Goal: Task Accomplishment & Management: Use online tool/utility

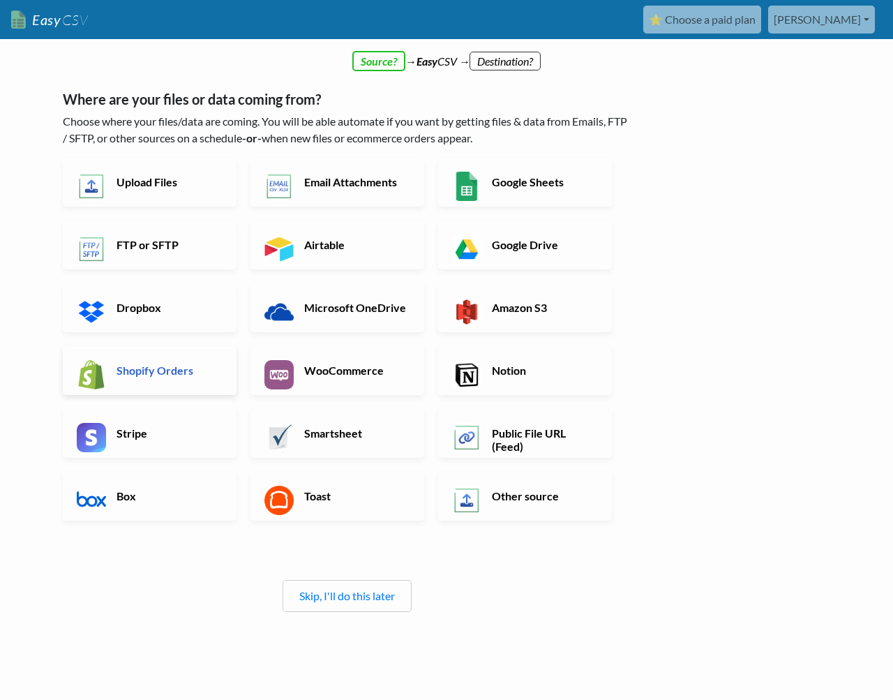
click at [135, 369] on h6 "Shopify Orders" at bounding box center [168, 369] width 110 height 13
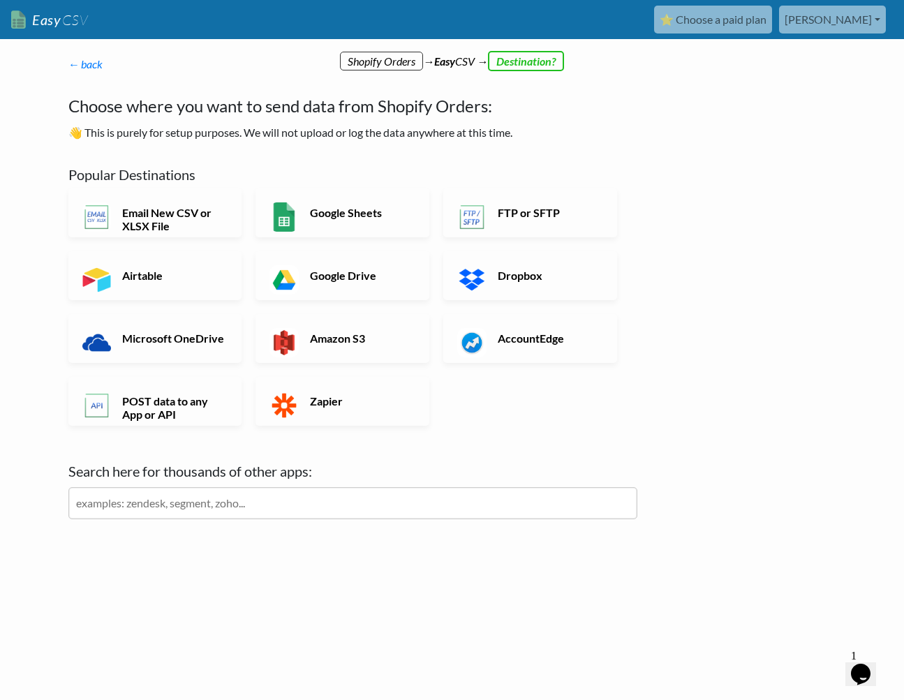
click at [234, 165] on div "Popular Destinations Email New CSV or XLSX File Google Sheets FTP or SFTP Airta…" at bounding box center [352, 342] width 569 height 381
click at [203, 218] on h6 "Email New CSV or XLSX File" at bounding box center [174, 219] width 110 height 27
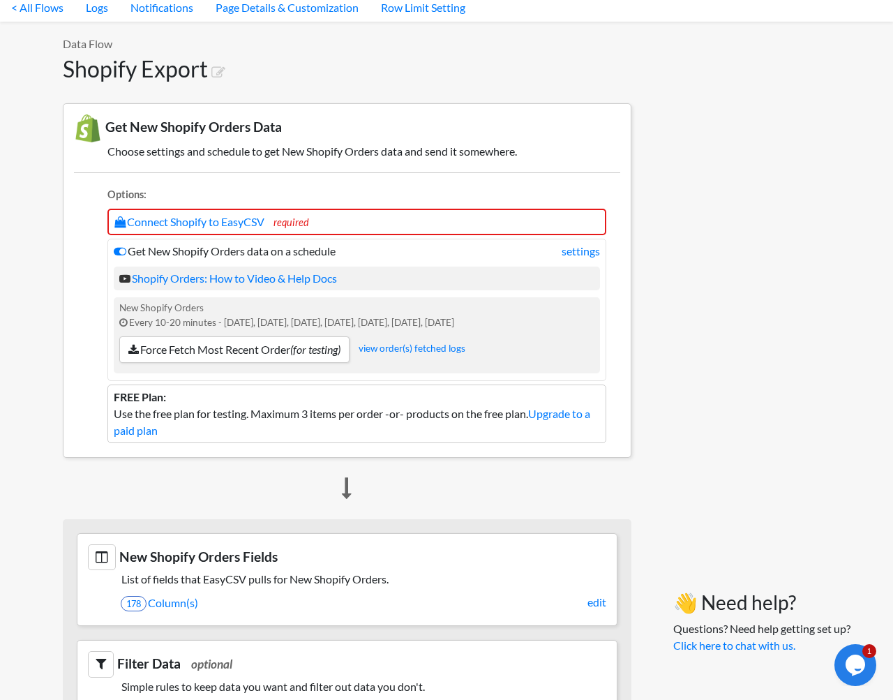
scroll to position [70, 0]
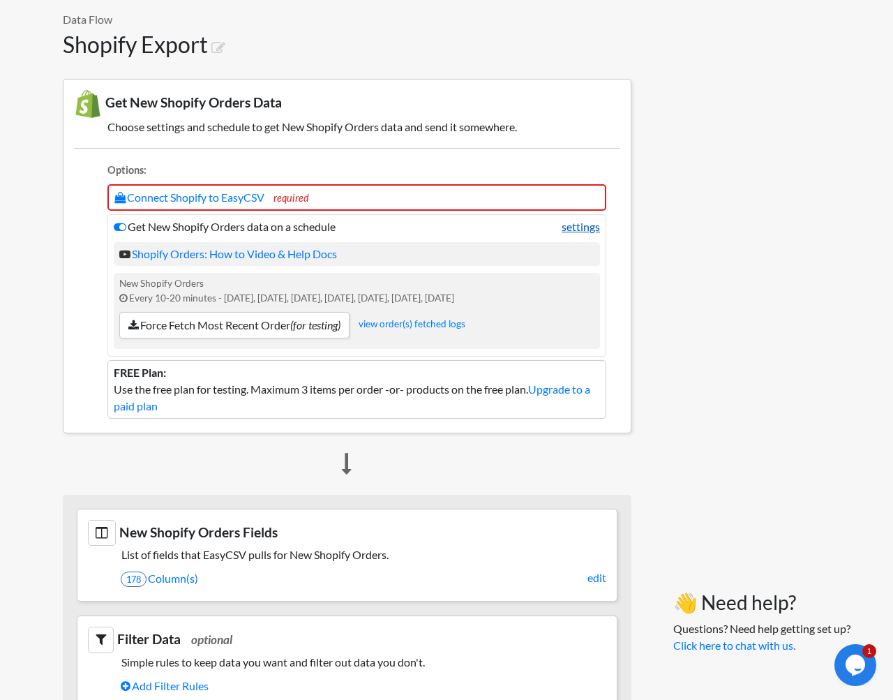
click at [573, 224] on link "settings" at bounding box center [581, 226] width 38 height 17
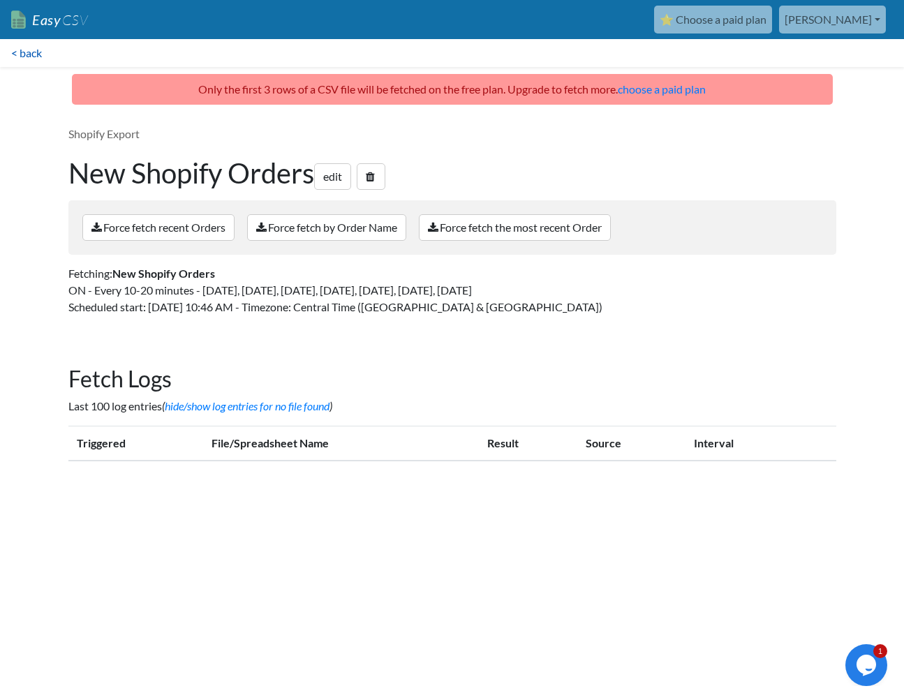
click at [22, 50] on link "< back" at bounding box center [26, 53] width 53 height 28
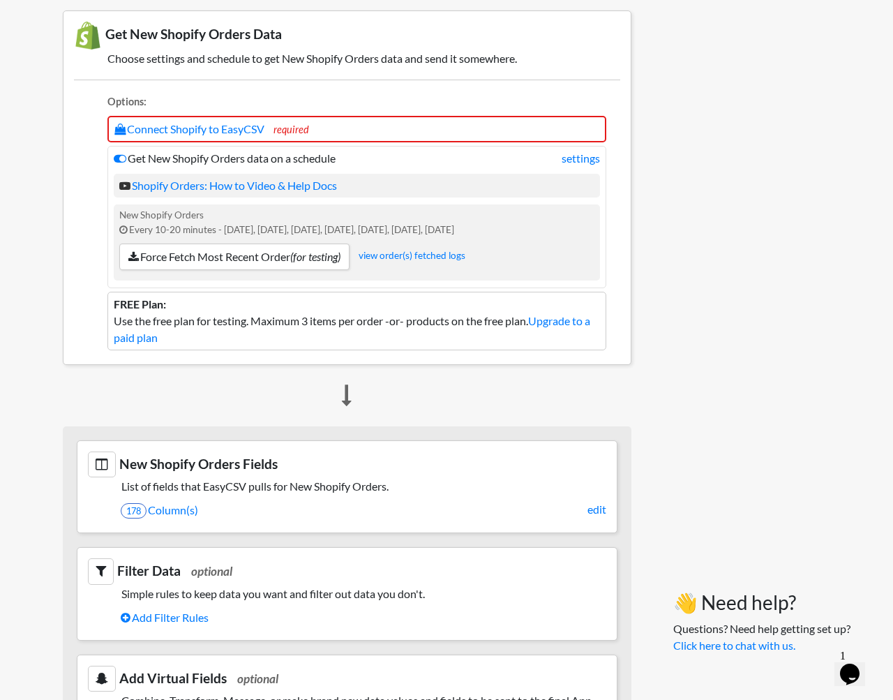
scroll to position [140, 0]
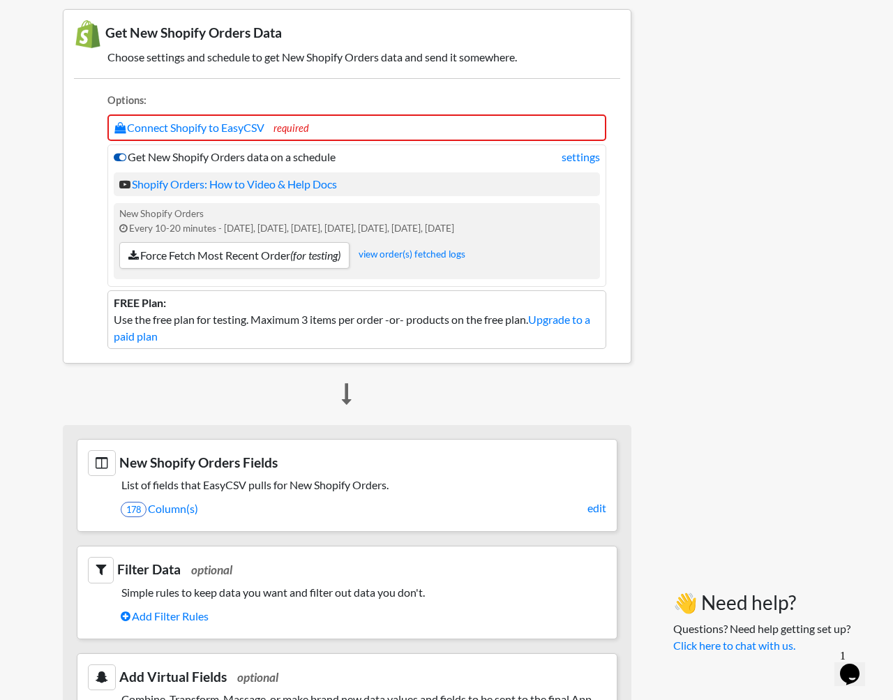
click at [123, 161] on icon at bounding box center [120, 156] width 13 height 11
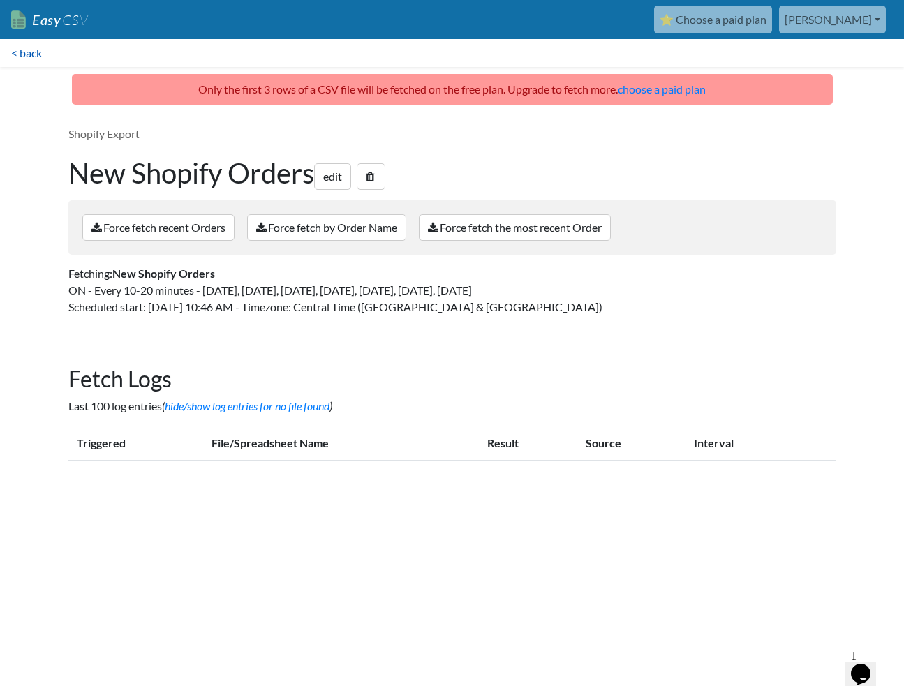
click at [45, 59] on link "< back" at bounding box center [26, 53] width 53 height 28
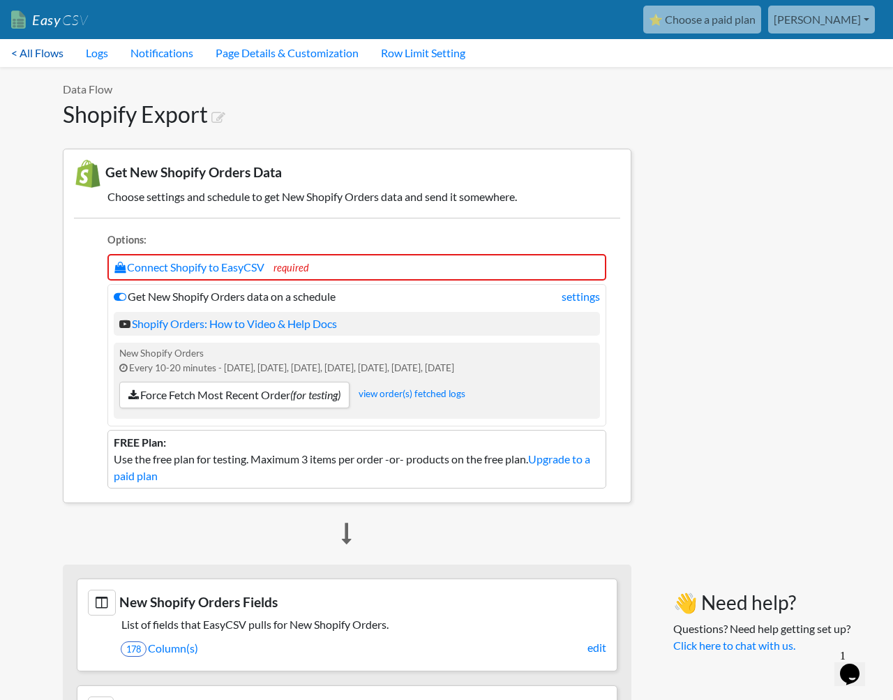
click at [52, 62] on link "< All Flows" at bounding box center [37, 53] width 75 height 28
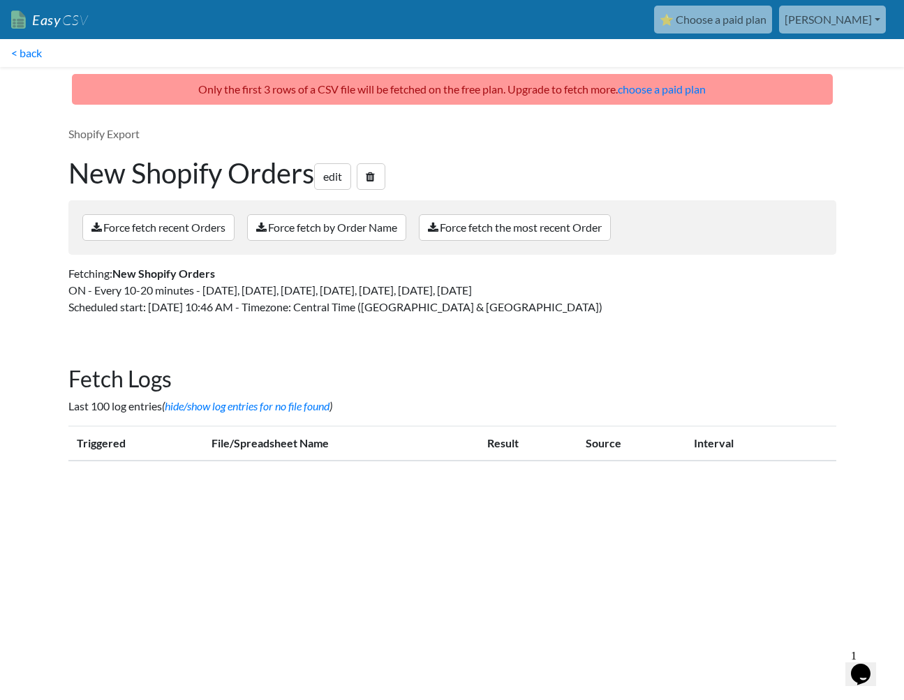
click at [361, 179] on h1 "New Shopify Orders edit" at bounding box center [451, 172] width 767 height 33
click at [374, 178] on icon at bounding box center [370, 176] width 9 height 11
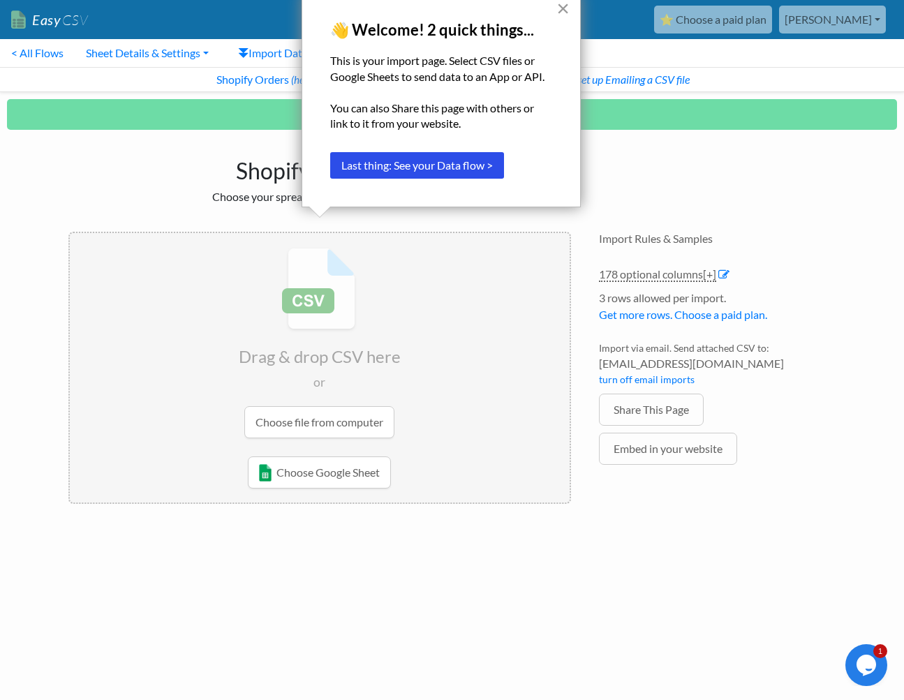
click at [560, 7] on button "×" at bounding box center [562, 8] width 13 height 22
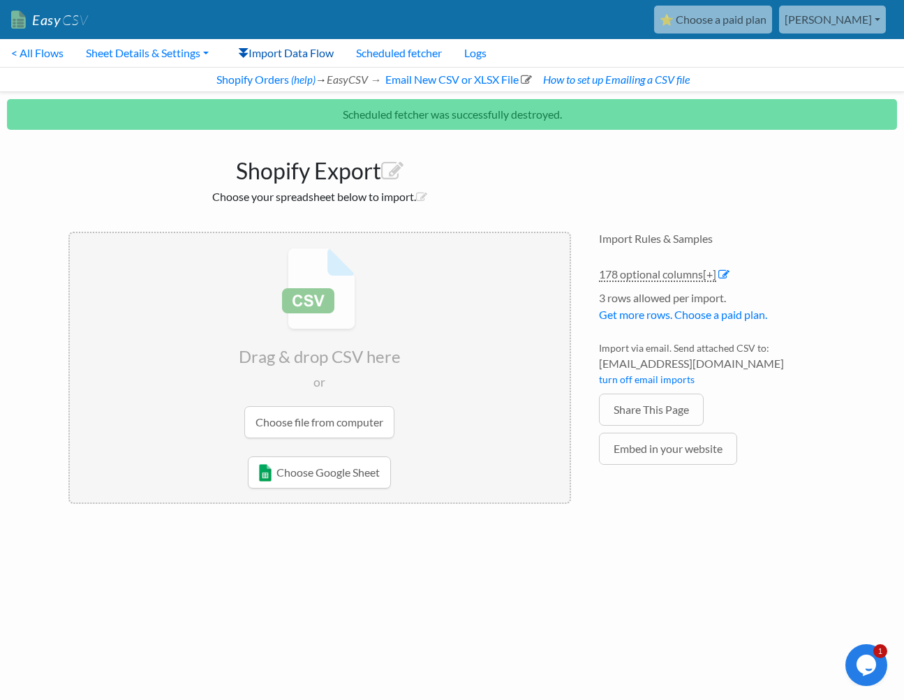
click at [283, 54] on link "Import Data Flow" at bounding box center [286, 53] width 118 height 28
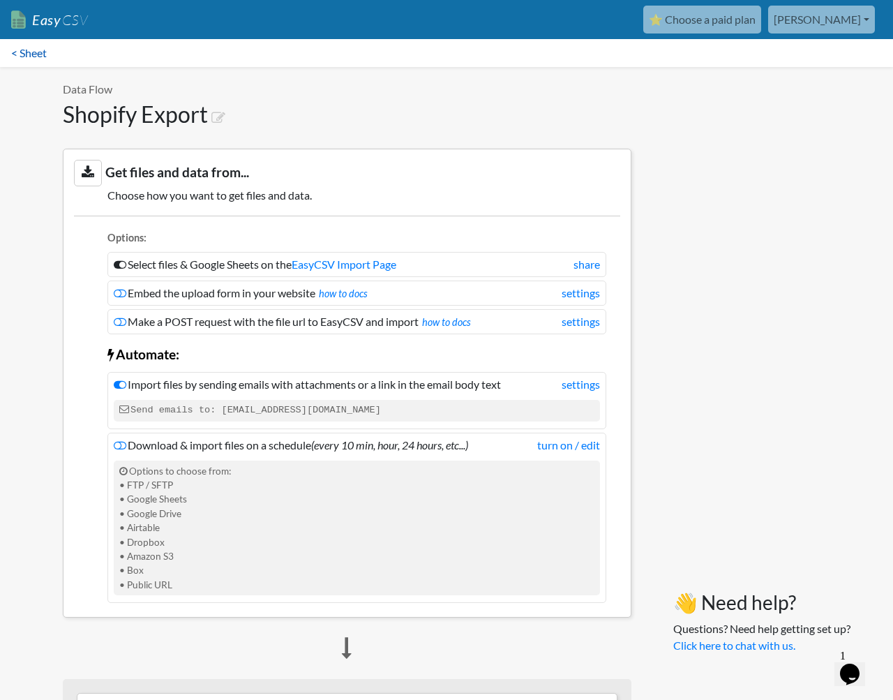
click at [35, 44] on link "< Sheet" at bounding box center [29, 53] width 58 height 28
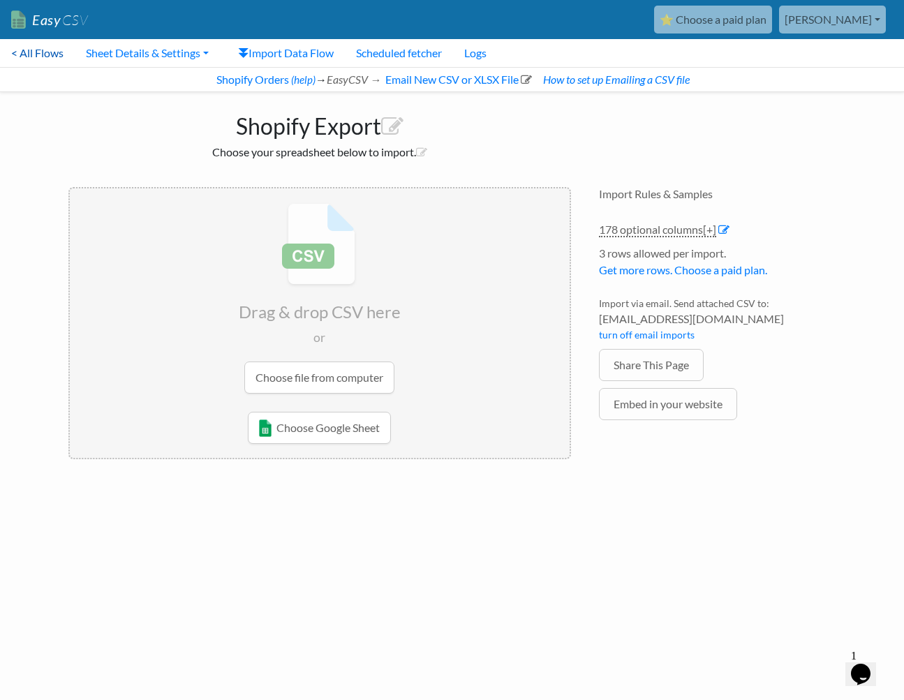
click at [33, 50] on link "< All Flows" at bounding box center [37, 53] width 75 height 28
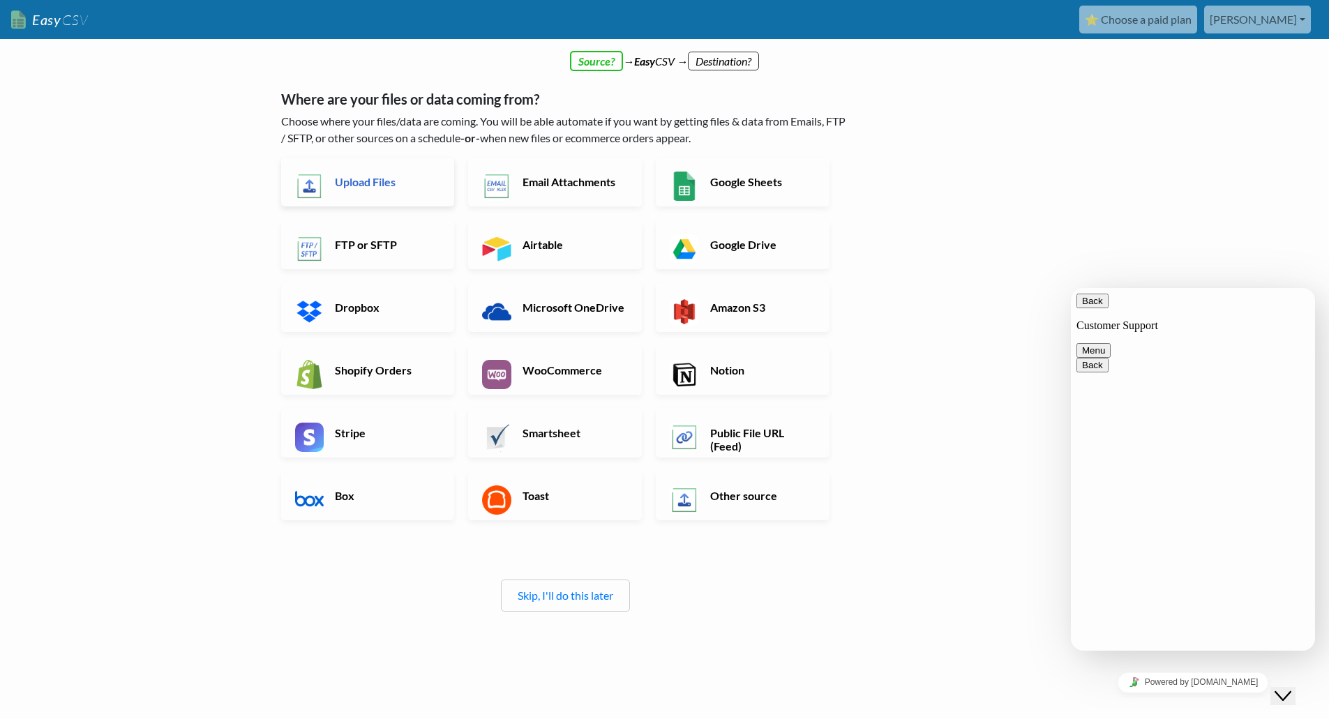
click at [354, 183] on h6 "Upload Files" at bounding box center [386, 181] width 110 height 13
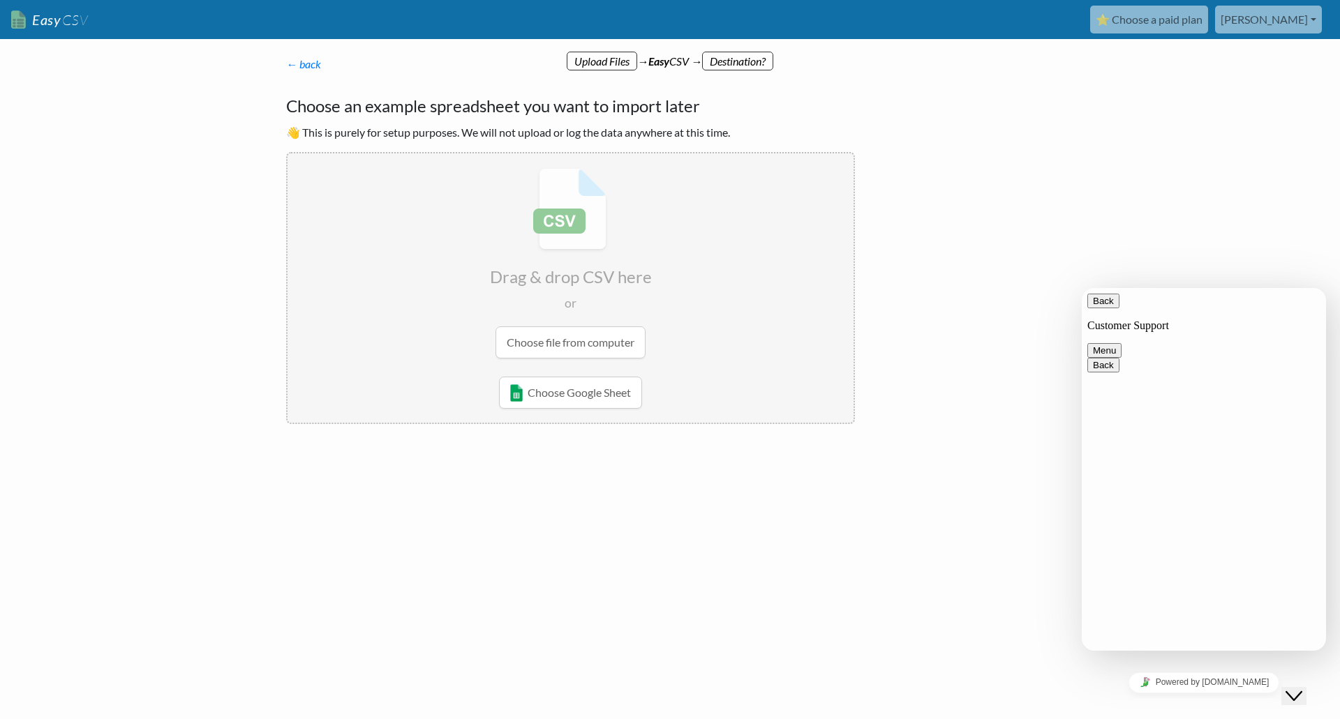
click at [528, 347] on input "file" at bounding box center [570, 263] width 566 height 220
click at [234, 221] on body "Easy CSV ⭐ Choose a paid plan james Scotspeedcarmats All Flows All CSV Generato…" at bounding box center [670, 257] width 1340 height 515
click at [590, 338] on input "file" at bounding box center [570, 263] width 566 height 220
type input "C:\fakepath\Test FCM Tracking.xlsx"
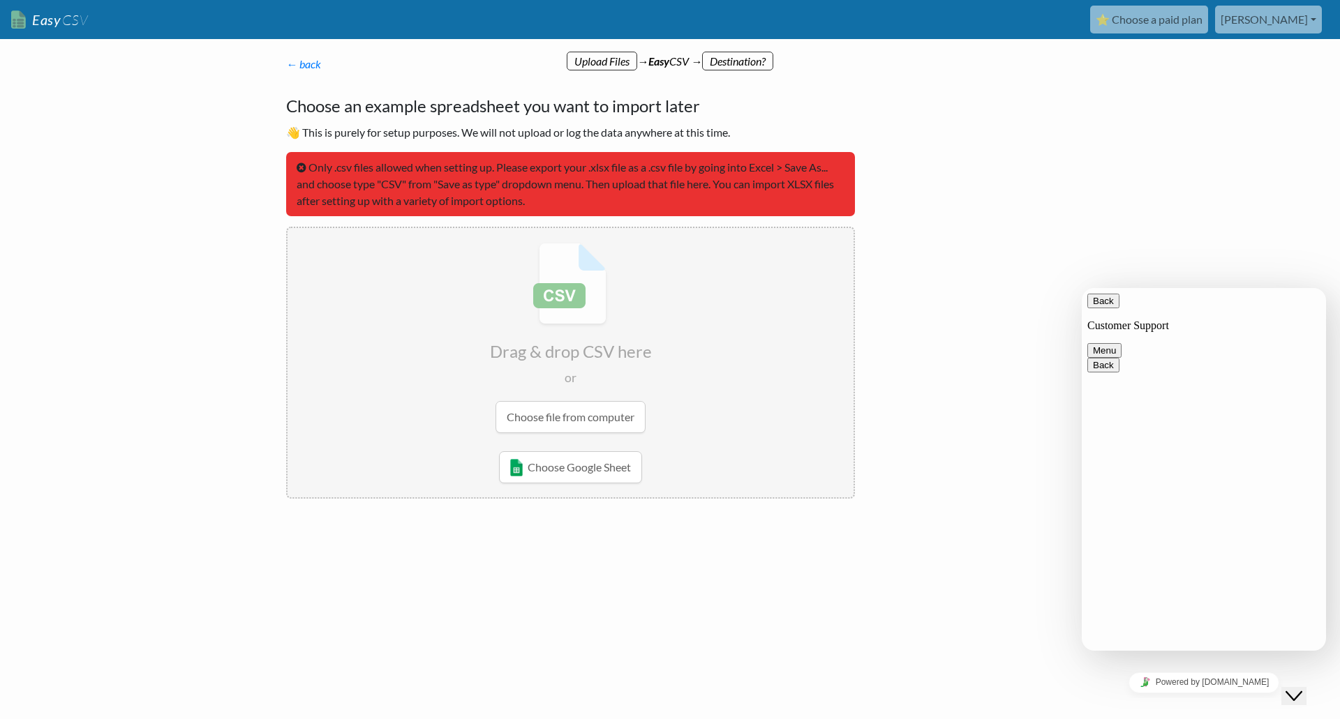
click at [250, 230] on body "Easy CSV ⭐ Choose a paid plan james Scotspeedcarmats All Flows All CSV Generato…" at bounding box center [670, 295] width 1340 height 590
click at [604, 407] on input "file" at bounding box center [570, 338] width 566 height 220
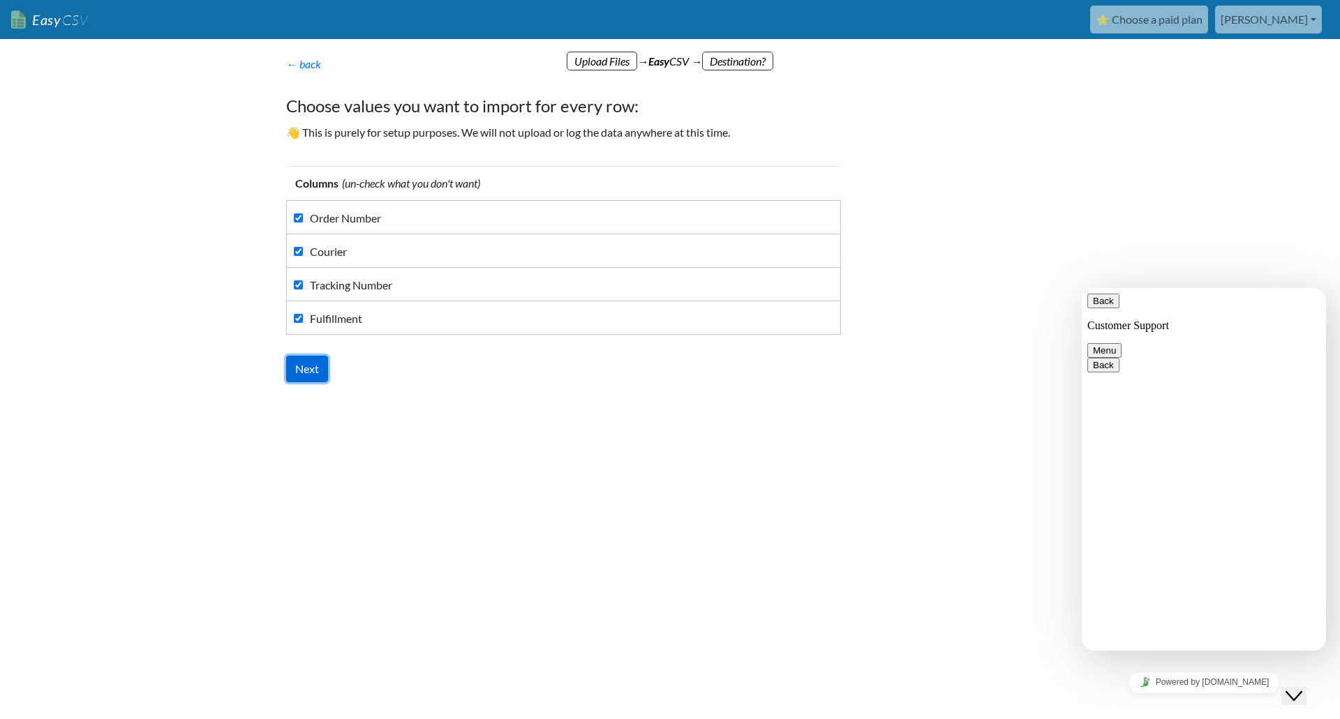
click at [312, 362] on input "Next" at bounding box center [307, 369] width 42 height 27
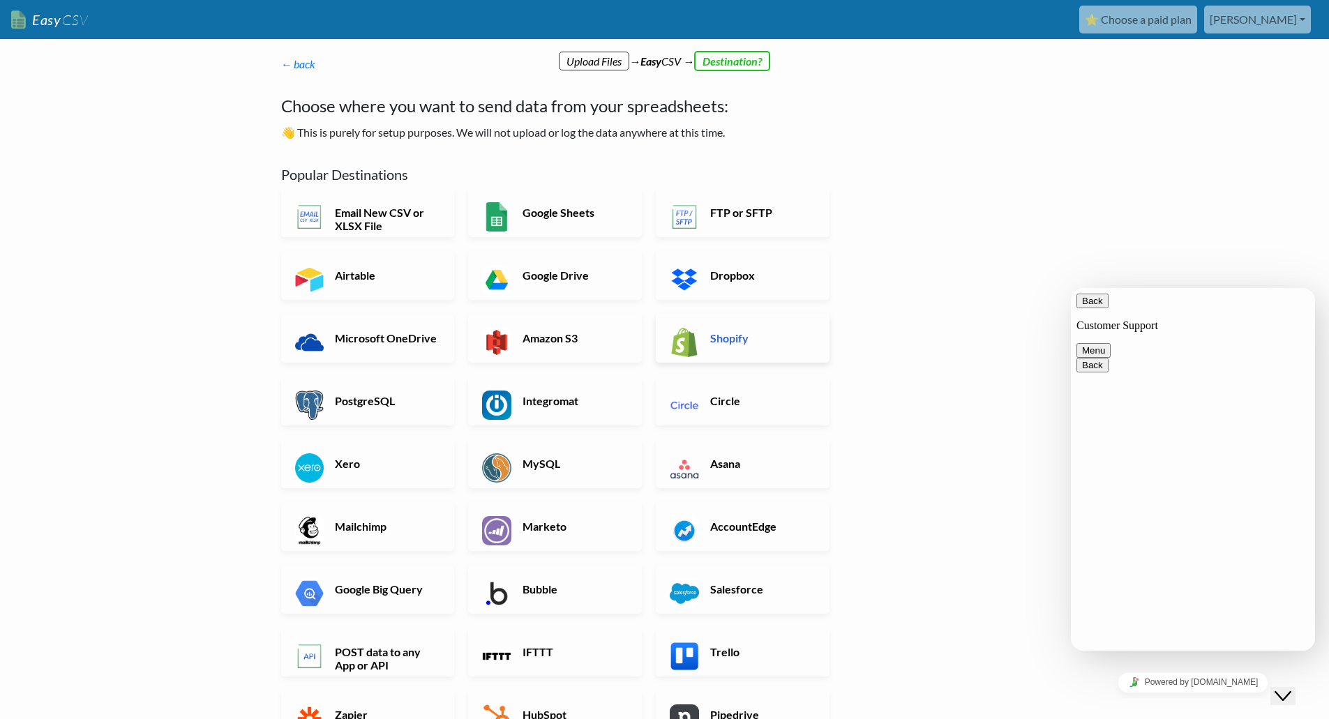
click at [722, 353] on link "Shopify" at bounding box center [743, 338] width 174 height 49
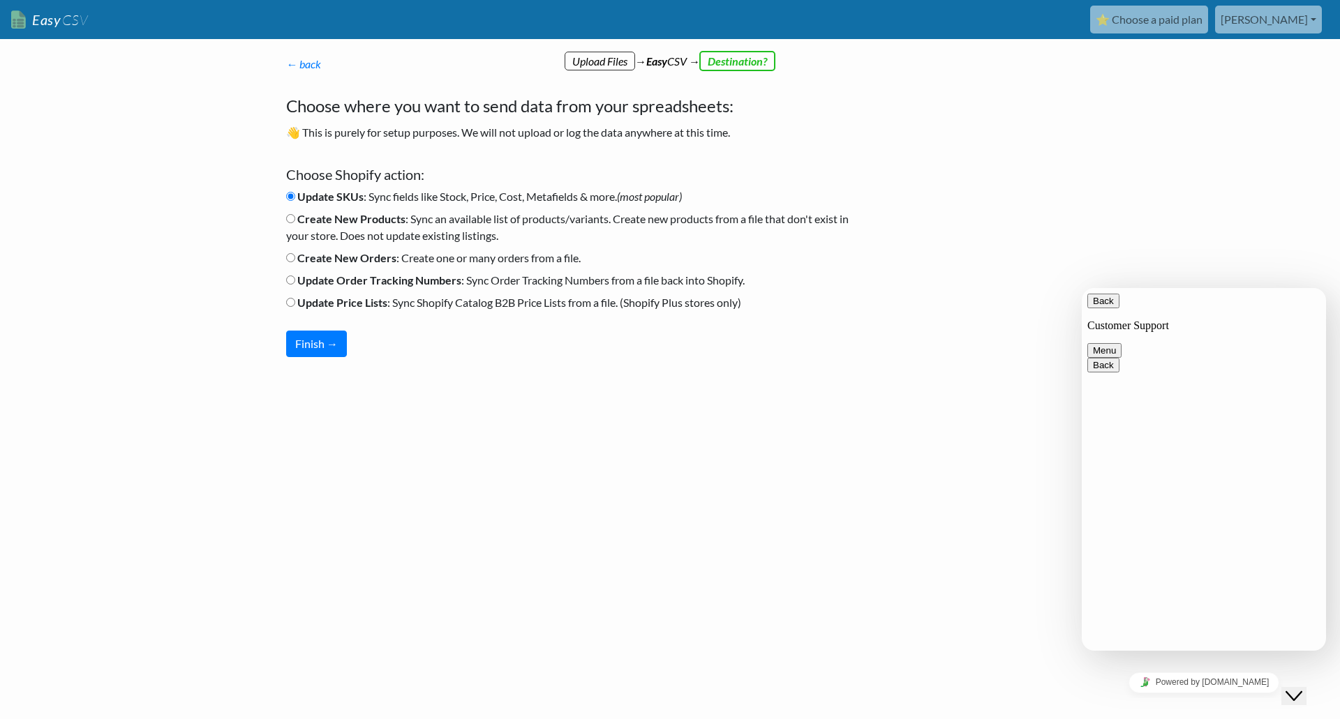
click at [292, 280] on input "Update Order Tracking Numbers : Sync Order Tracking Numbers from a file back in…" at bounding box center [290, 280] width 9 height 9
radio input "true"
click at [316, 345] on button "Finish →" at bounding box center [316, 344] width 61 height 27
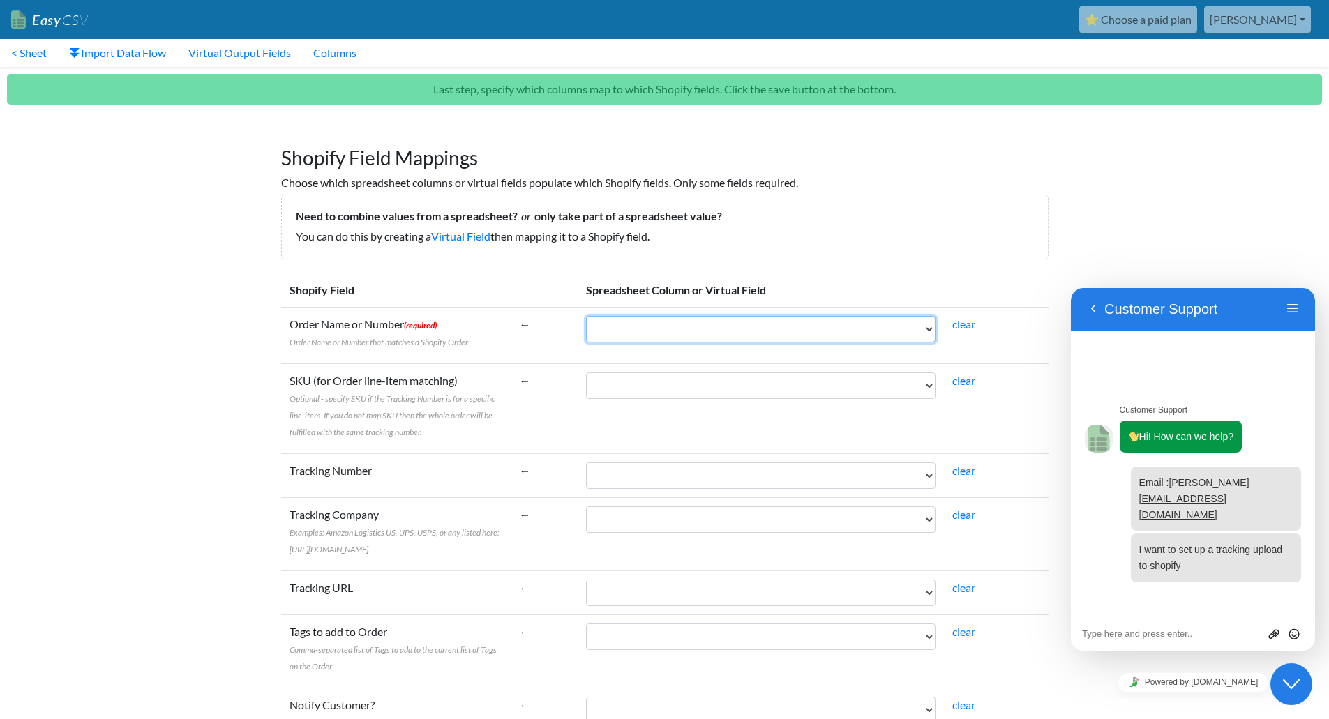
click at [618, 333] on select "Order Number Courier Tracking Number Fulfillment" at bounding box center [761, 329] width 350 height 27
select select "cr_766712"
click at [586, 316] on select "Order Number Courier Tracking Number Fulfillment" at bounding box center [761, 329] width 350 height 27
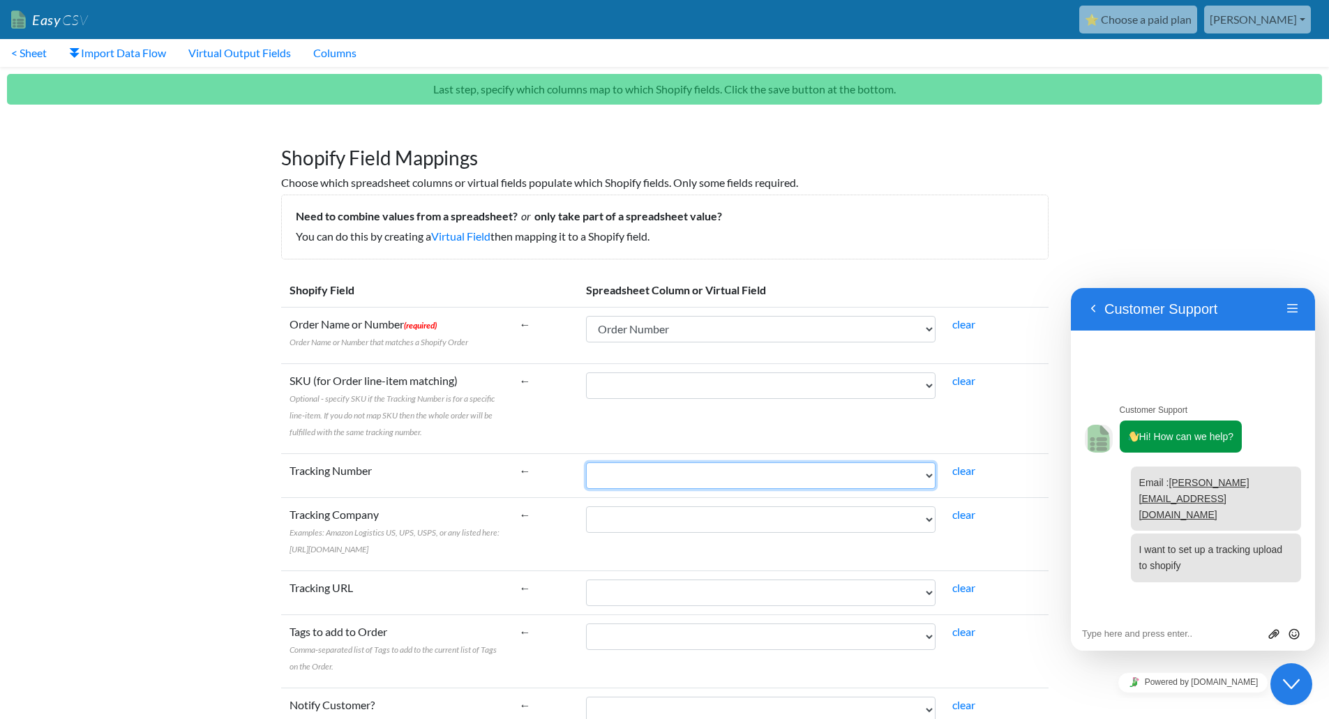
click at [628, 471] on select "Order Number Courier Tracking Number Fulfillment" at bounding box center [761, 476] width 350 height 27
select select "cr_766714"
click at [586, 463] on select "Order Number Courier Tracking Number Fulfillment" at bounding box center [761, 476] width 350 height 27
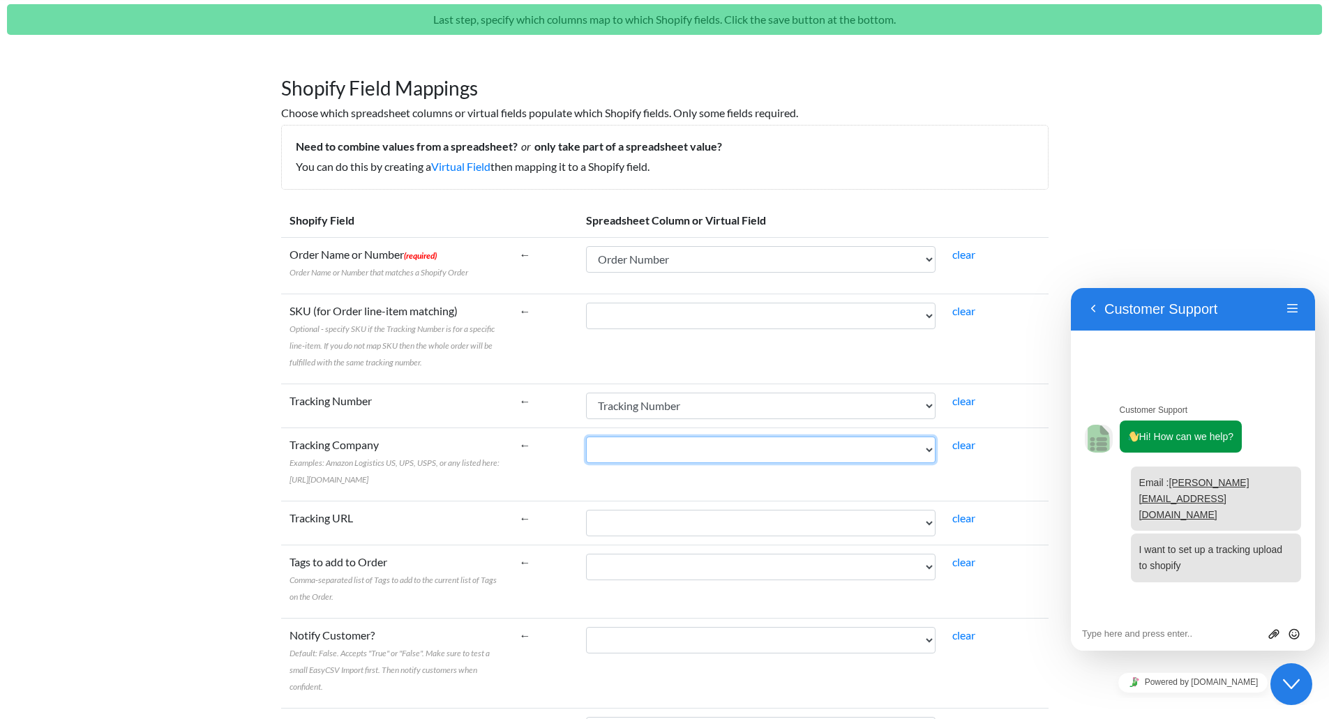
click at [651, 456] on select "Order Number Courier Tracking Number Fulfillment" at bounding box center [761, 450] width 350 height 27
select select "cr_766713"
click at [586, 437] on select "Order Number Courier Tracking Number Fulfillment" at bounding box center [761, 450] width 350 height 27
click at [541, 458] on td "←" at bounding box center [544, 464] width 67 height 73
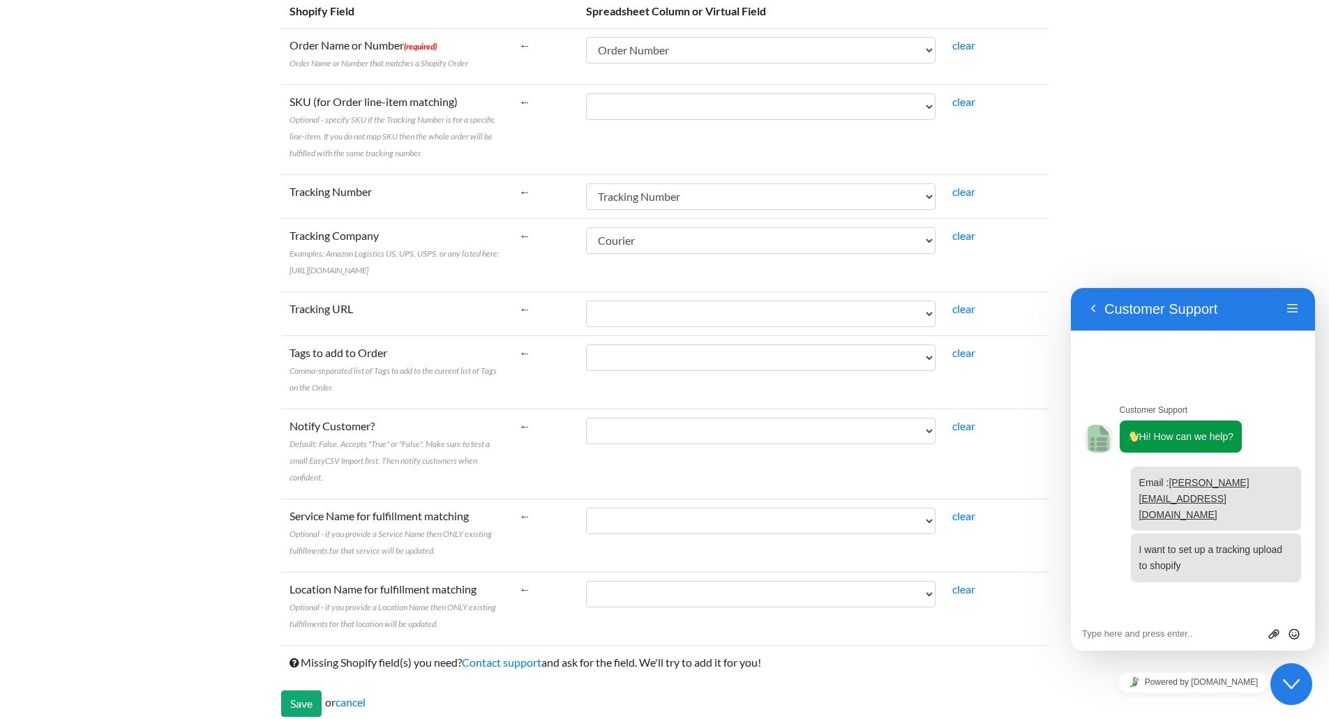
scroll to position [308, 0]
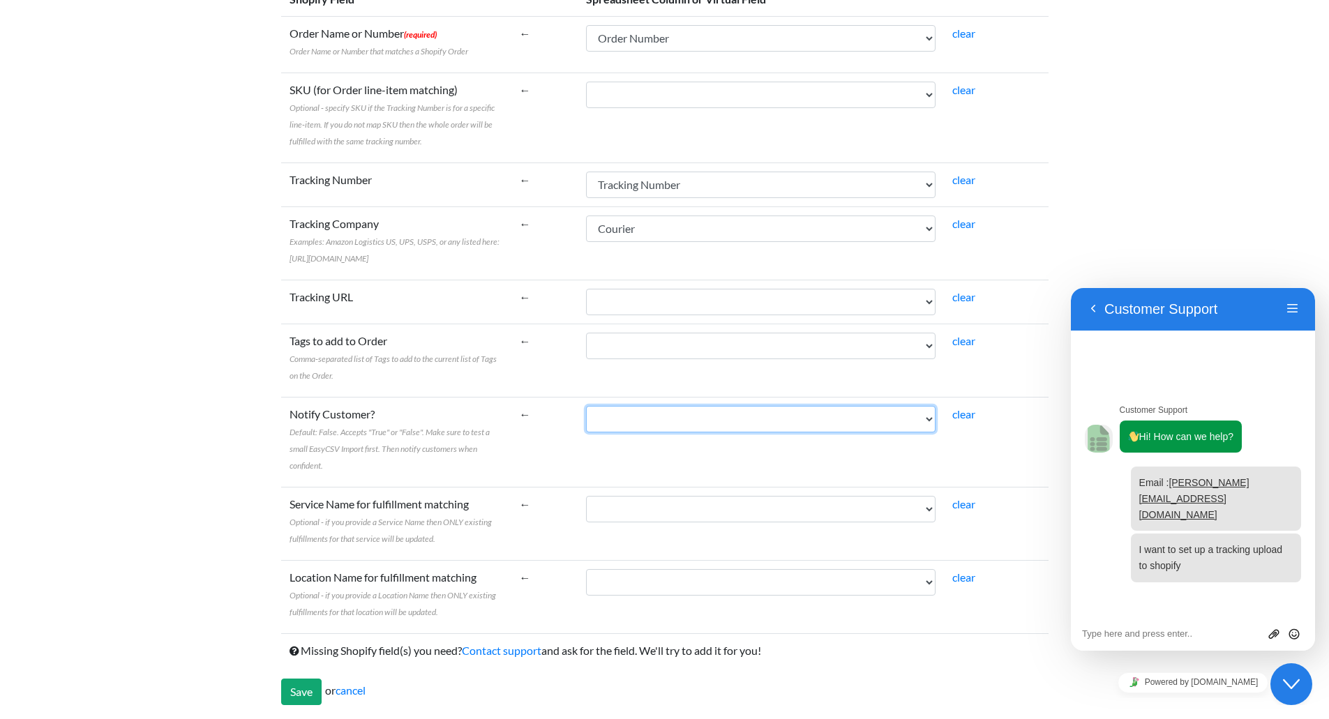
click at [640, 412] on select "Order Number Courier Tracking Number Fulfillment" at bounding box center [761, 419] width 350 height 27
click at [571, 449] on td "←" at bounding box center [544, 442] width 67 height 90
click at [592, 413] on select "Order Number Courier Tracking Number Fulfillment" at bounding box center [761, 419] width 350 height 27
click at [542, 425] on td "←" at bounding box center [544, 442] width 67 height 90
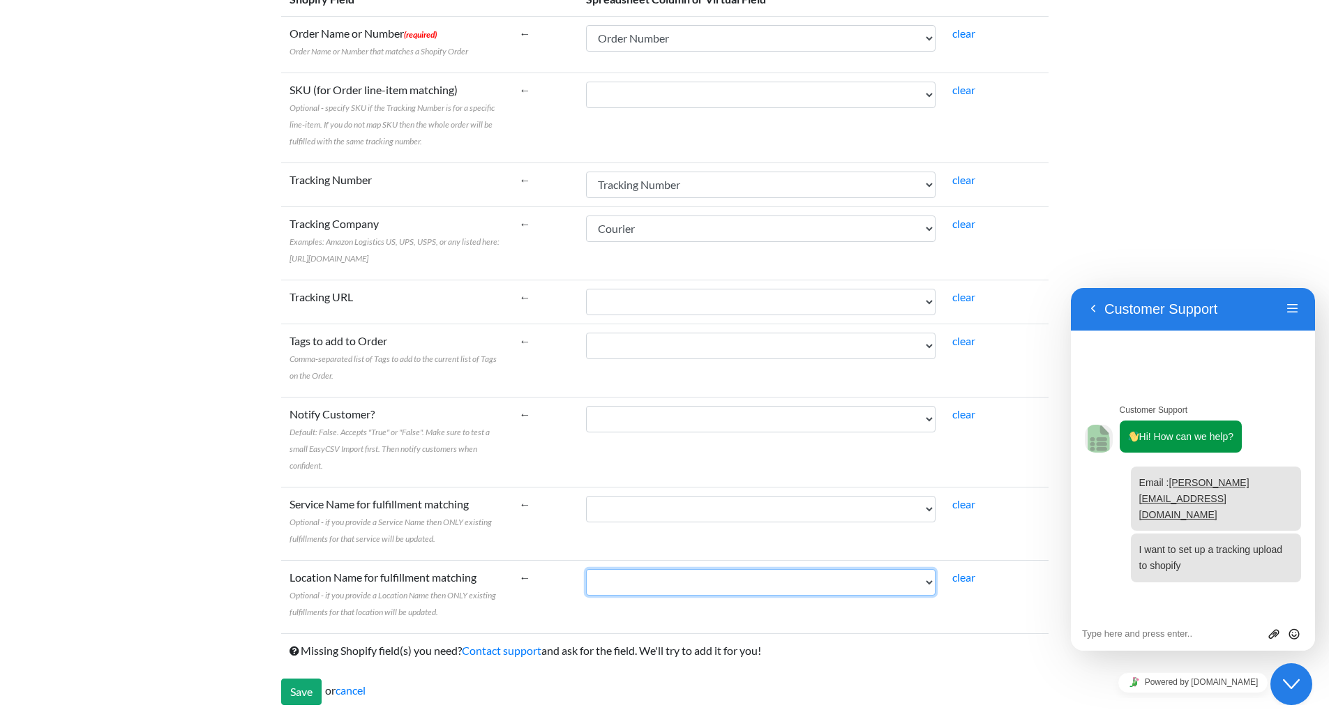
click at [627, 577] on select "Order Number Courier Tracking Number Fulfillment" at bounding box center [761, 582] width 350 height 27
click at [516, 504] on td "←" at bounding box center [544, 523] width 67 height 73
click at [318, 689] on input "Save" at bounding box center [301, 692] width 40 height 27
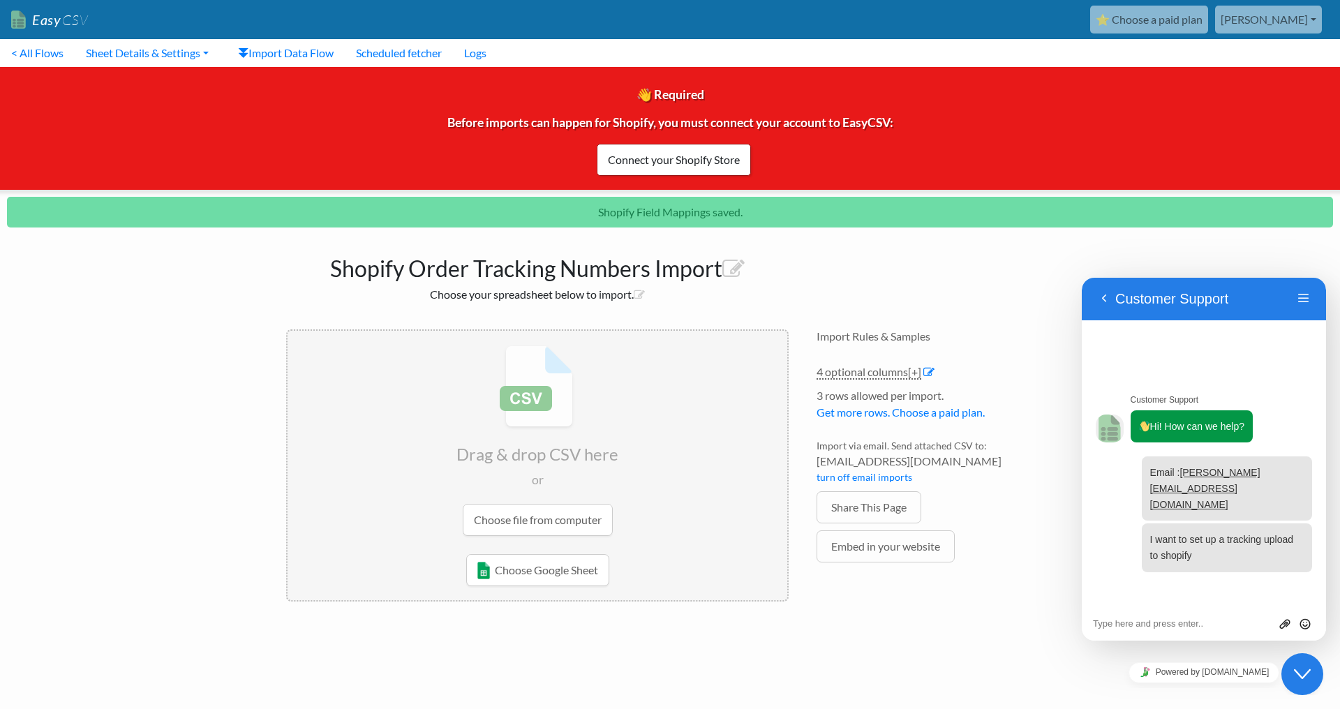
click at [556, 530] on input "file" at bounding box center [537, 441] width 500 height 220
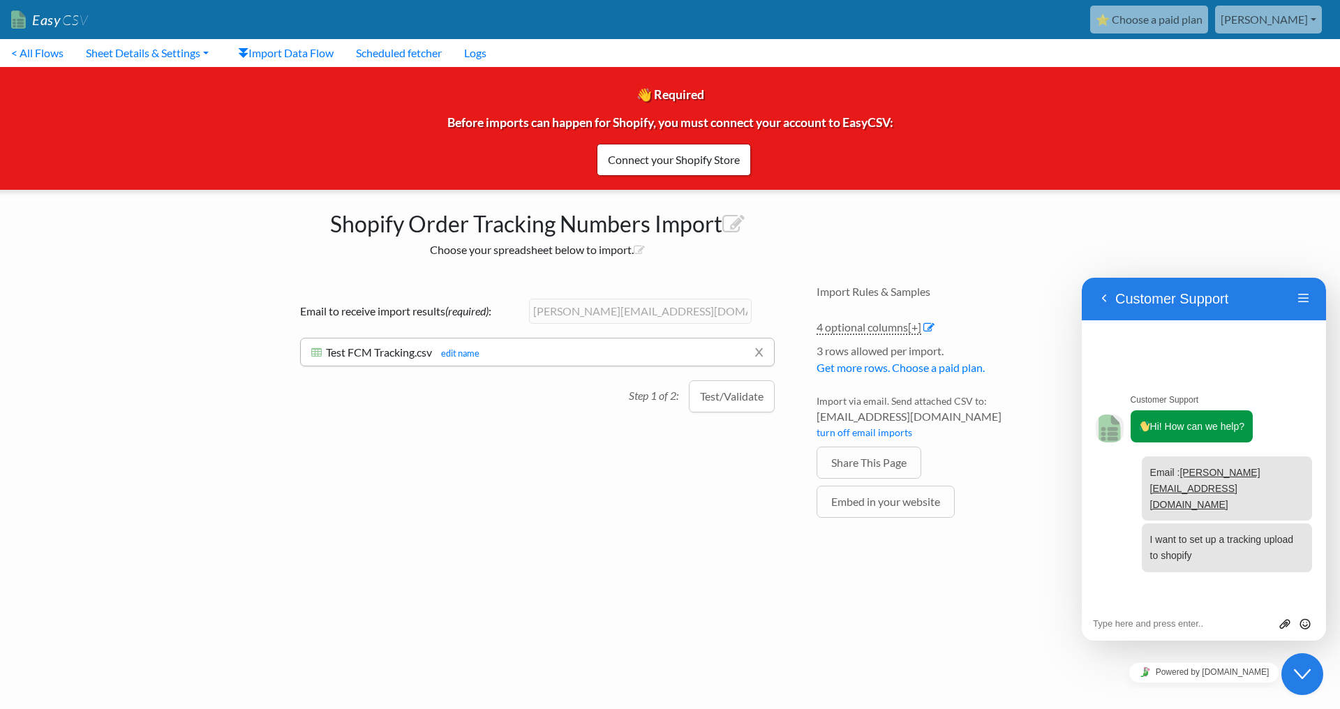
click at [627, 542] on div "Drag & drop CSV here or Choose file from computer Choose Google Sheet Email to …" at bounding box center [537, 422] width 530 height 303
click at [740, 407] on button "Test/Validate" at bounding box center [732, 396] width 86 height 32
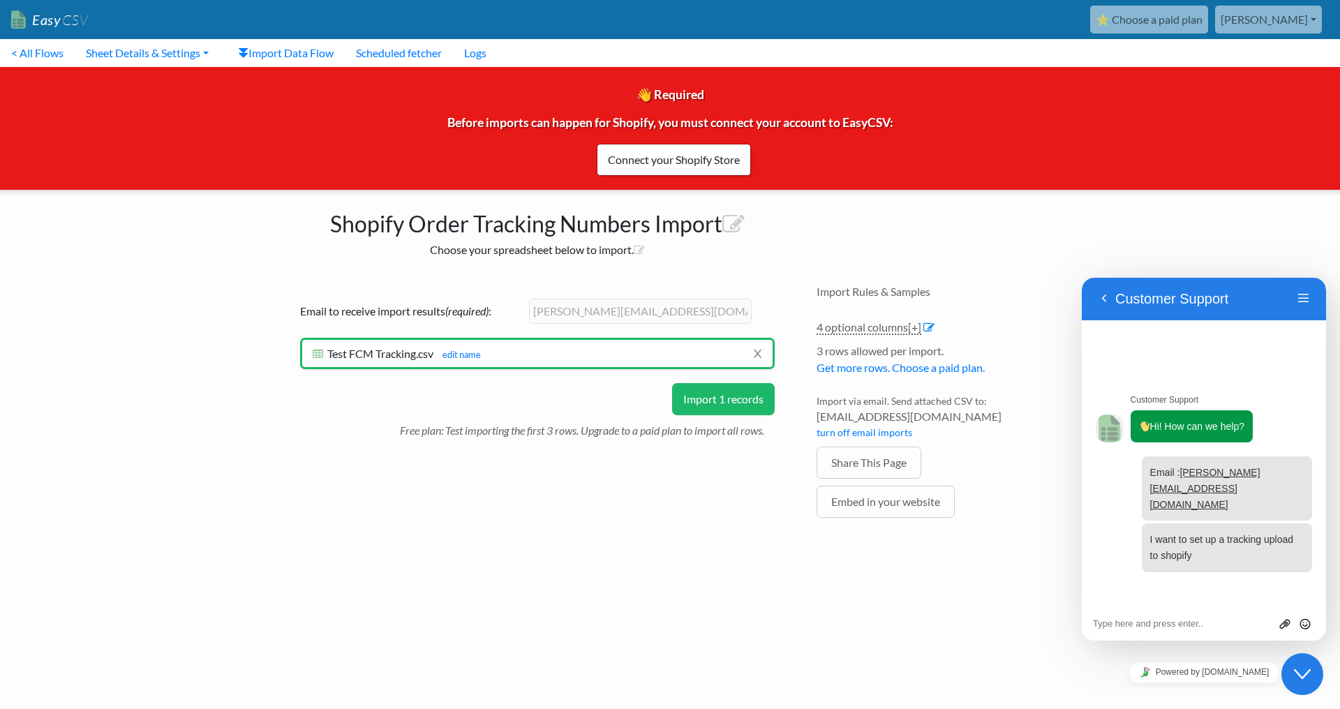
click at [700, 403] on button "Import 1 records" at bounding box center [723, 399] width 103 height 32
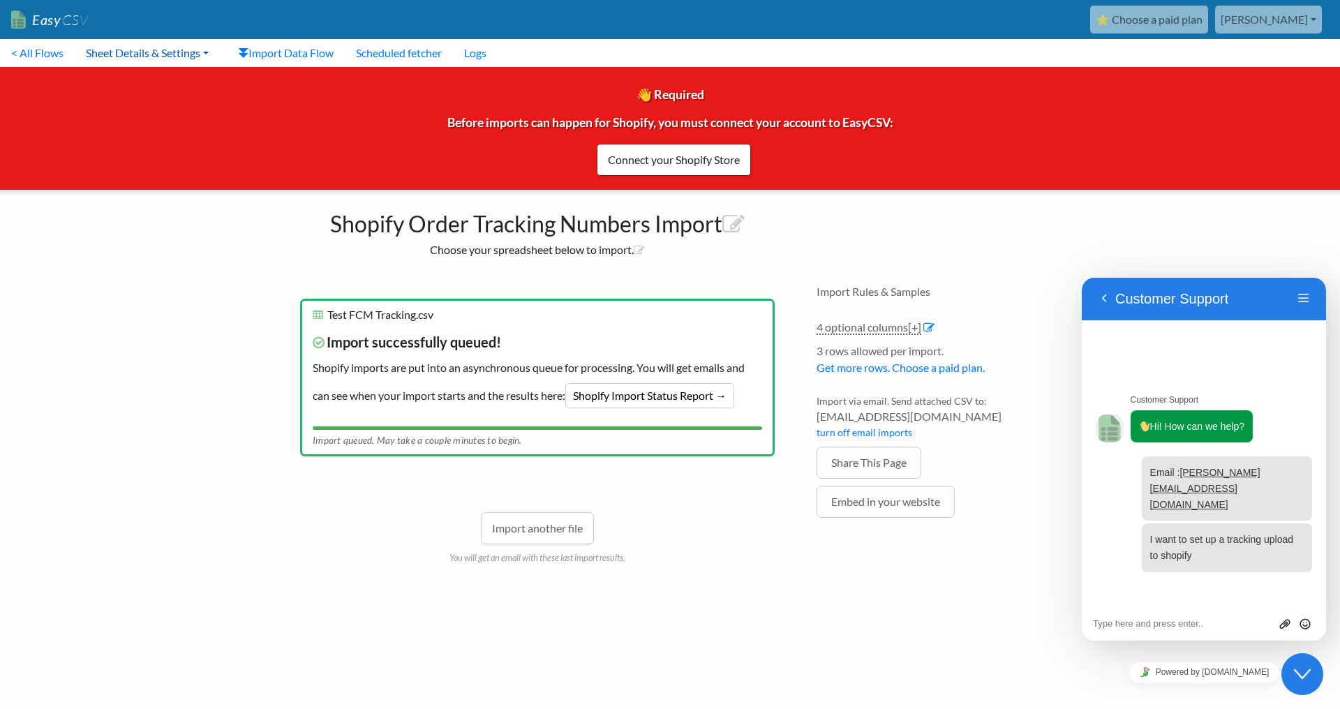
click at [195, 61] on link "Sheet Details & Settings" at bounding box center [147, 53] width 145 height 28
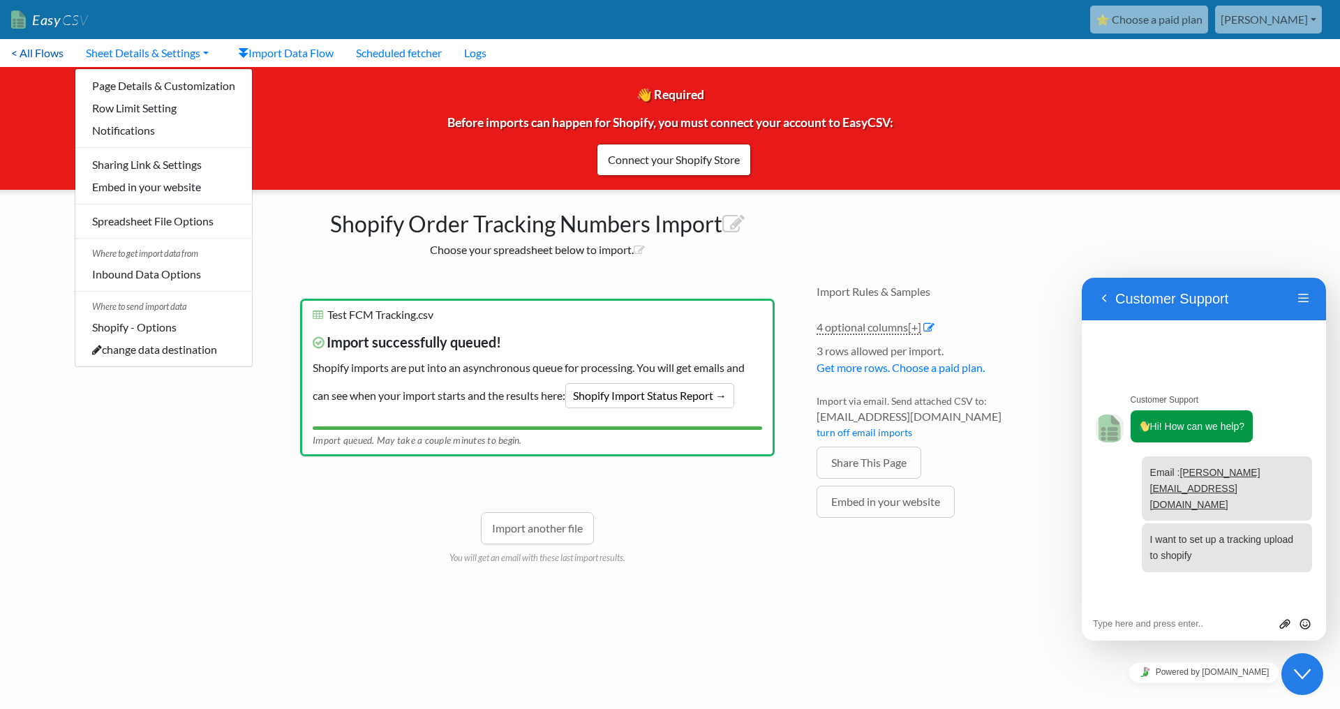
click at [26, 59] on link "< All Flows" at bounding box center [37, 53] width 75 height 28
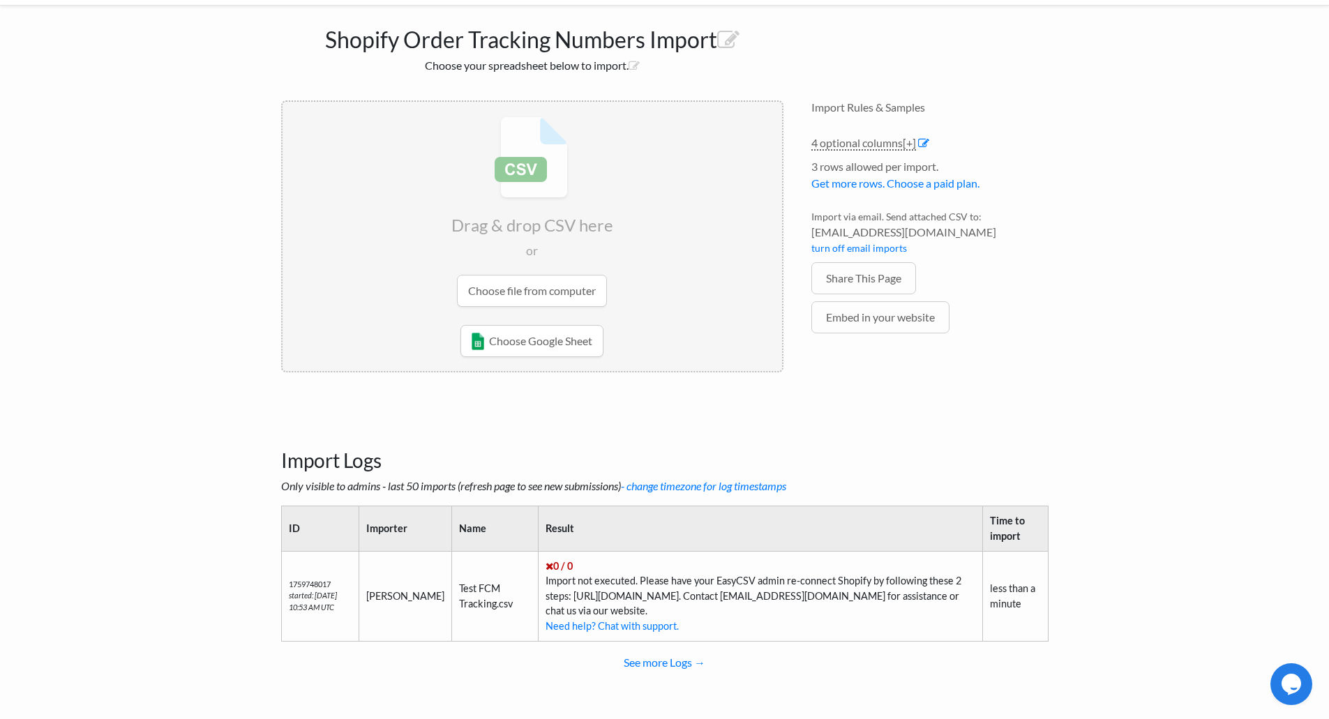
scroll to position [87, 0]
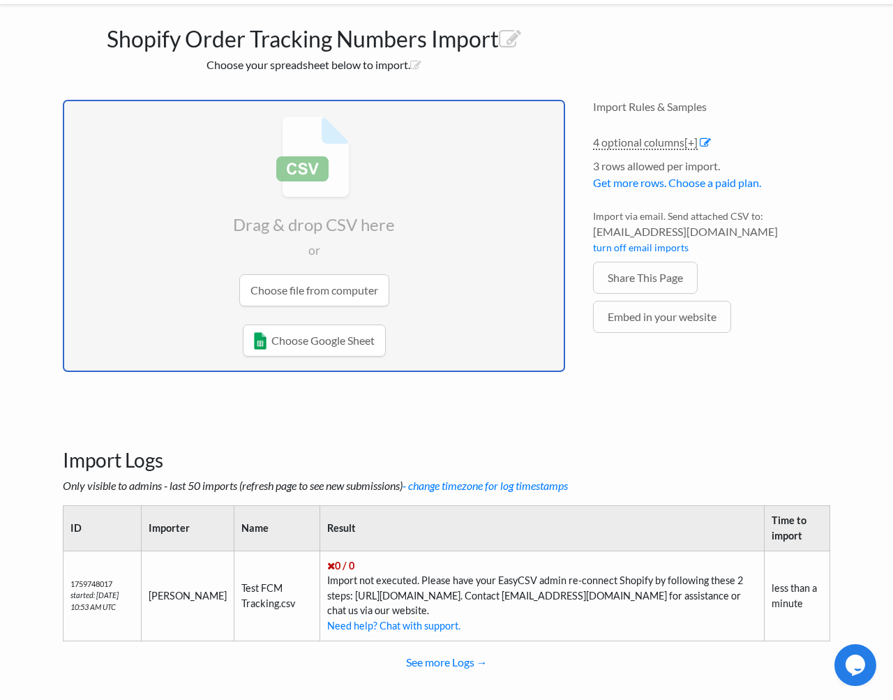
type input "C:\fakepath\Test FCM Tracking.xlsx"
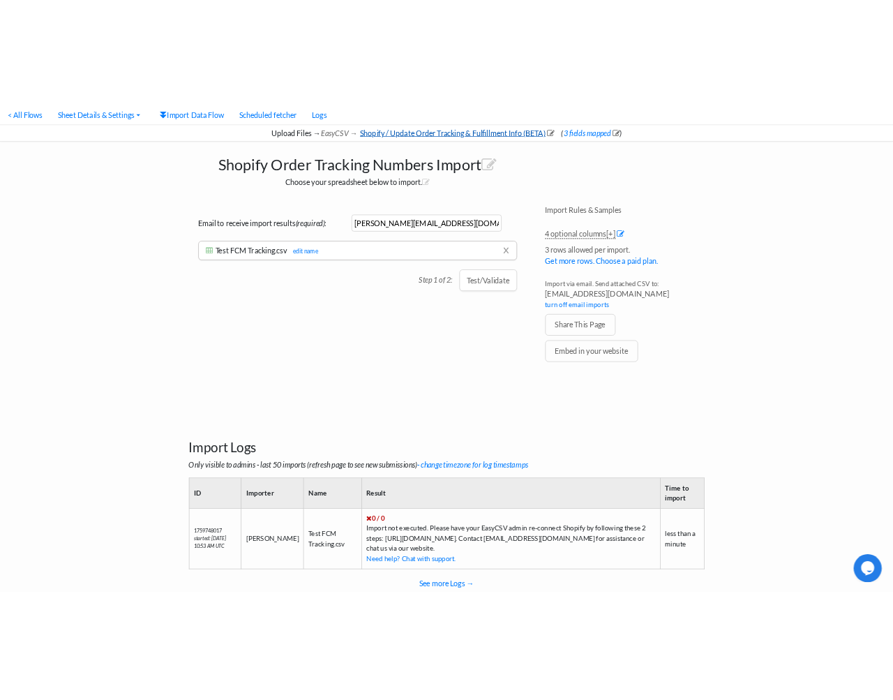
scroll to position [17, 0]
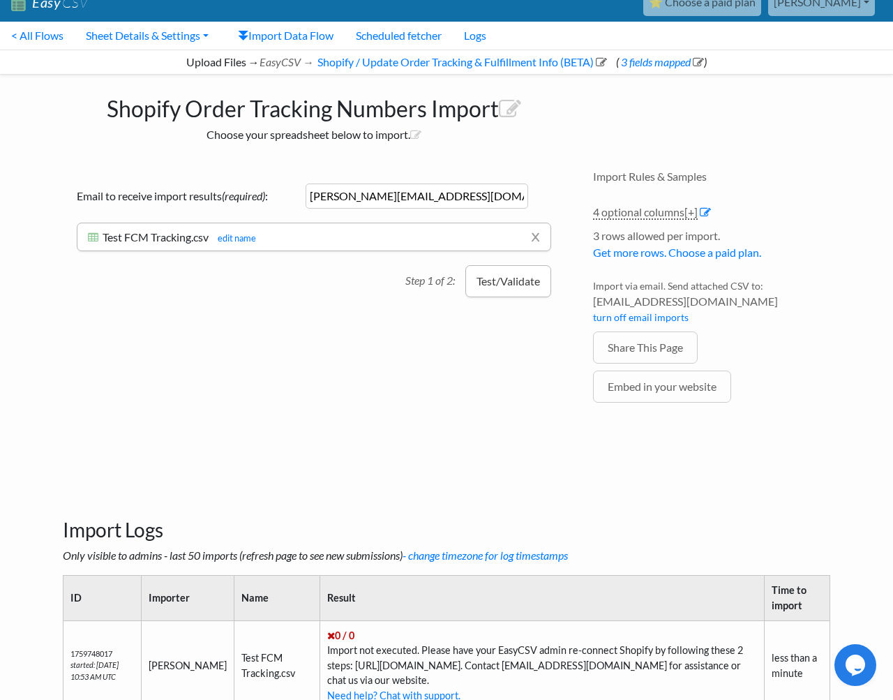
click at [513, 285] on button "Test/Validate" at bounding box center [508, 281] width 86 height 32
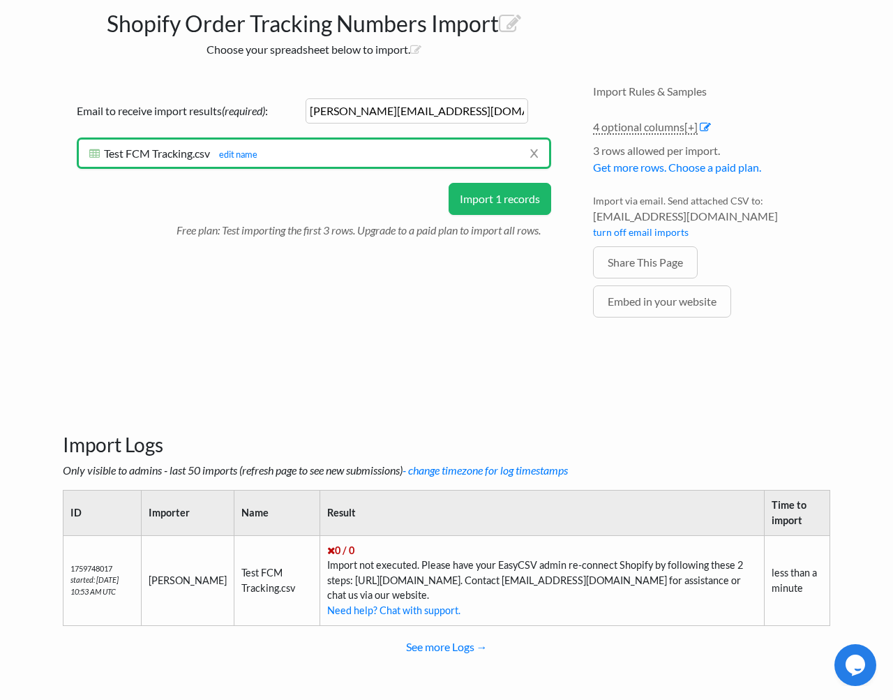
scroll to position [107, 0]
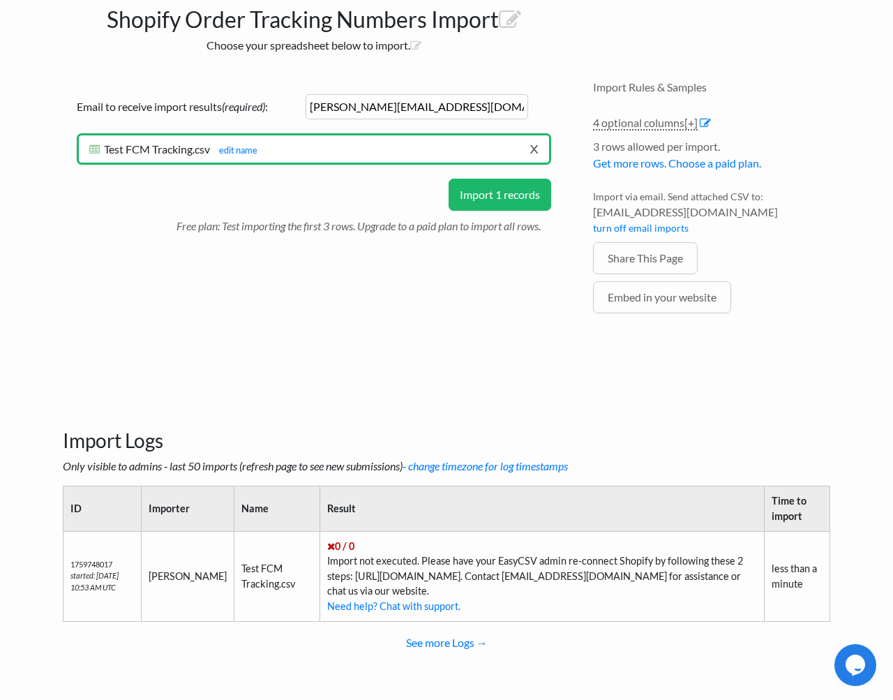
click at [536, 149] on link "x" at bounding box center [534, 148] width 9 height 27
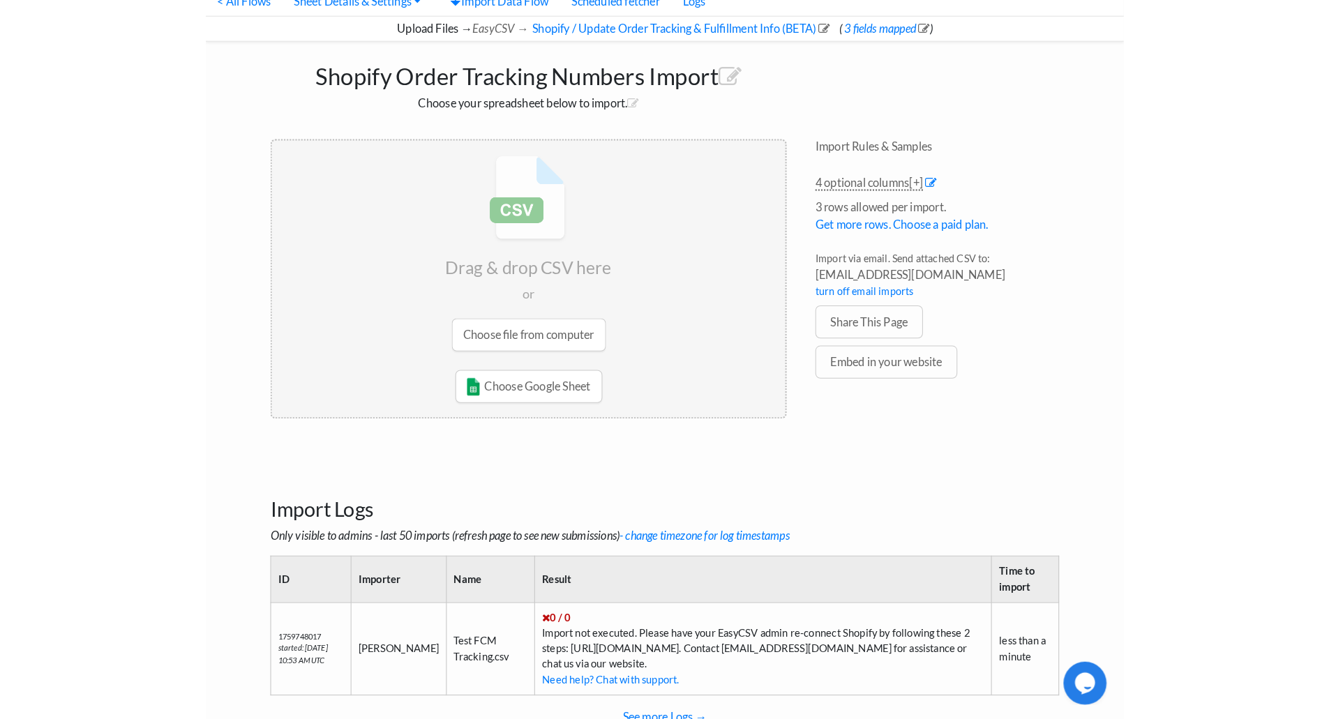
scroll to position [0, 0]
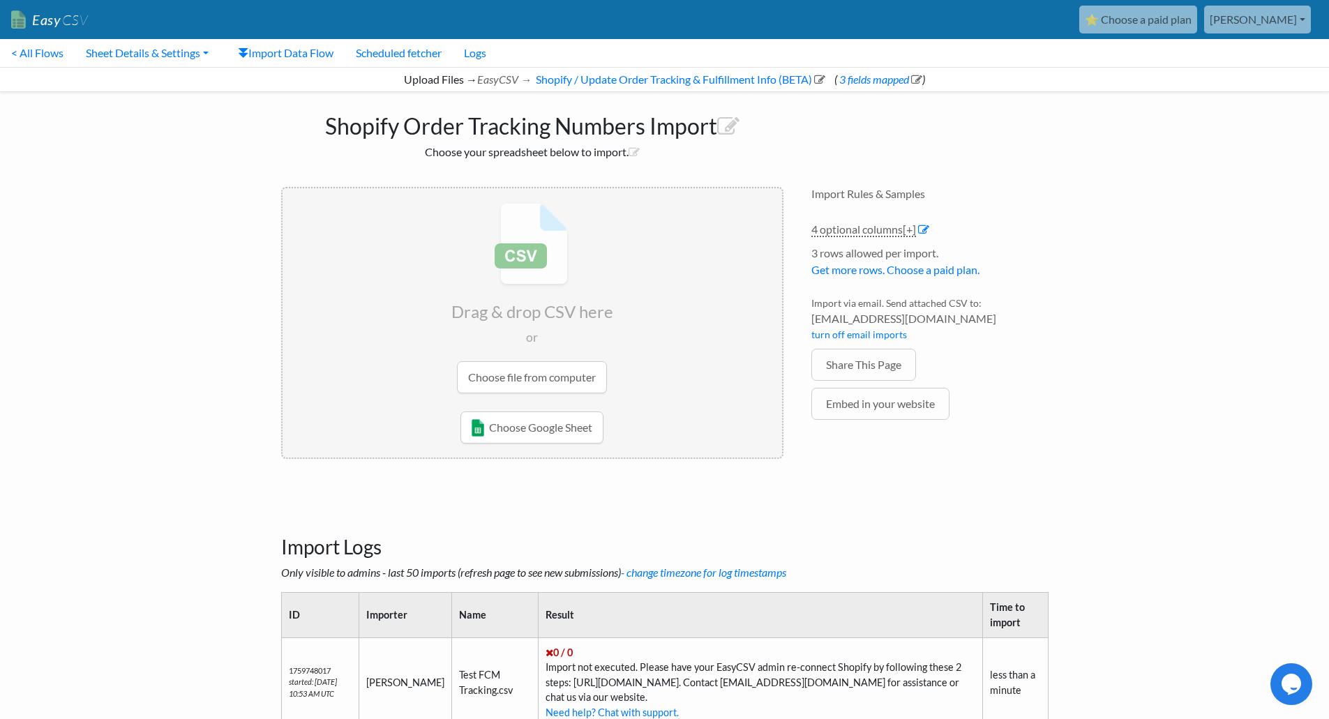
click at [75, 17] on span "CSV" at bounding box center [74, 19] width 27 height 17
click at [540, 385] on input "file" at bounding box center [533, 298] width 500 height 220
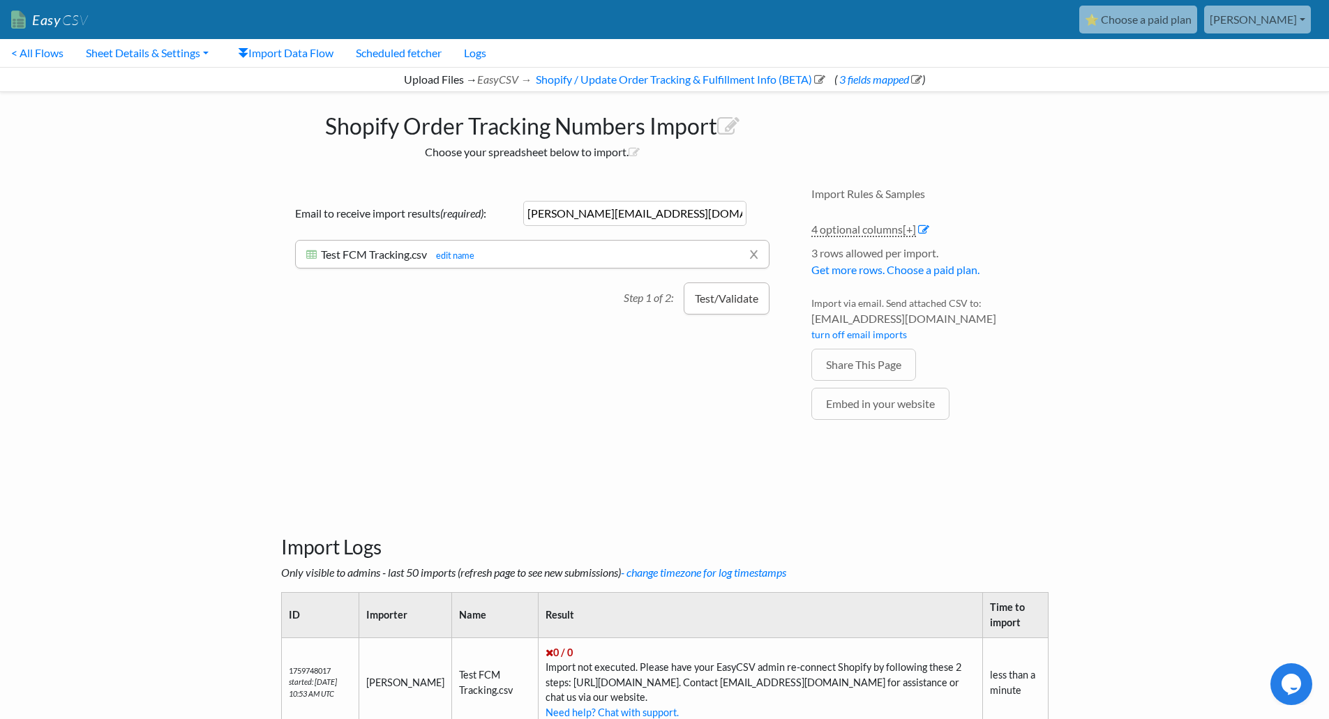
click at [719, 296] on button "Test/Validate" at bounding box center [727, 299] width 86 height 32
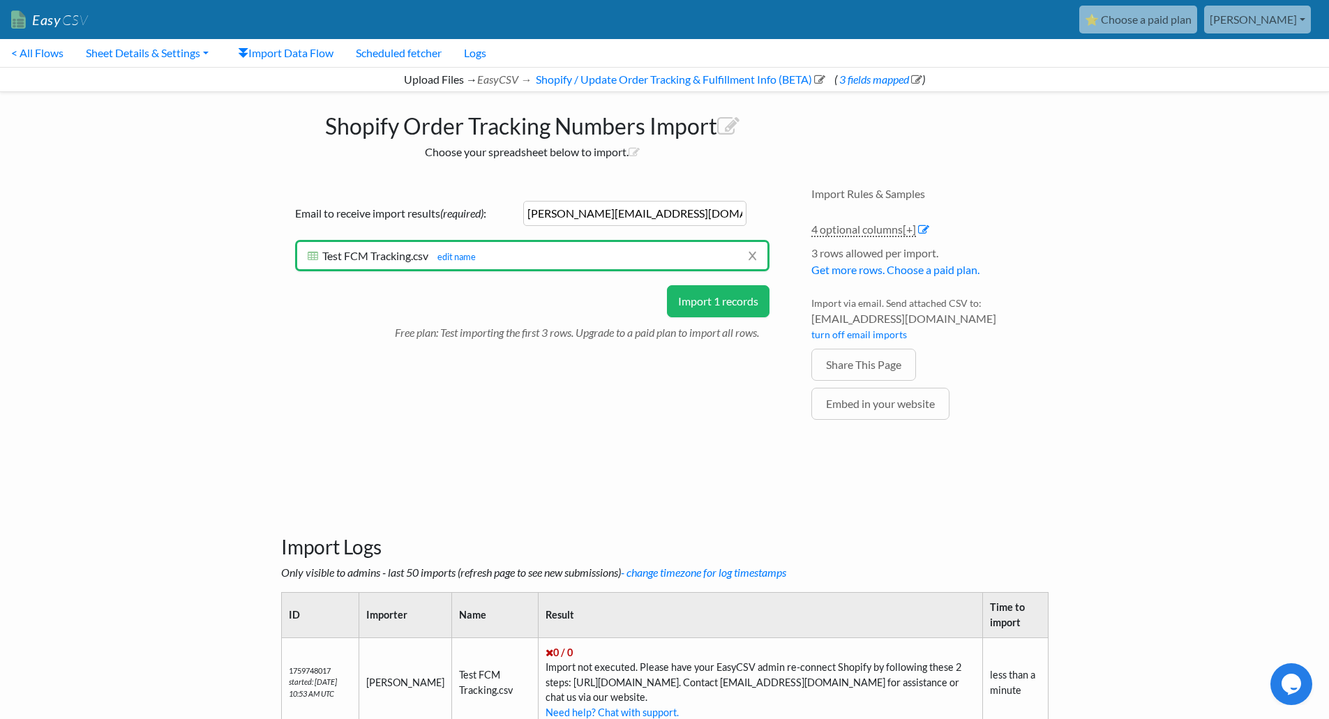
click at [680, 301] on button "Import 1 records" at bounding box center [718, 301] width 103 height 32
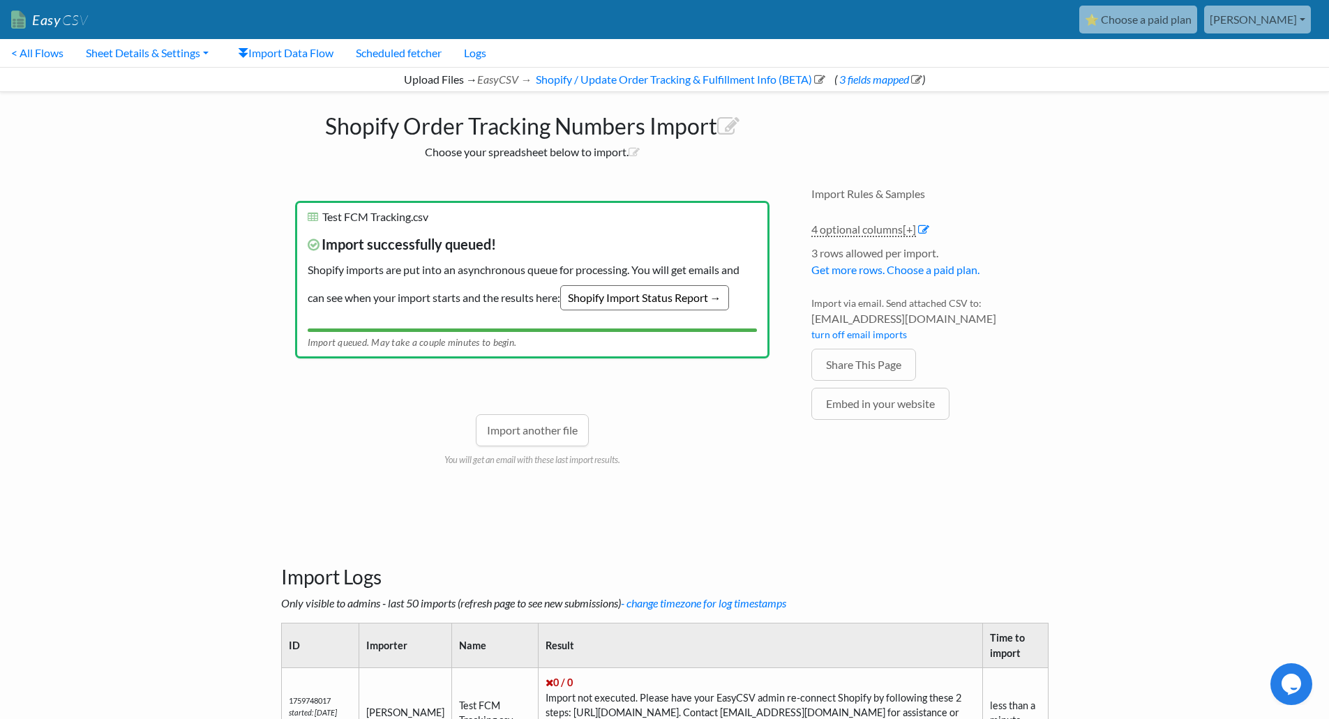
click at [580, 292] on link "Shopify Import Status Report →" at bounding box center [644, 297] width 169 height 25
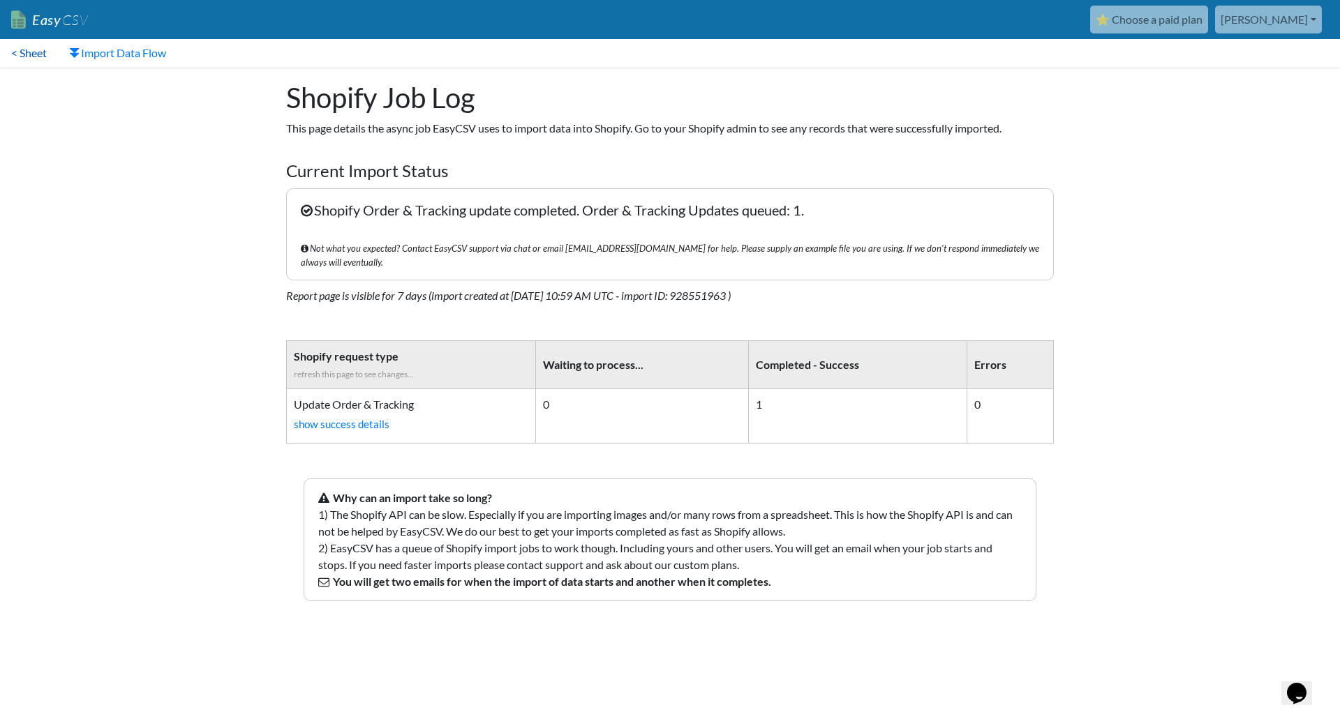
click at [29, 59] on link "< Sheet" at bounding box center [29, 53] width 58 height 28
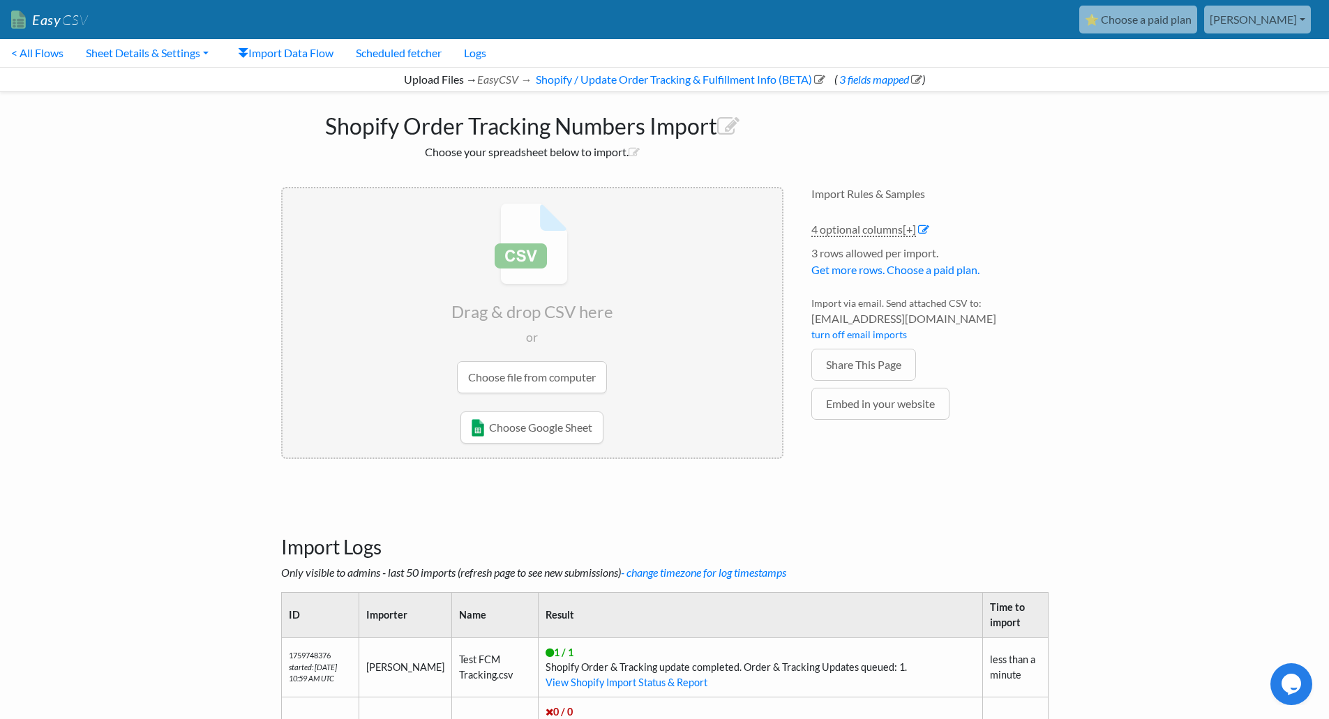
click at [1301, 28] on link "[PERSON_NAME]" at bounding box center [1257, 20] width 107 height 28
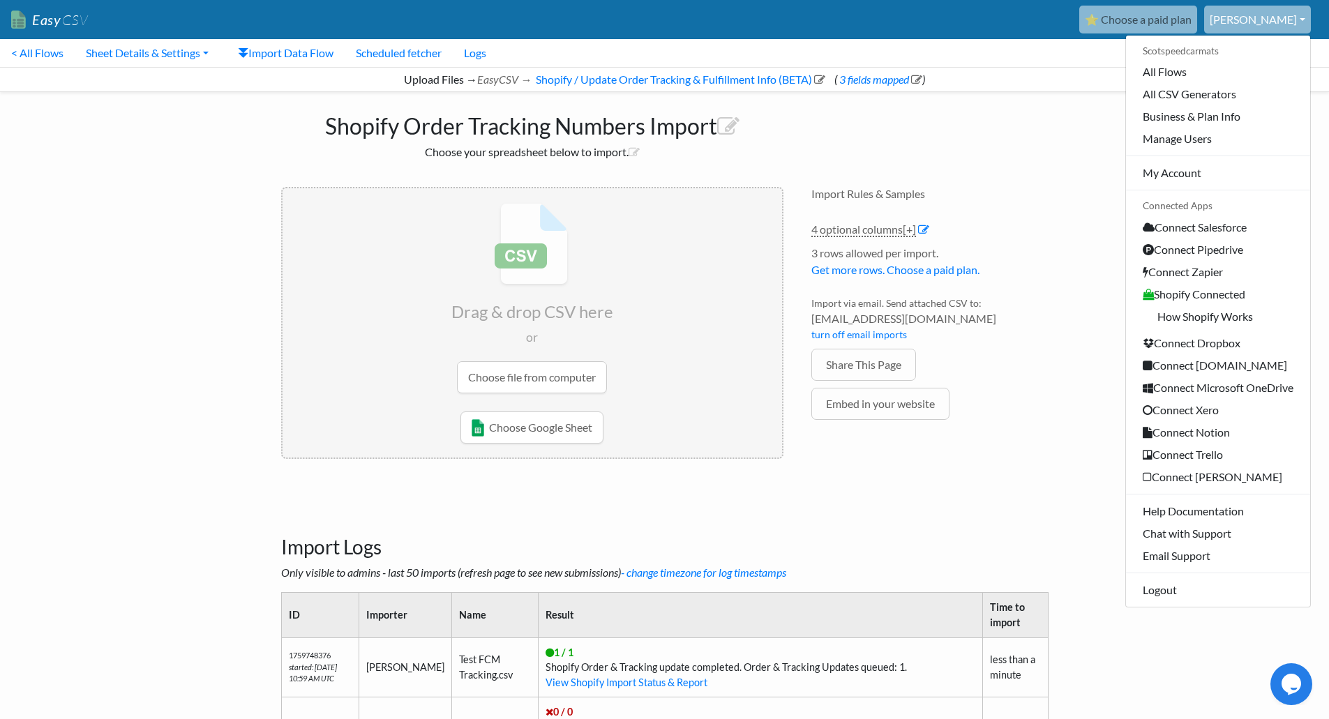
click at [1016, 148] on div "Shopify Order Tracking Numbers Import Choose your spreadsheet below to import. …" at bounding box center [664, 284] width 795 height 384
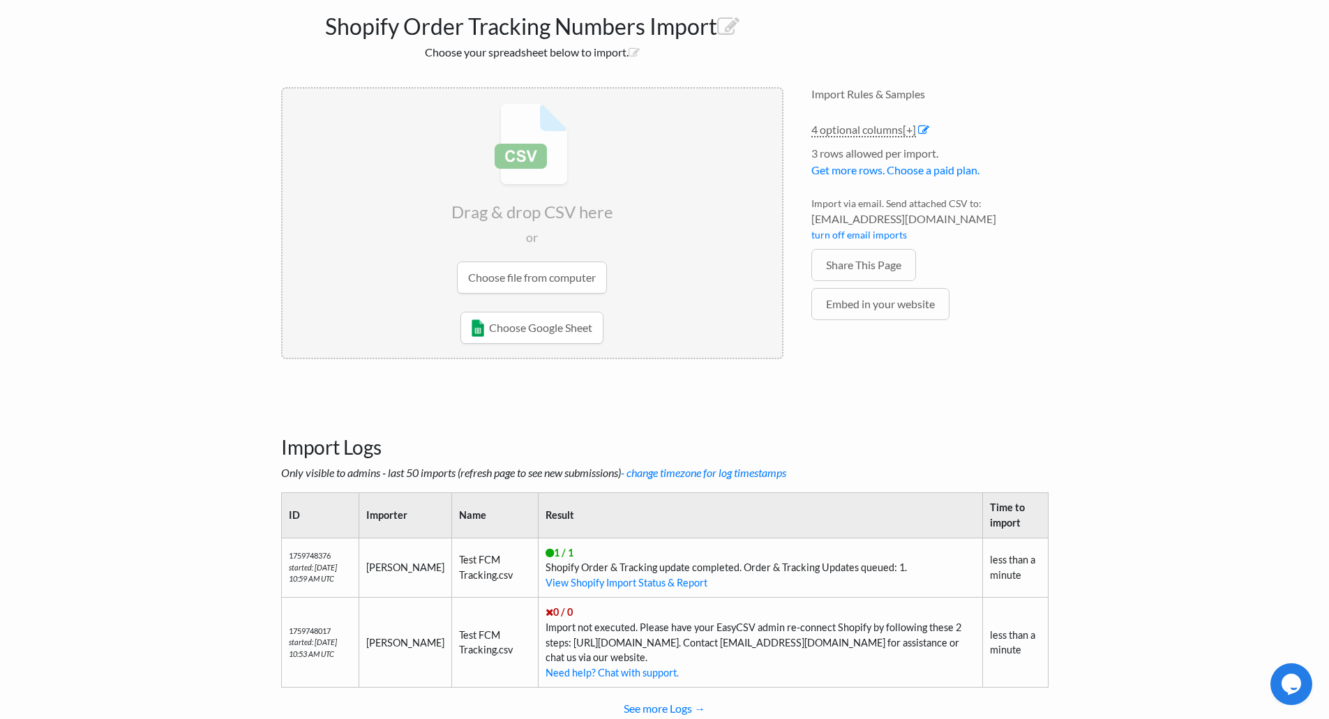
scroll to position [7, 0]
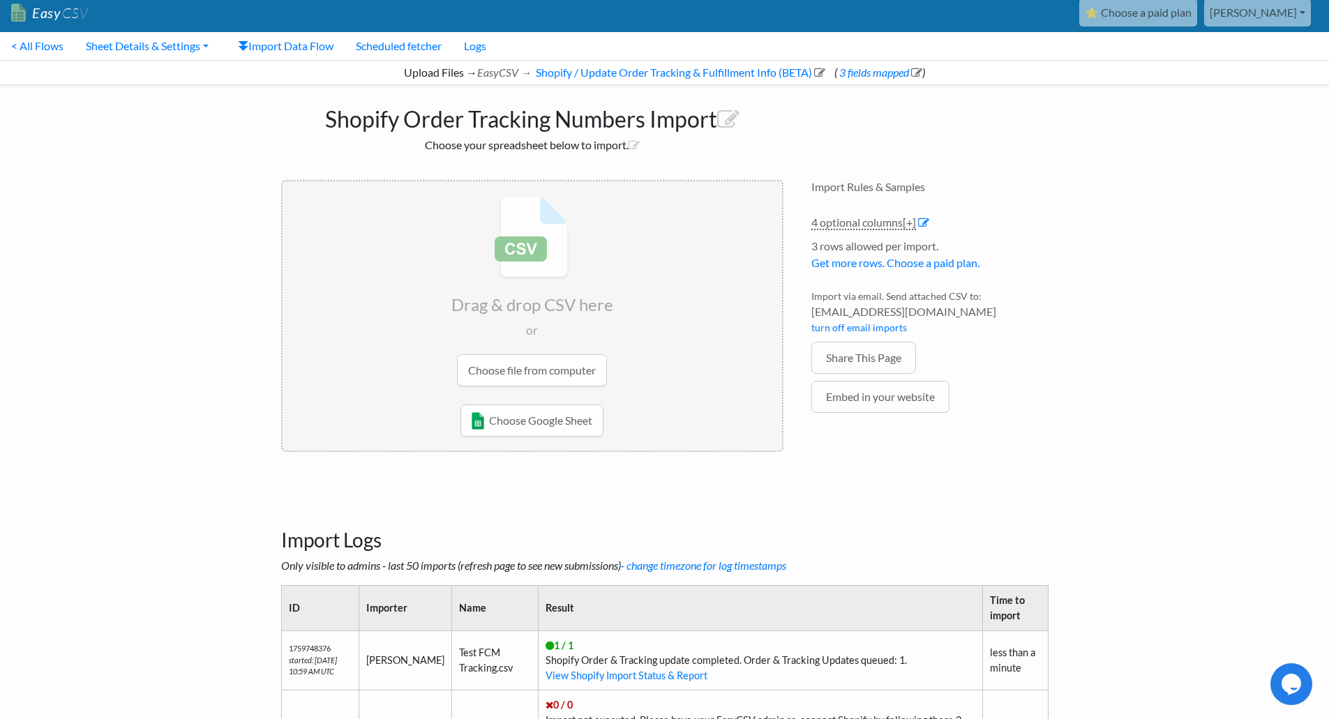
click at [1010, 191] on h4 "Import Rules & Samples" at bounding box center [929, 186] width 237 height 13
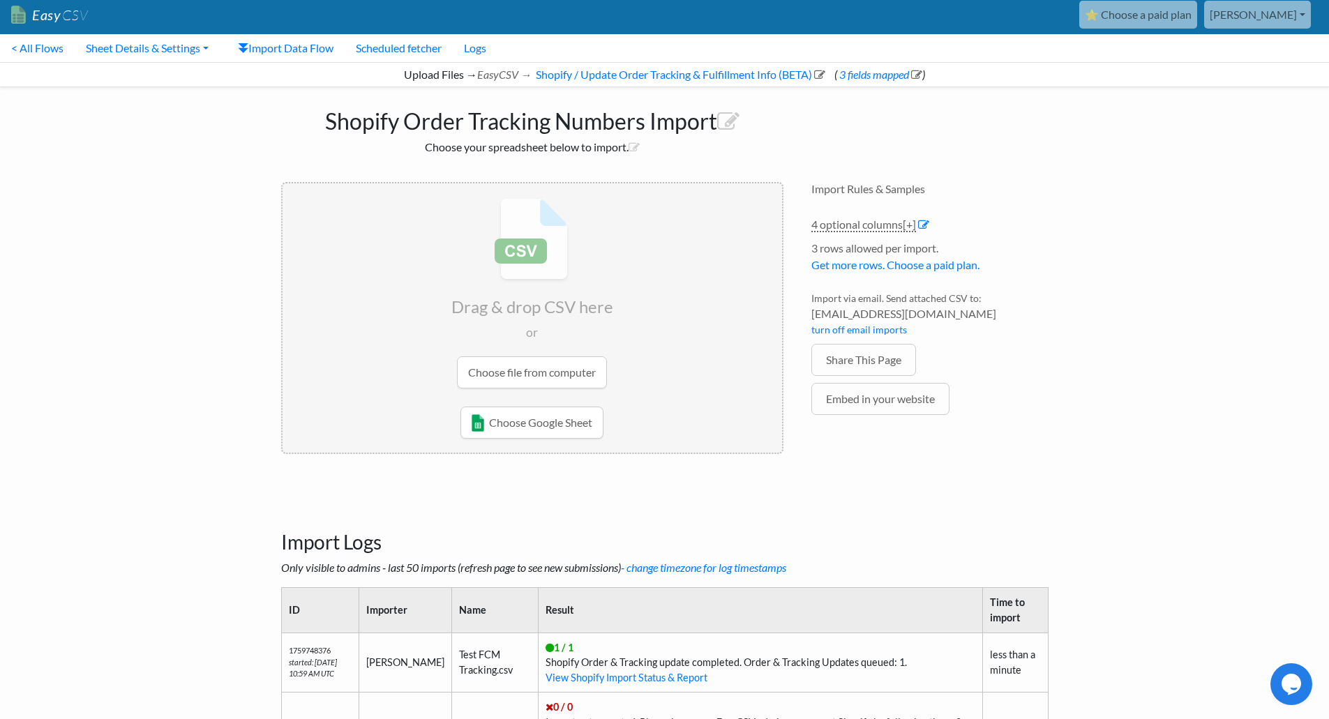
scroll to position [0, 0]
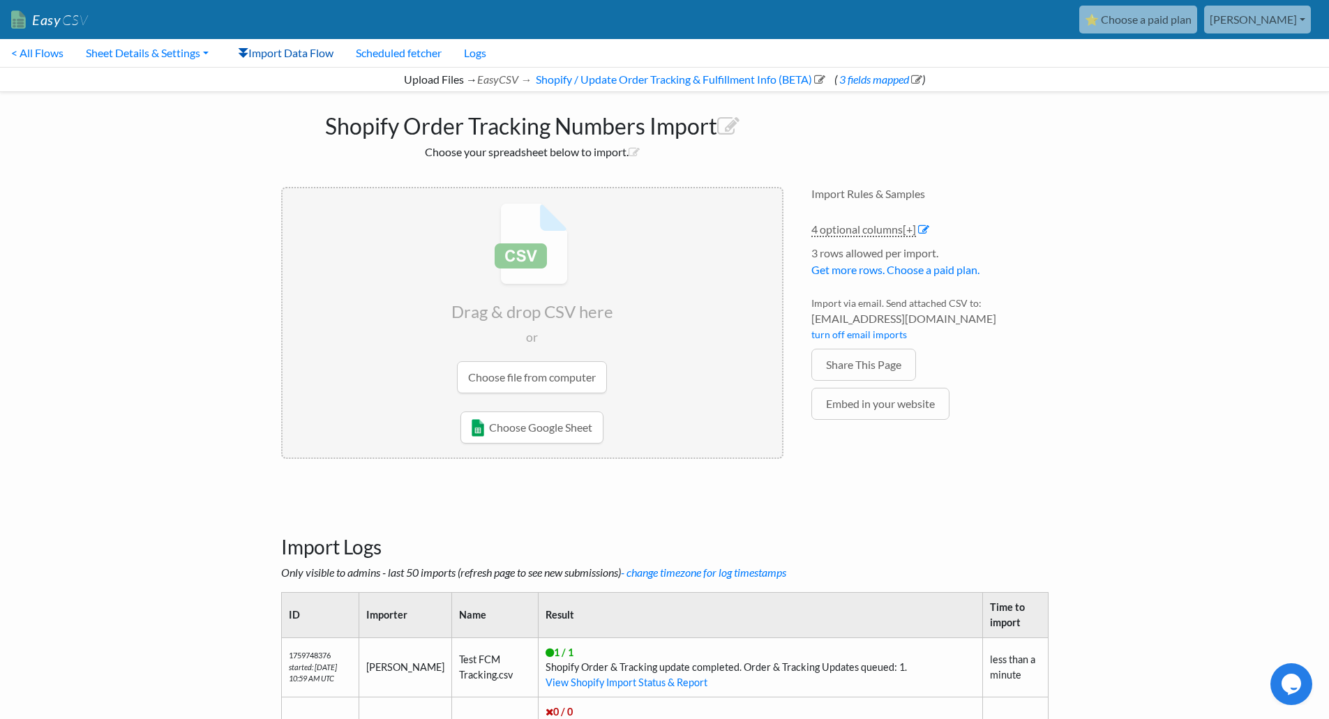
click at [254, 50] on link "Import Data Flow" at bounding box center [286, 53] width 118 height 28
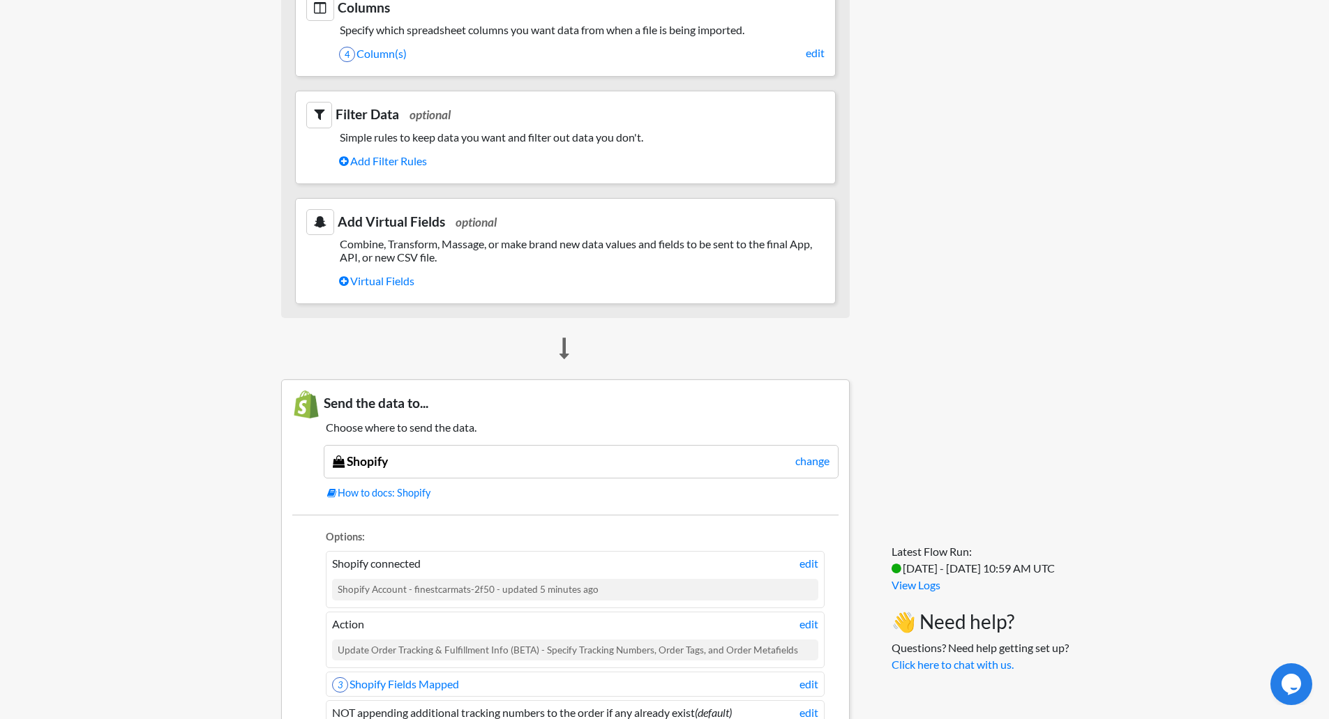
scroll to position [895, 0]
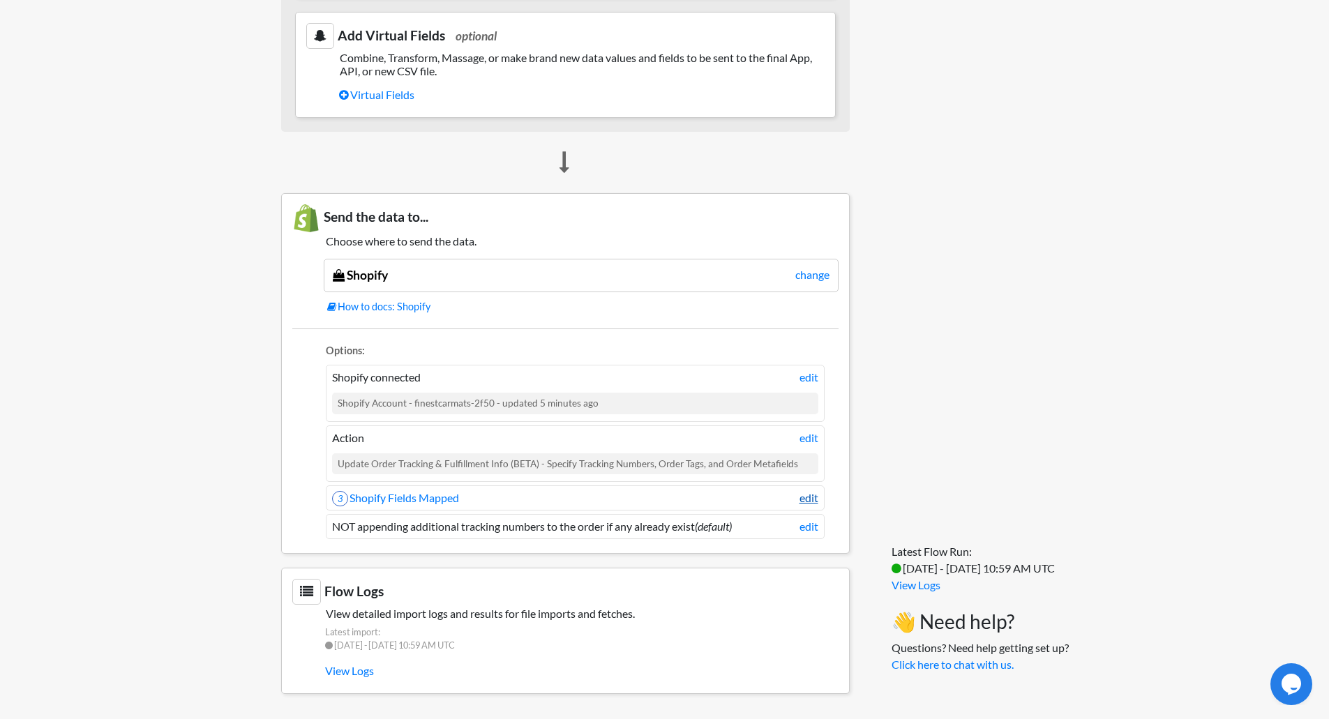
click at [815, 501] on link "edit" at bounding box center [809, 498] width 19 height 17
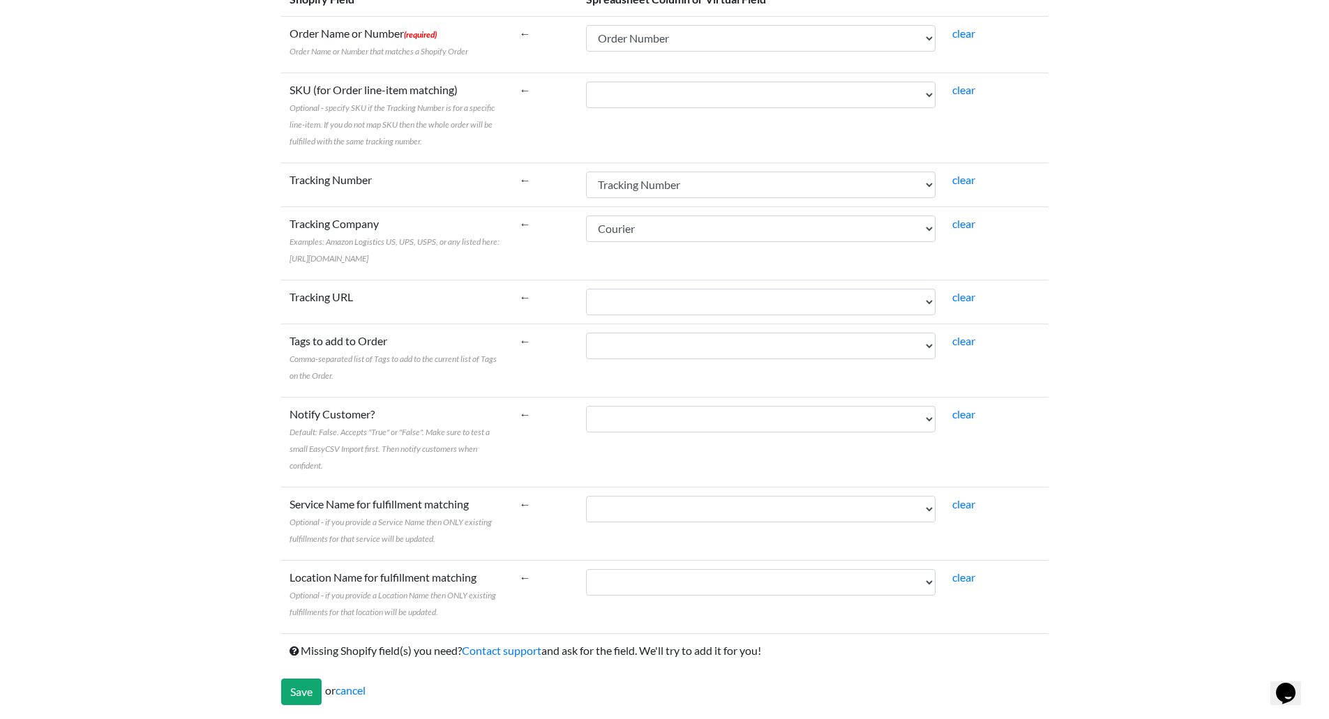
scroll to position [263, 0]
click at [622, 297] on select "Order Number Courier Tracking Number Fulfillment" at bounding box center [761, 302] width 350 height 27
click at [518, 311] on td "←" at bounding box center [544, 302] width 67 height 44
click at [592, 416] on select "Order Number Courier Tracking Number Fulfillment" at bounding box center [761, 419] width 350 height 27
click at [503, 417] on td "Notify Customer? Default: False. Accepts "True" or "False". Make sure to test a…" at bounding box center [396, 442] width 230 height 90
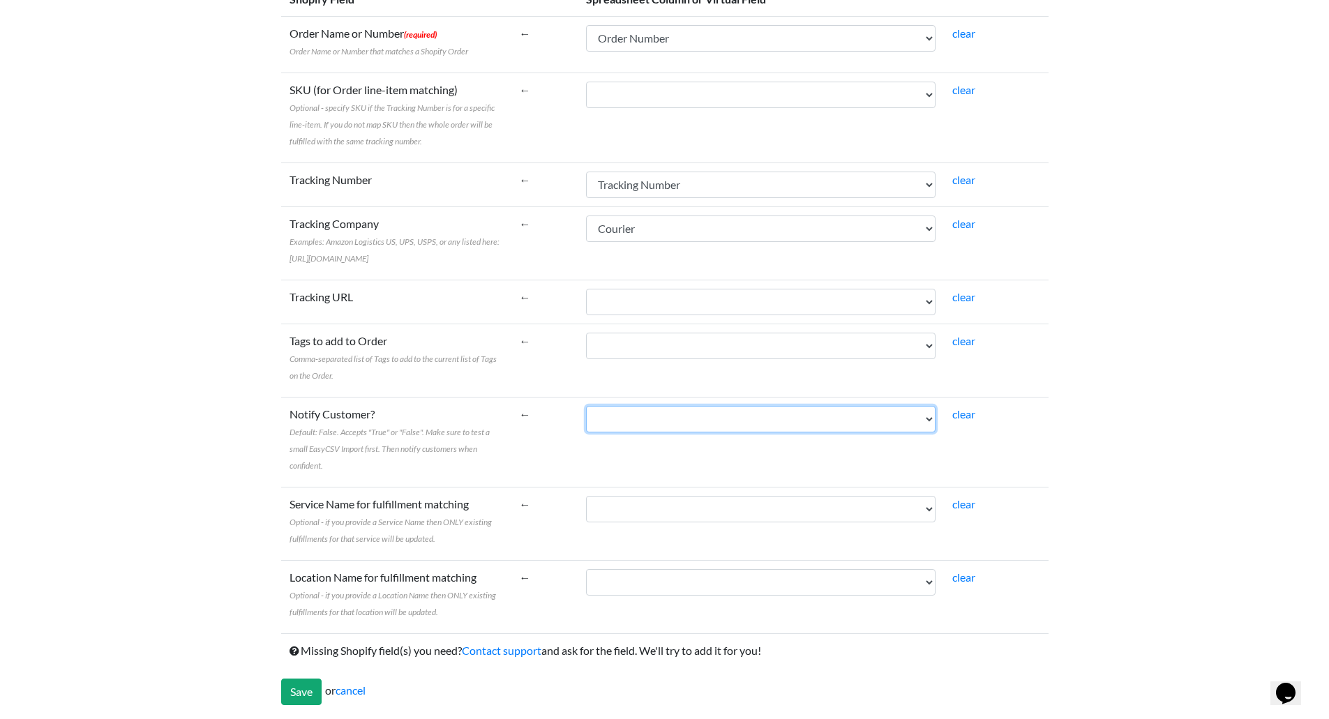
click at [639, 421] on select "Order Number Courier Tracking Number Fulfillment" at bounding box center [761, 419] width 350 height 27
click at [533, 435] on td "←" at bounding box center [544, 442] width 67 height 90
click at [632, 427] on select "Order Number Courier Tracking Number Fulfillment" at bounding box center [761, 419] width 350 height 27
click at [479, 428] on span "Default: False. Accepts "True" or "False". Make sure to test a small EasyCSV Im…" at bounding box center [390, 449] width 200 height 44
click at [586, 428] on select "Order Number Courier Tracking Number Fulfillment" at bounding box center [761, 419] width 350 height 27
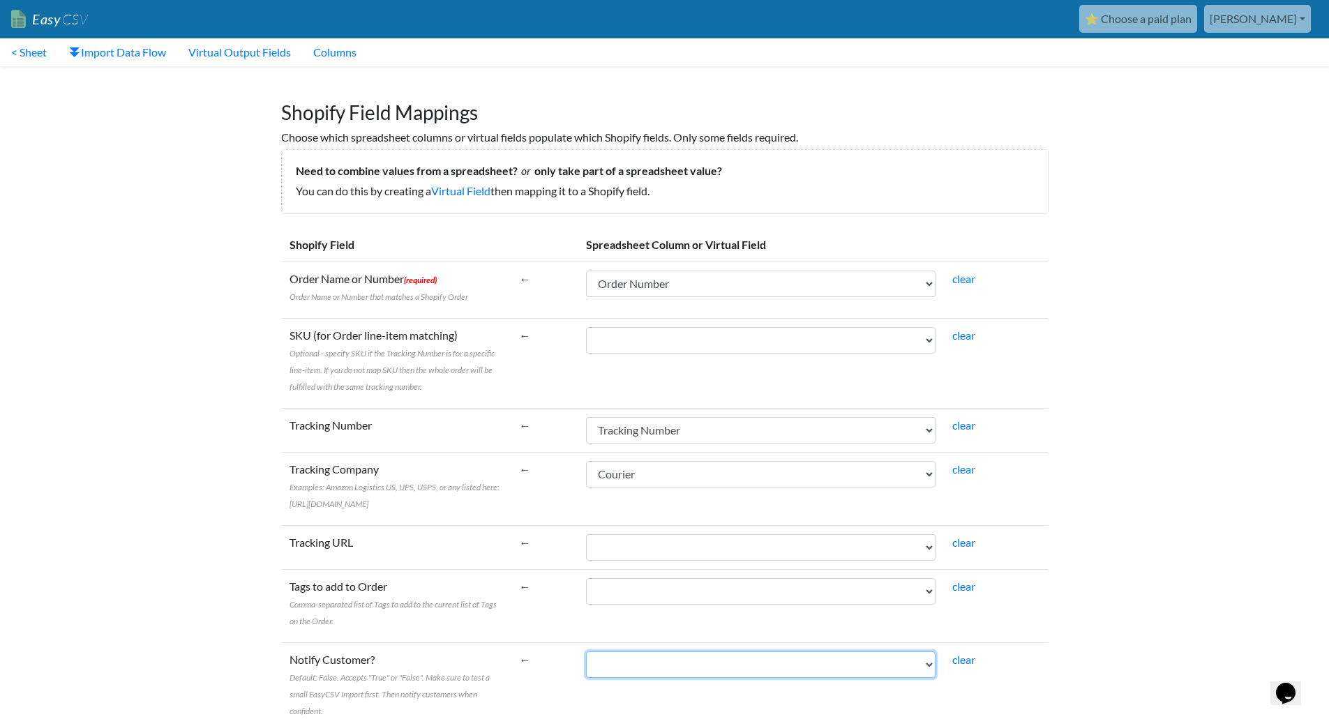
scroll to position [0, 0]
click at [40, 54] on link "< Sheet" at bounding box center [29, 53] width 58 height 28
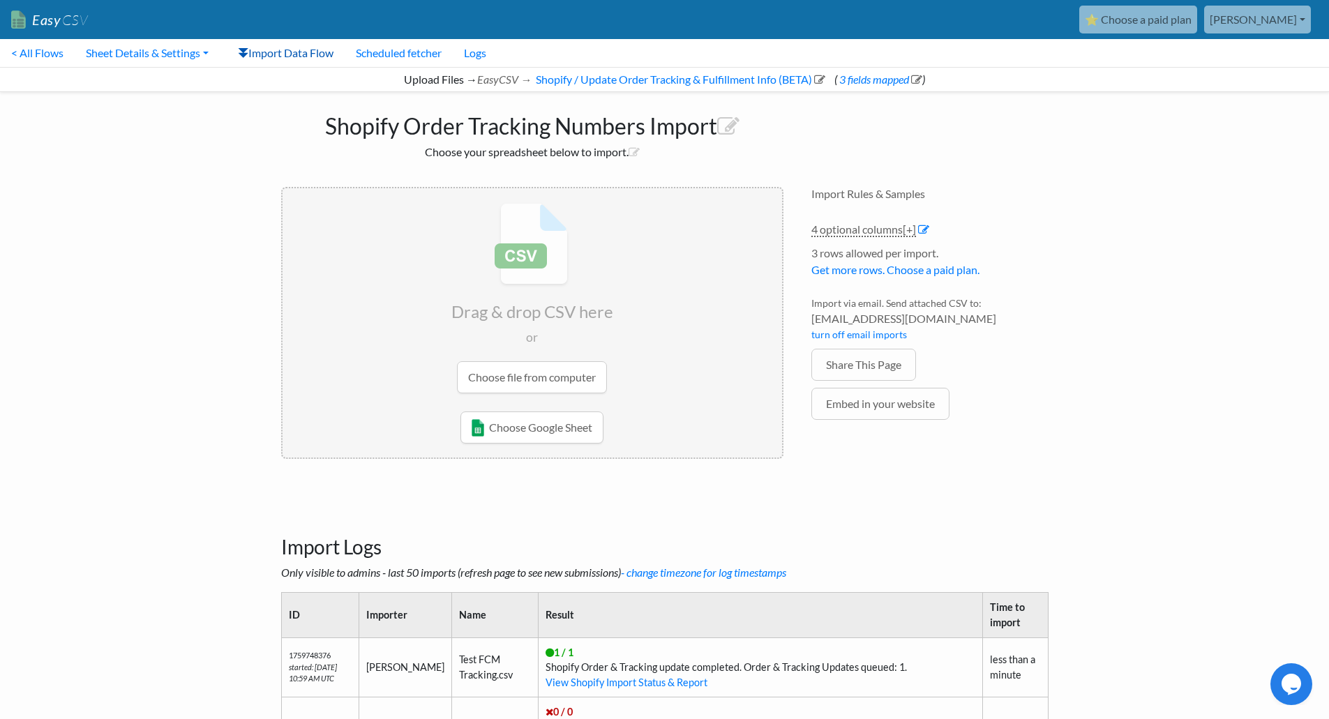
click at [287, 59] on link "Import Data Flow" at bounding box center [286, 53] width 118 height 28
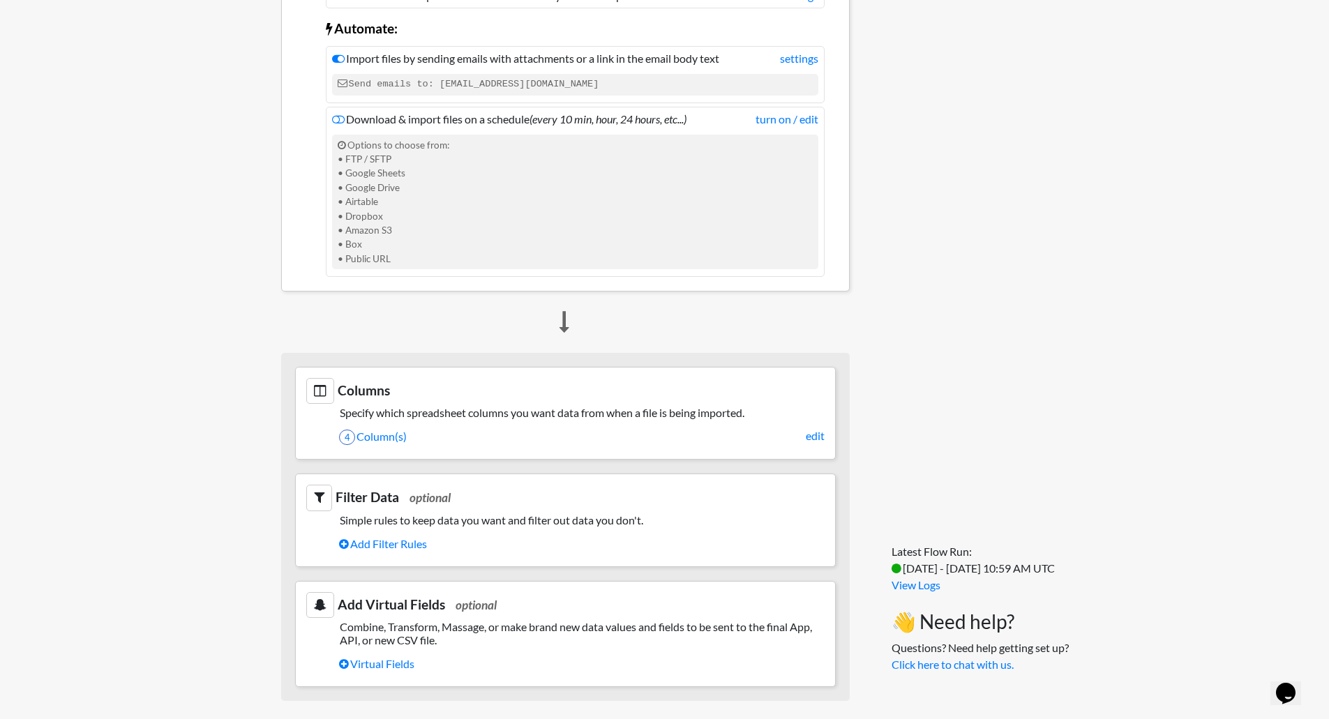
scroll to position [349, 0]
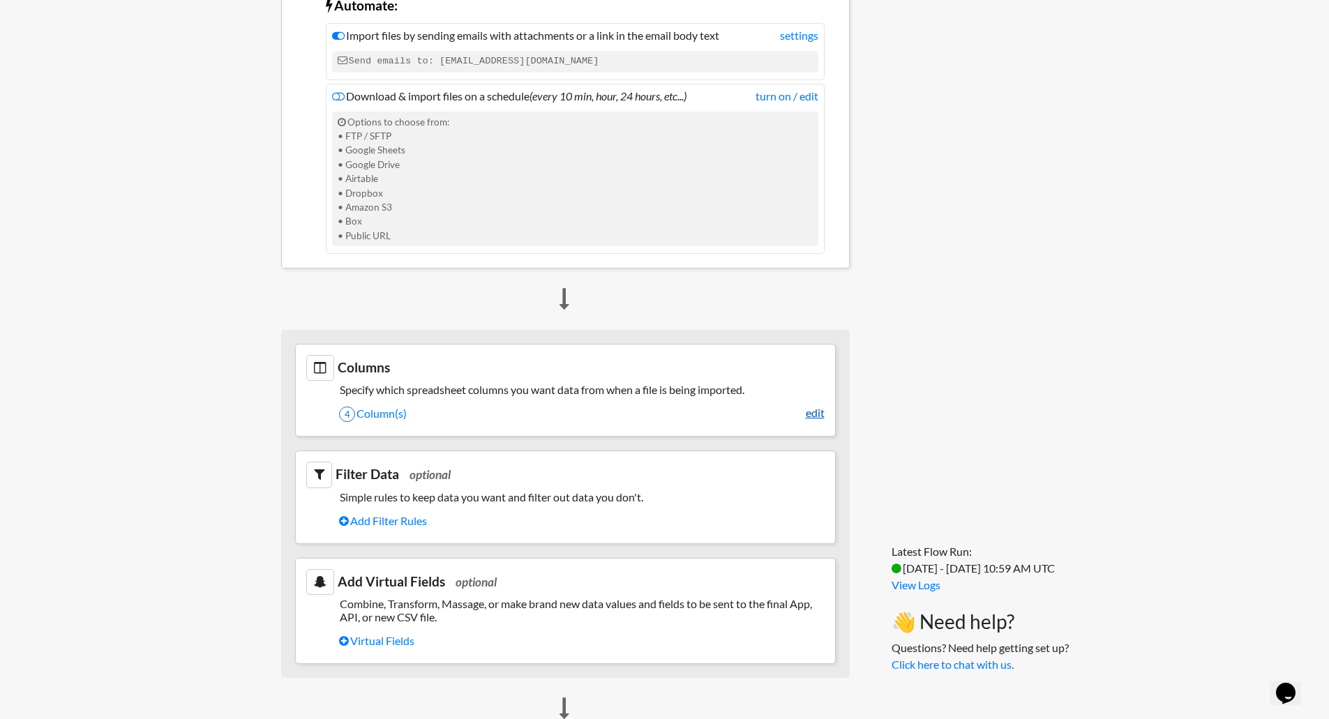
click at [813, 418] on link "edit" at bounding box center [815, 413] width 19 height 17
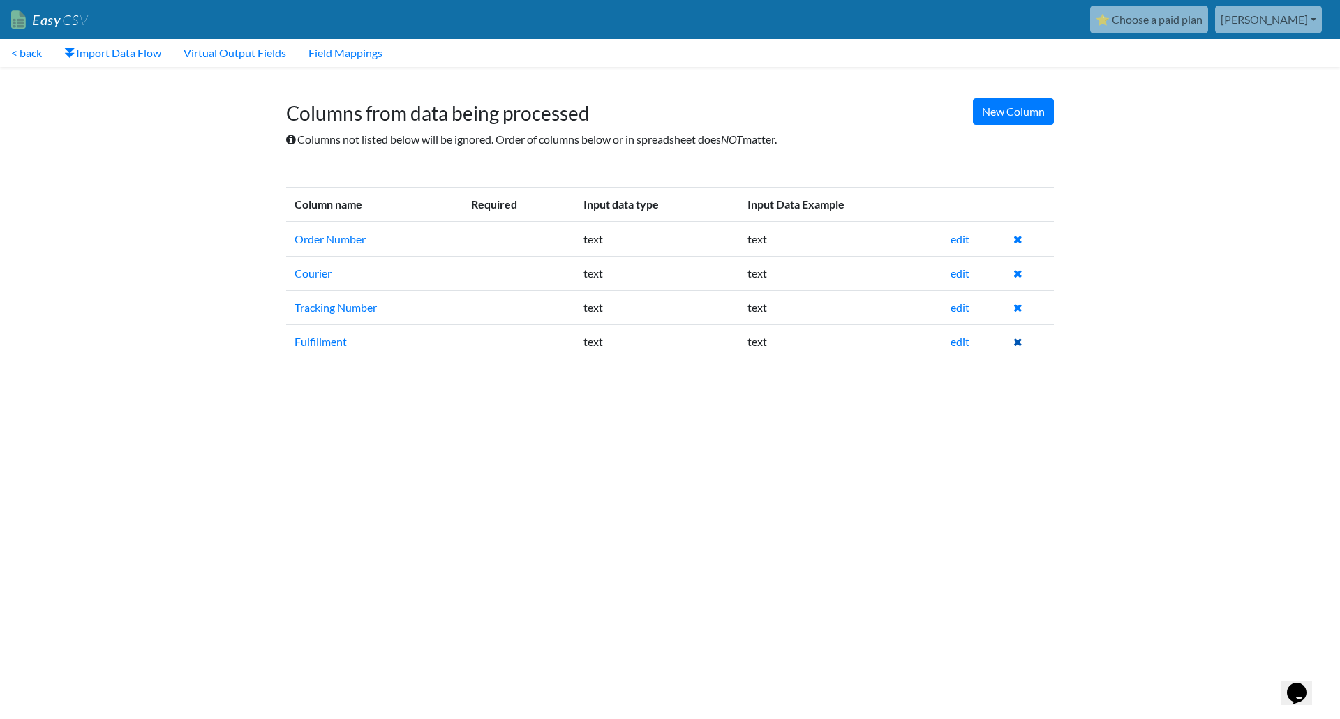
click at [1021, 344] on icon at bounding box center [1017, 341] width 9 height 11
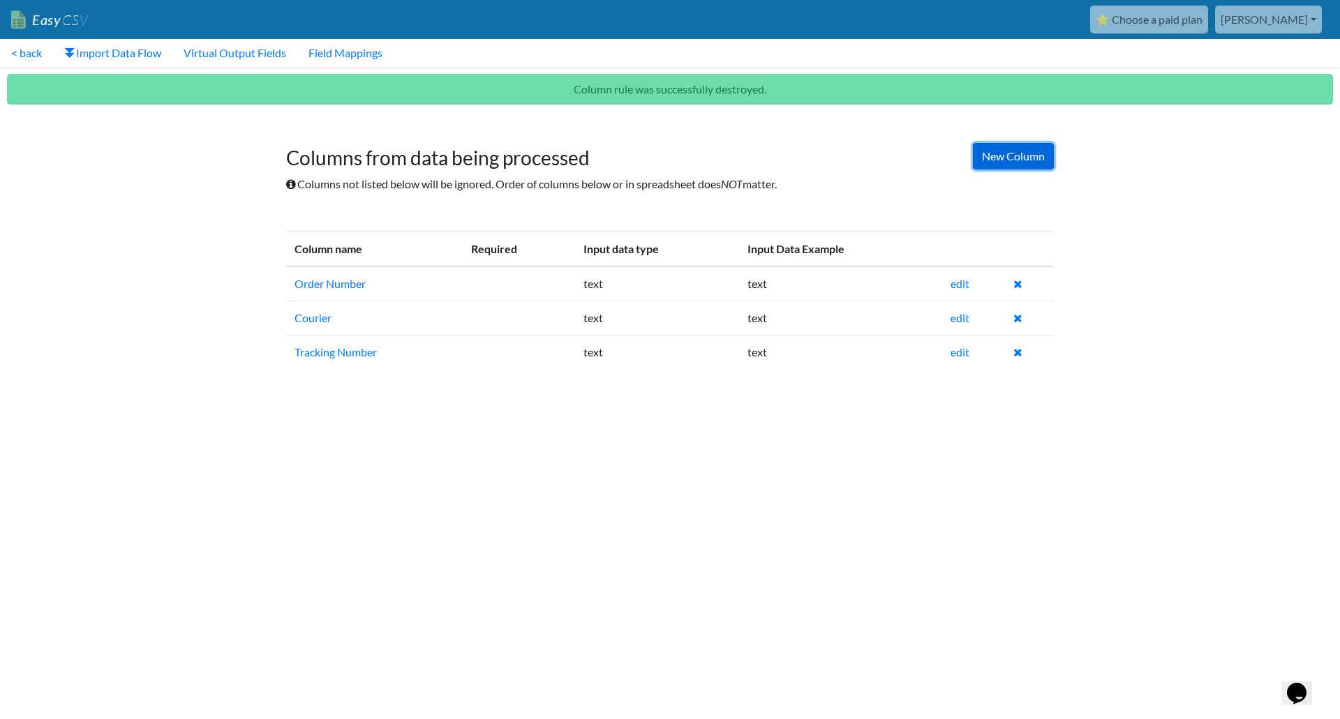
click at [1013, 163] on link "New Column" at bounding box center [1013, 156] width 81 height 27
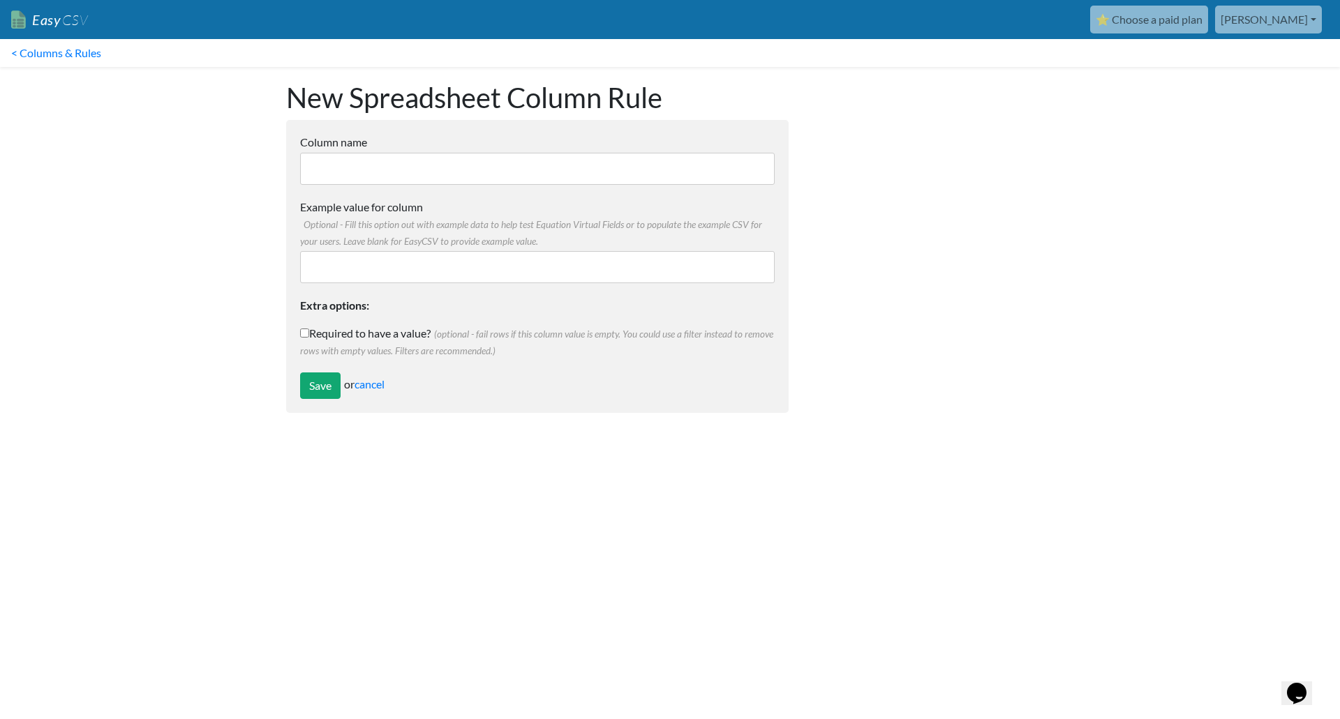
click at [474, 179] on input "Column name" at bounding box center [537, 169] width 474 height 32
paste input "Notify Customer"
type input "Notify Customer"
click at [440, 270] on input "Example value for column Optional - Fill this option out with example data to h…" at bounding box center [537, 267] width 474 height 32
click at [323, 397] on input "Save" at bounding box center [320, 386] width 40 height 27
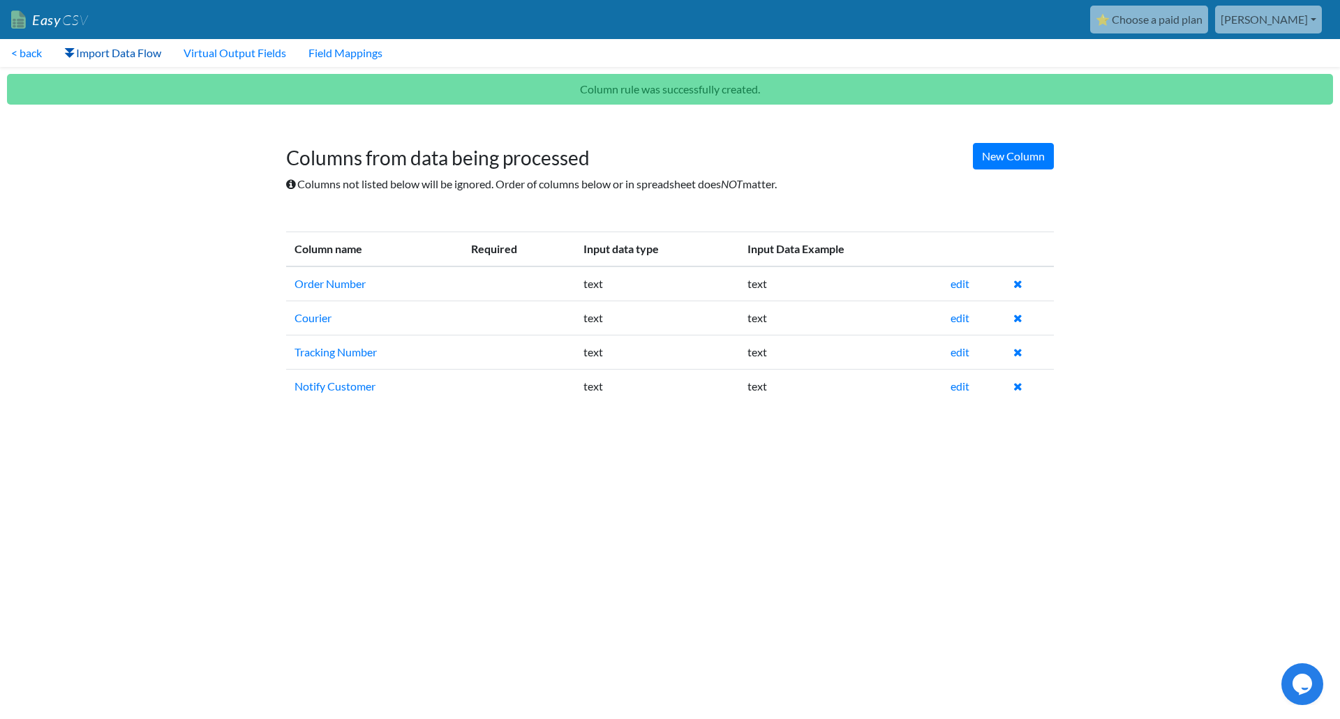
click at [130, 53] on link "Import Data Flow" at bounding box center [112, 53] width 119 height 28
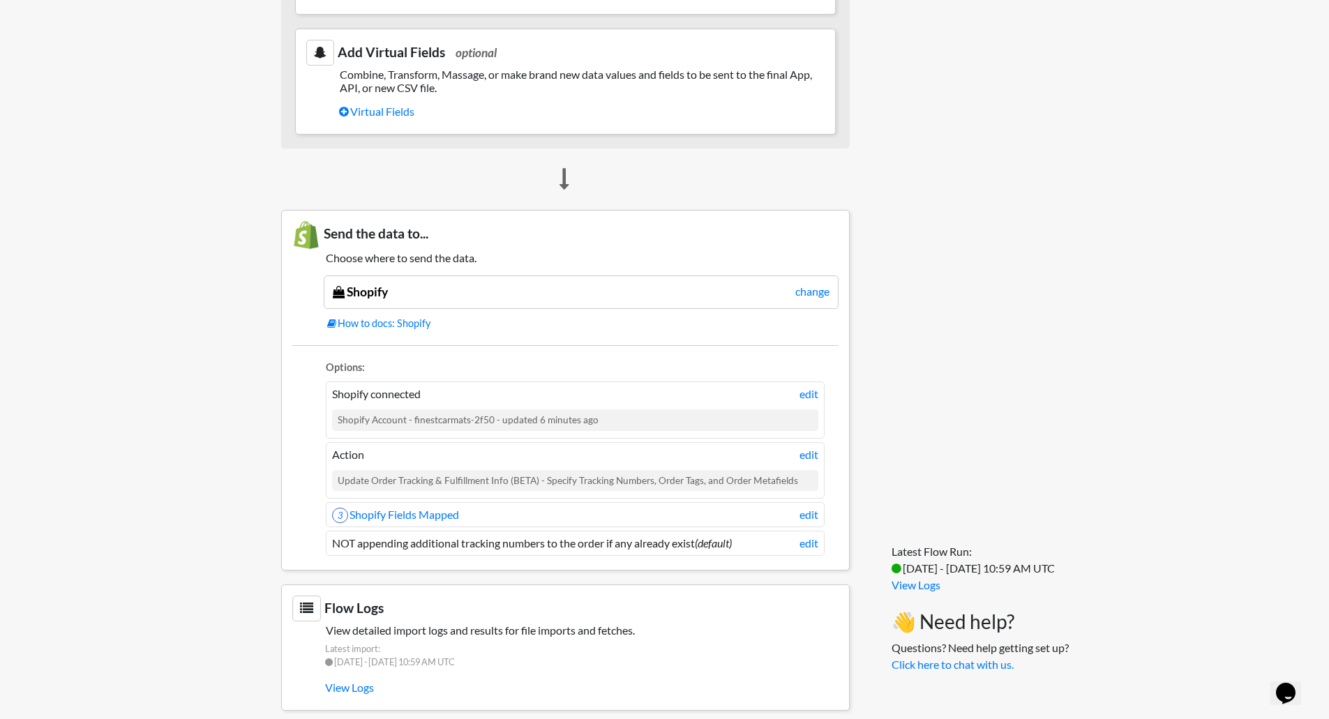
scroll to position [895, 0]
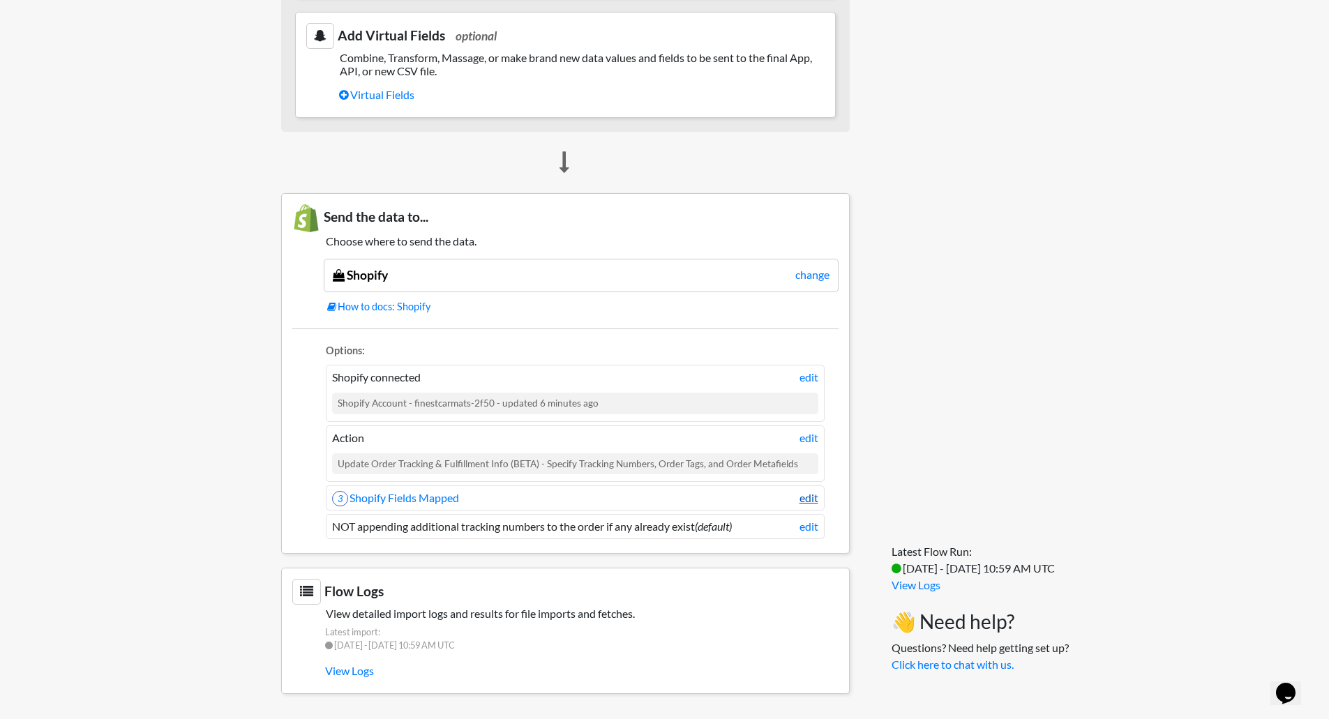
click at [806, 491] on link "edit" at bounding box center [809, 498] width 19 height 17
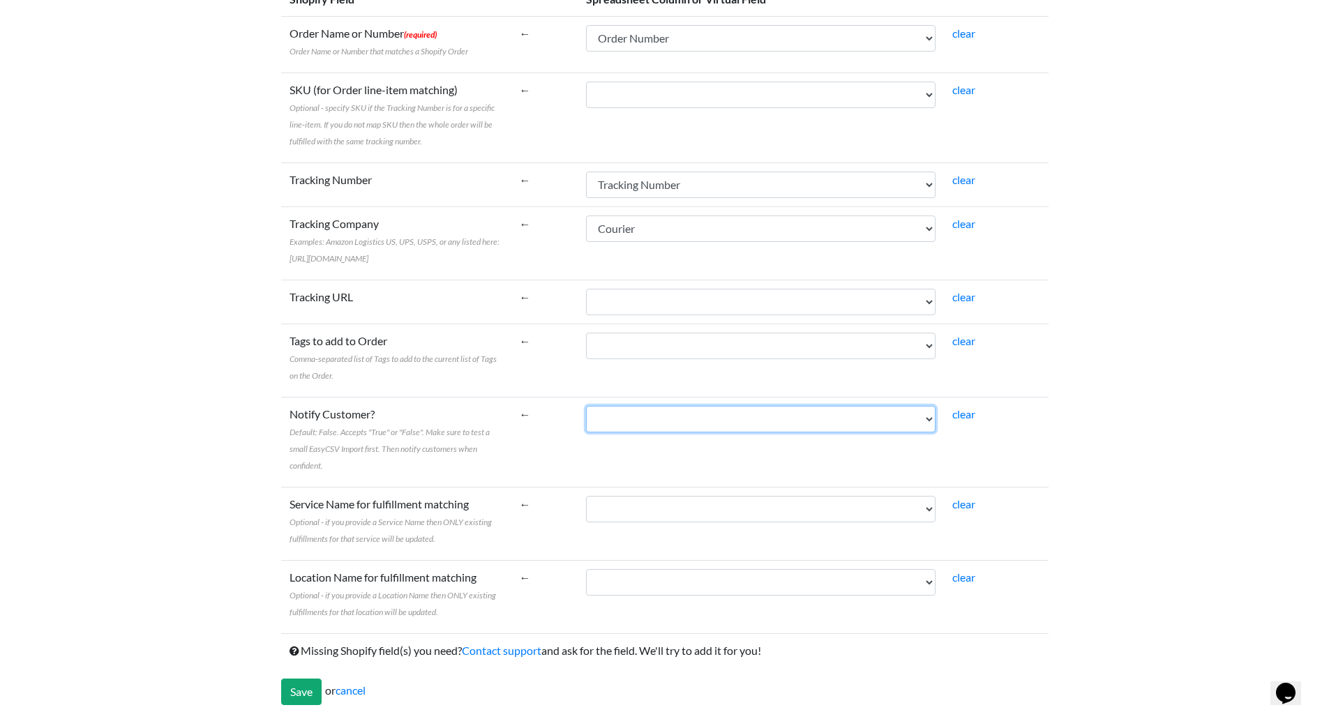
click at [633, 430] on select "Order Number Courier Tracking Number Notify Customer" at bounding box center [761, 419] width 350 height 27
select select "cr_766716"
click at [586, 406] on select "Order Number Courier Tracking Number Notify Customer" at bounding box center [761, 419] width 350 height 27
click at [532, 427] on td "←" at bounding box center [544, 442] width 67 height 90
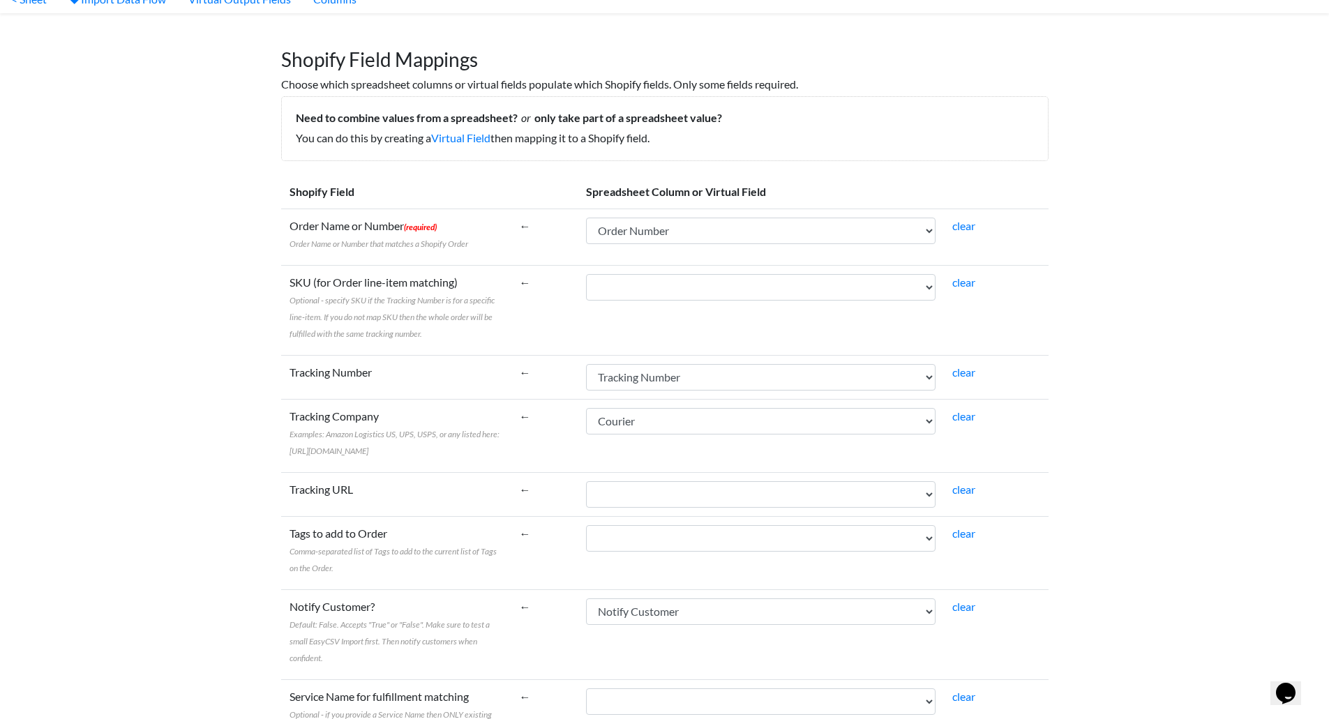
scroll to position [263, 0]
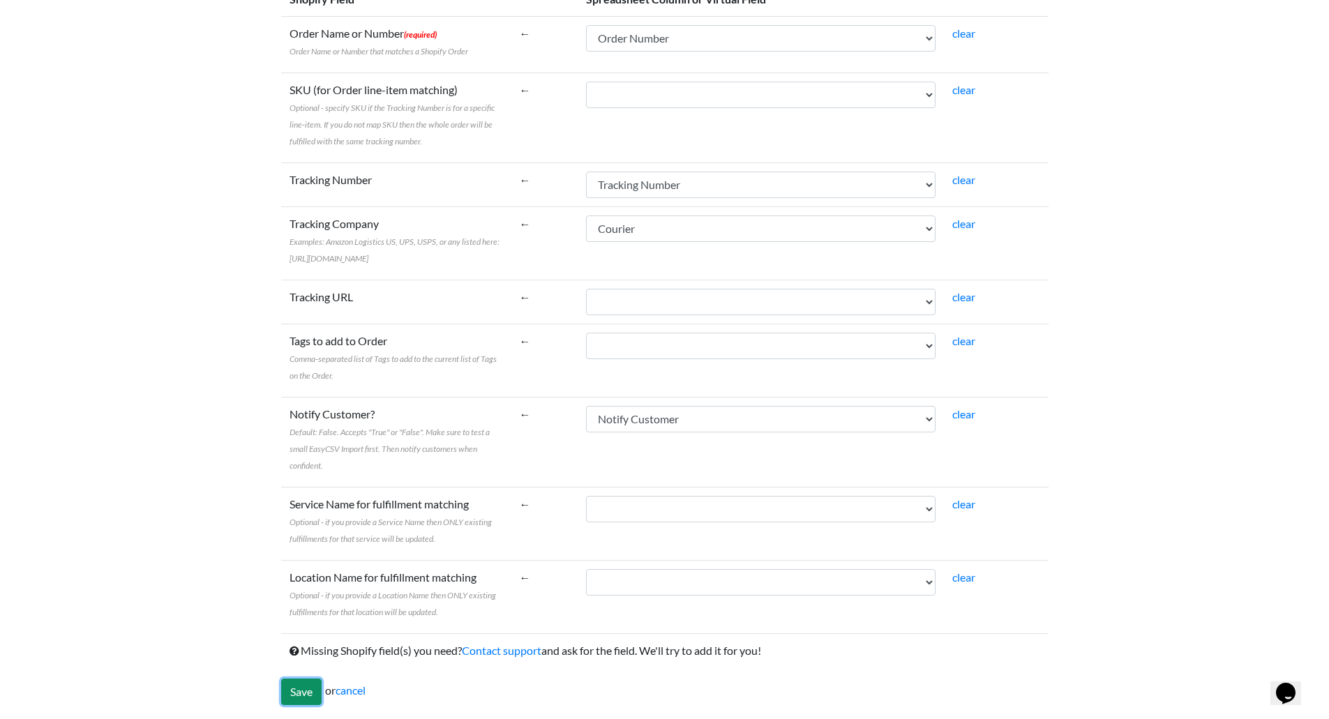
click at [303, 690] on input "Save" at bounding box center [301, 692] width 40 height 27
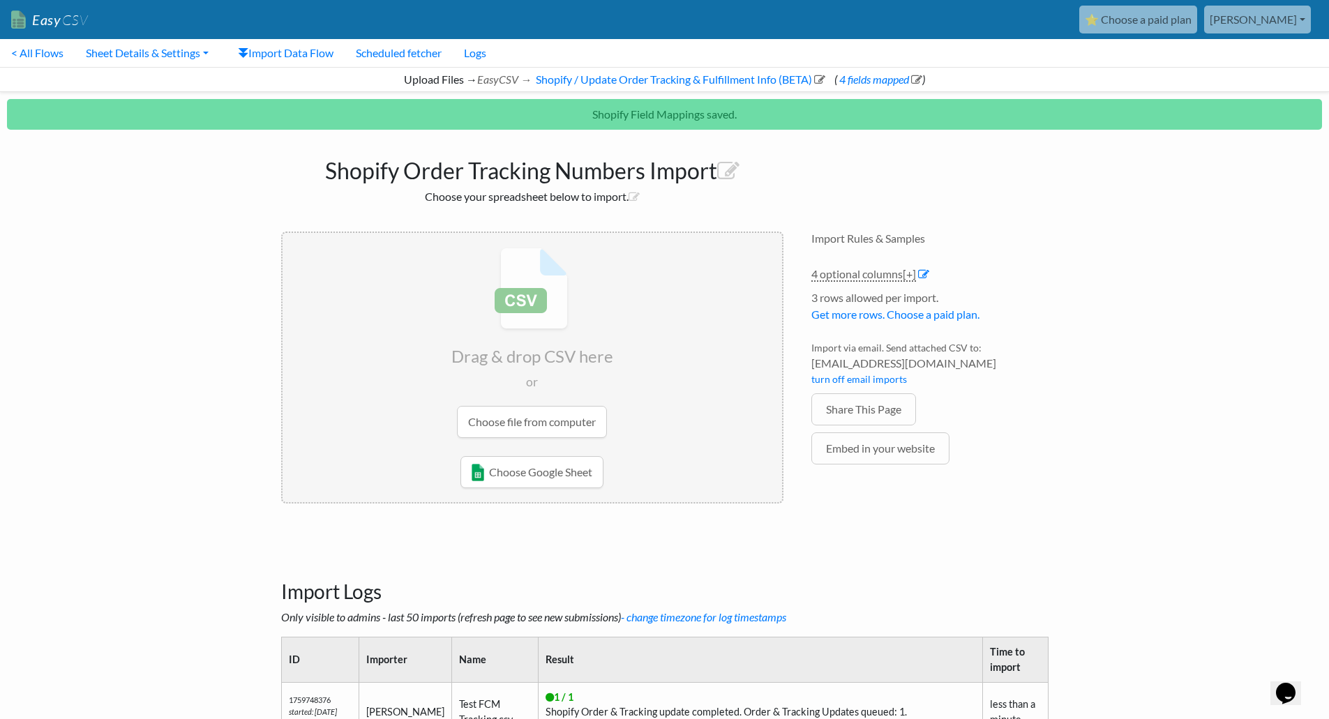
click at [837, 176] on div "Shopify Order Tracking Numbers Import Choose your spreadsheet below to import. …" at bounding box center [664, 329] width 795 height 384
click at [1084, 285] on body "Easy CSV ⭐ Choose a paid plan james Scotspeedcarmats All Flows All CSV Generato…" at bounding box center [664, 449] width 1329 height 899
click at [929, 319] on link "Get more rows. Choose a paid plan." at bounding box center [895, 314] width 168 height 13
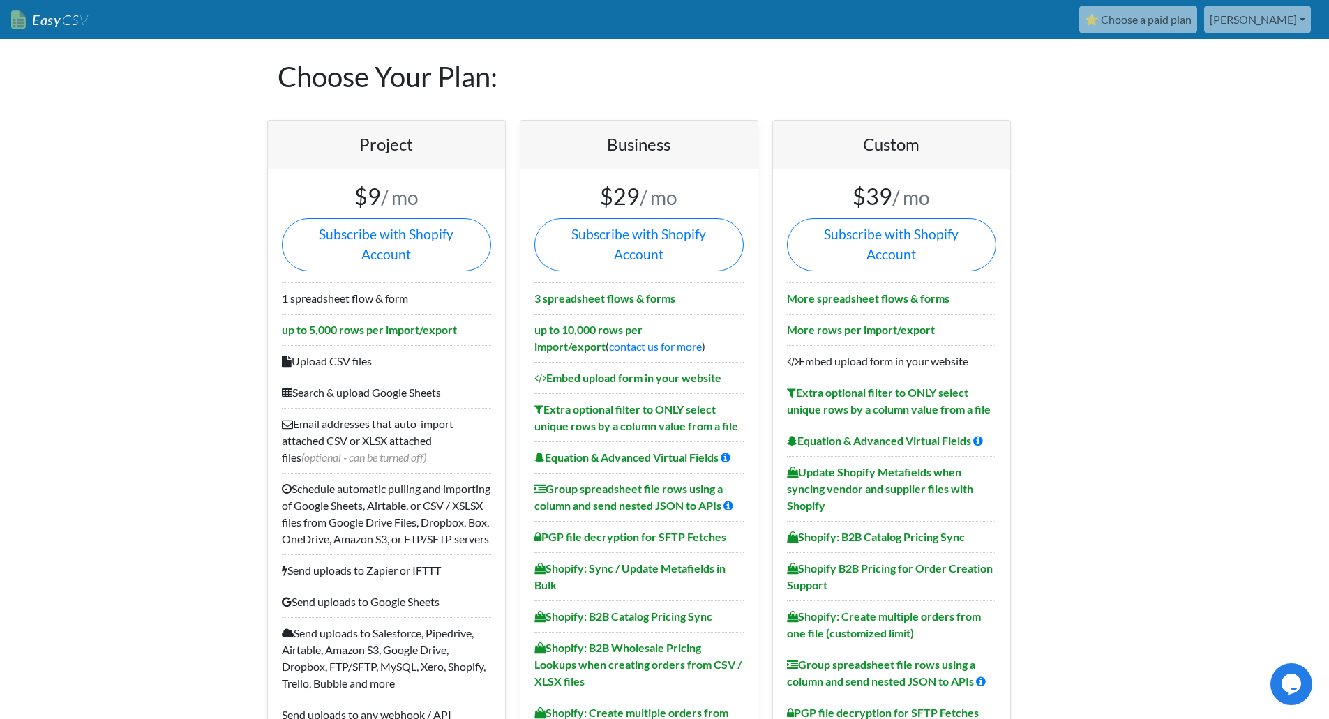
click at [395, 284] on li "1 spreadsheet flow & form" at bounding box center [386, 298] width 209 height 31
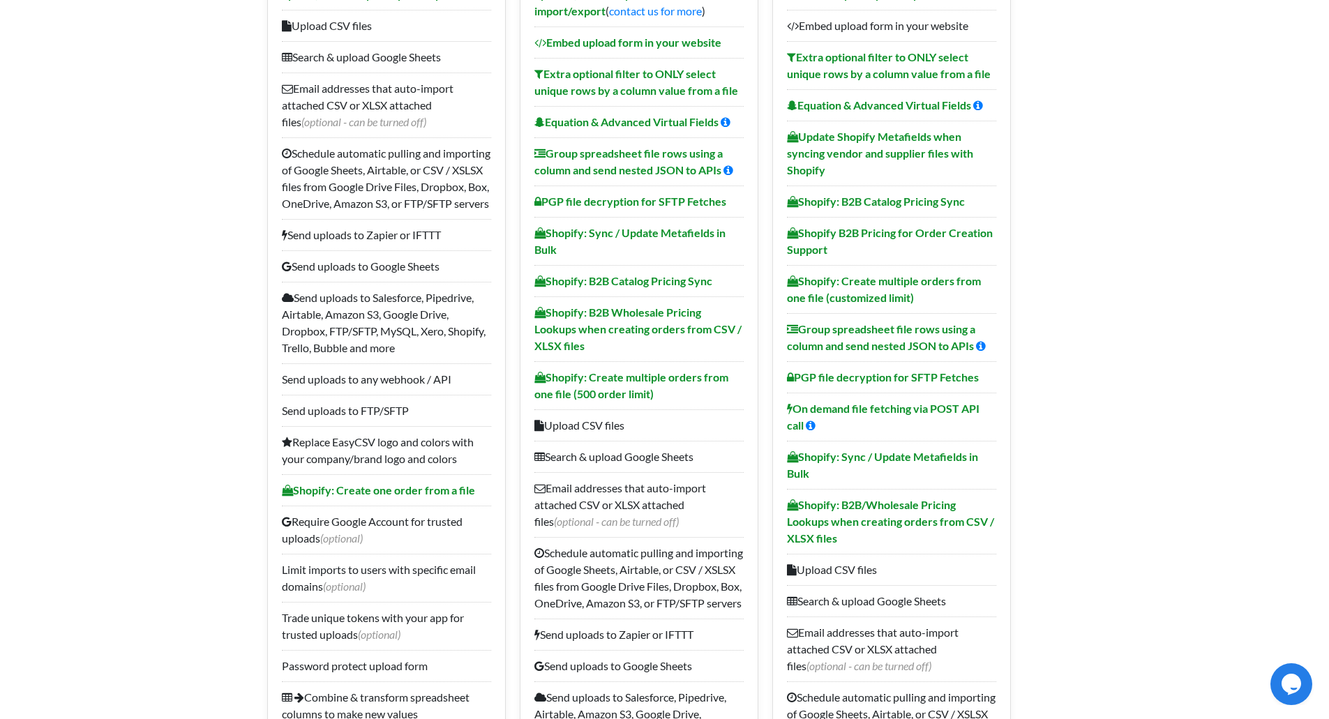
scroll to position [140, 0]
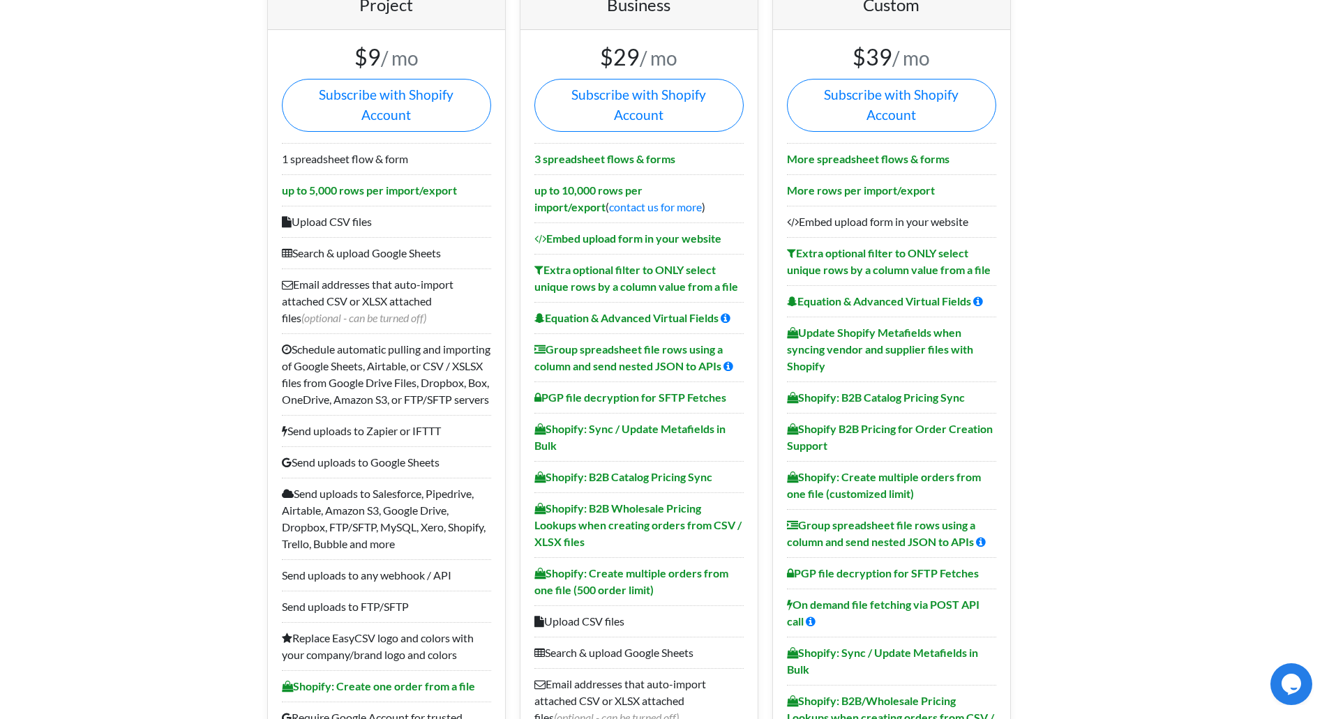
click at [477, 333] on li "Schedule automatic pulling and importing of Google Sheets, Airtable, or CSV / X…" at bounding box center [386, 374] width 209 height 82
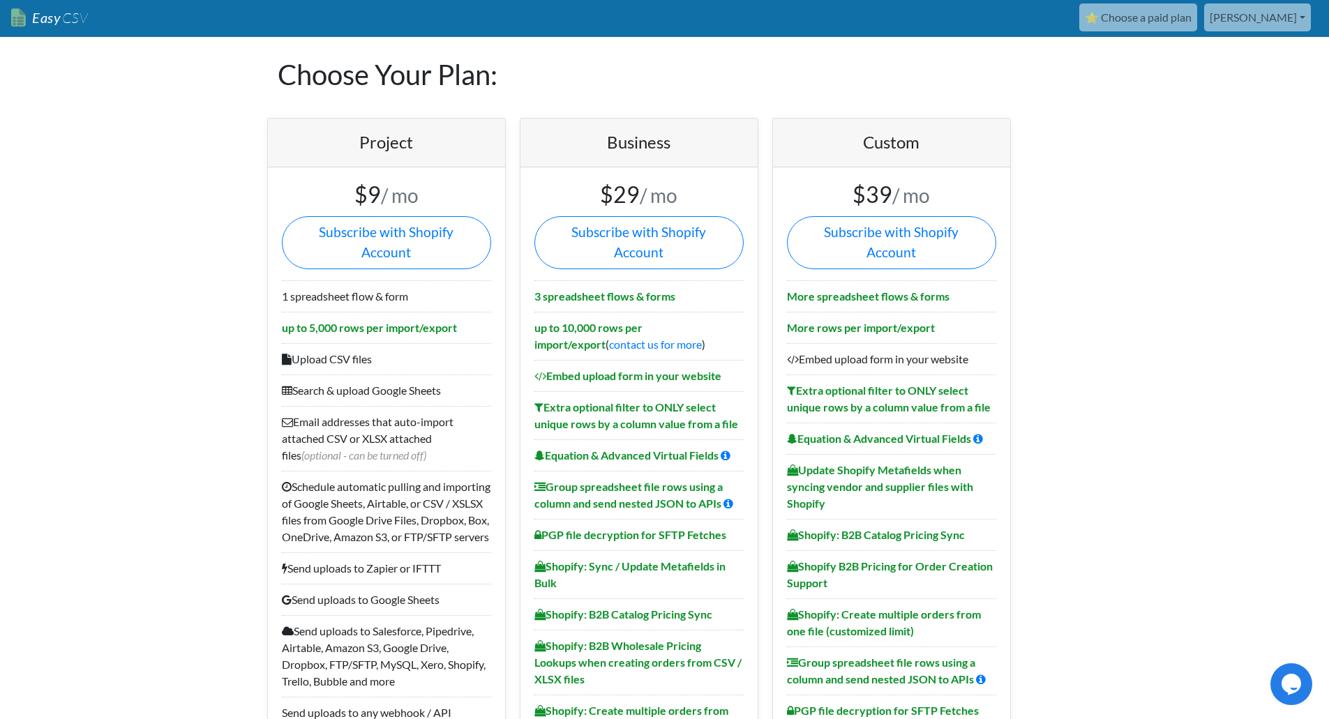
scroll to position [0, 0]
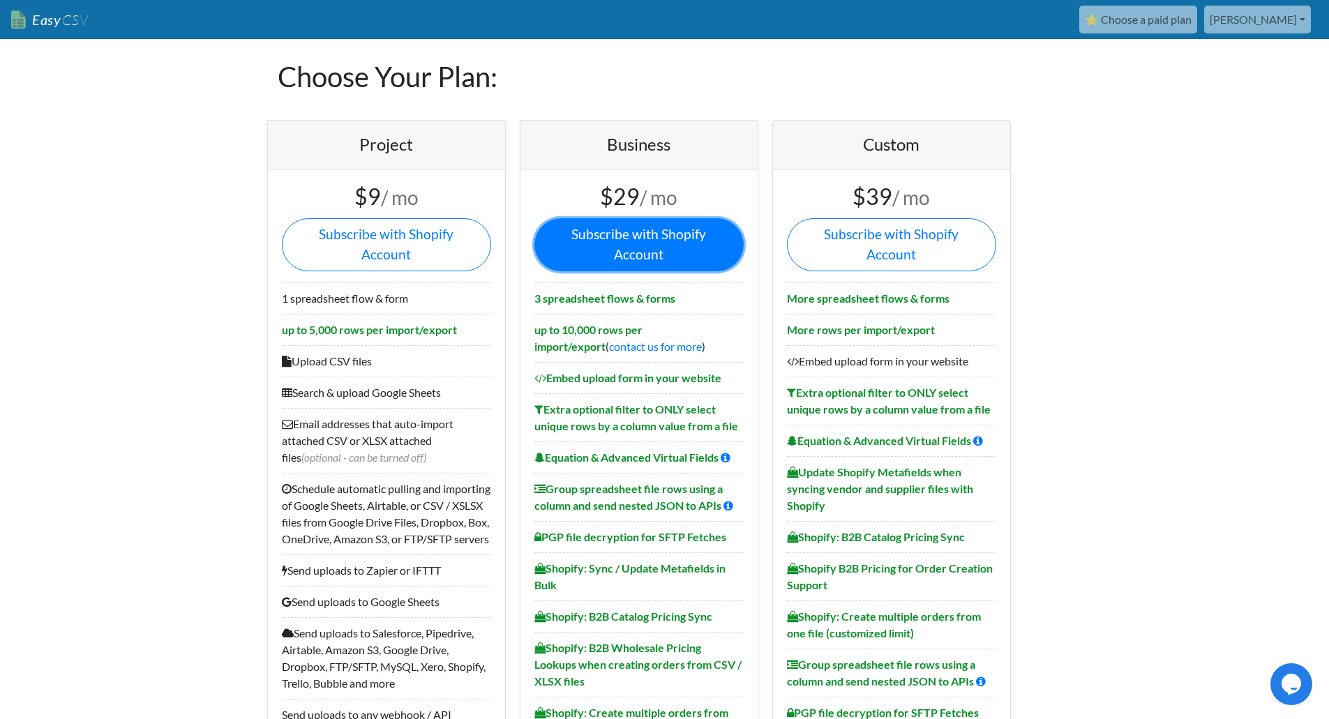
click at [666, 246] on link "Subscribe with Shopify Account" at bounding box center [638, 244] width 209 height 53
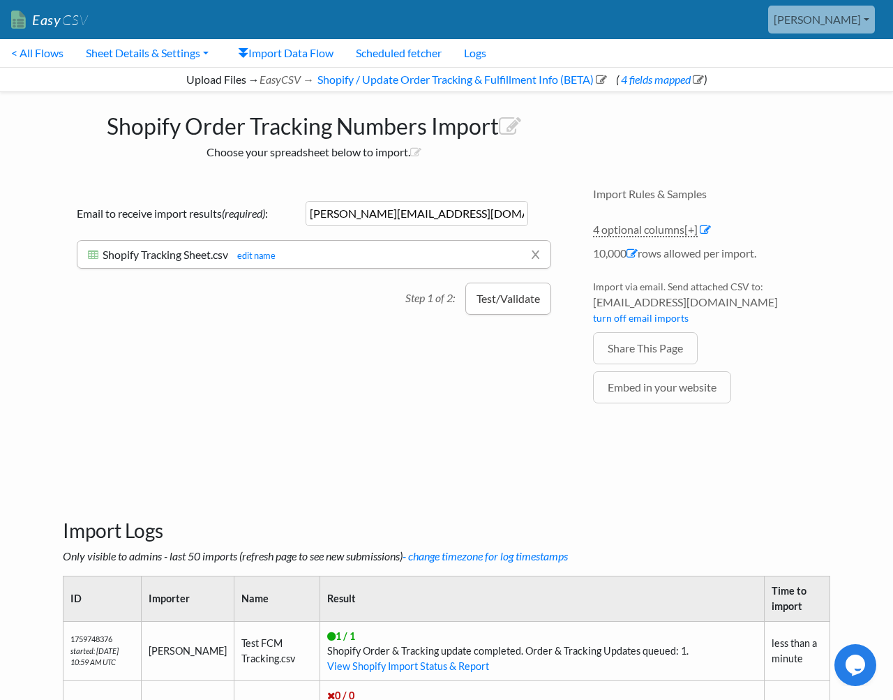
click at [494, 299] on button "Test/Validate" at bounding box center [508, 299] width 86 height 32
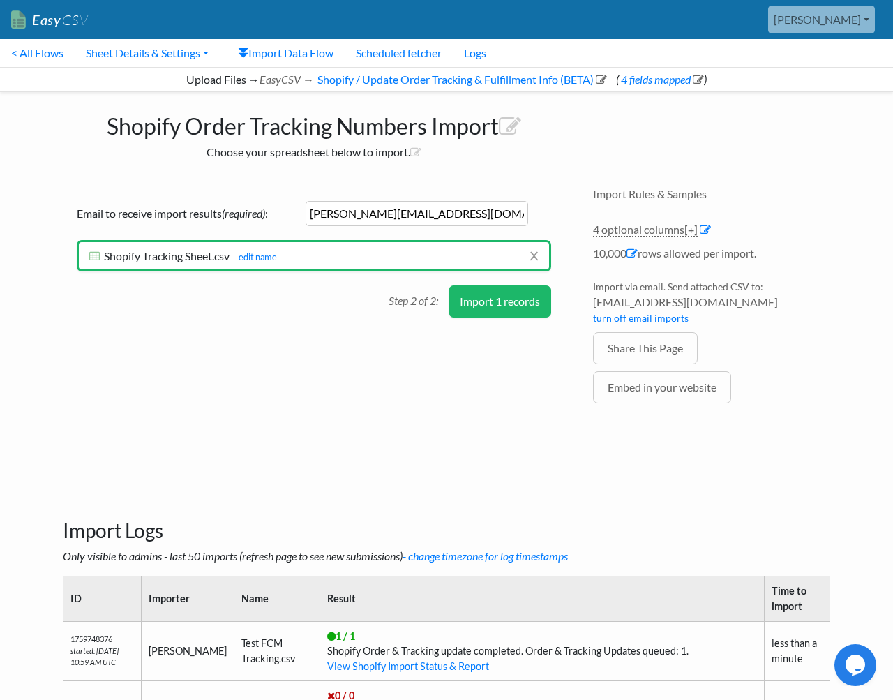
click at [525, 310] on button "Import 1 records" at bounding box center [500, 301] width 103 height 32
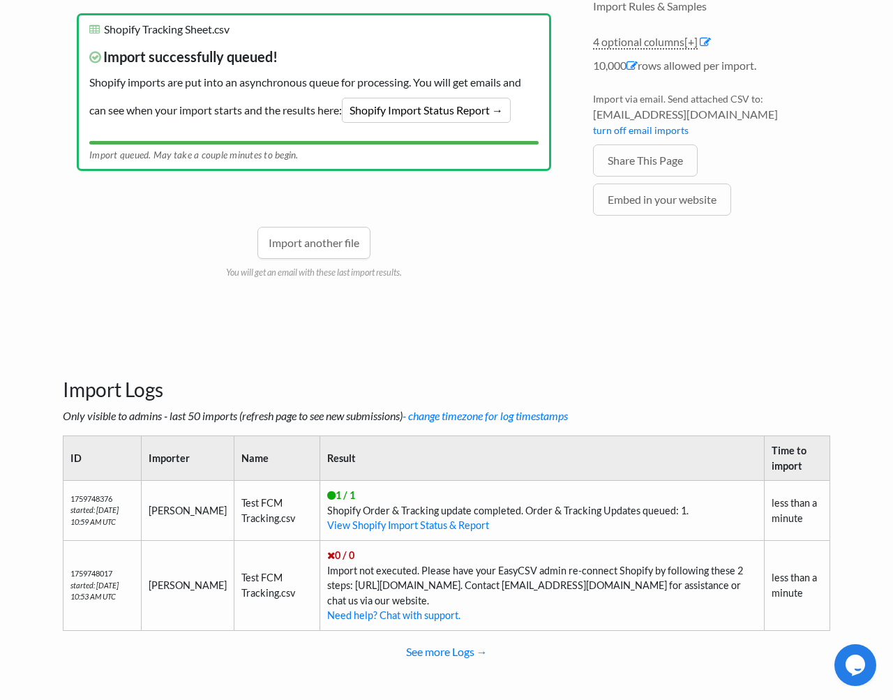
scroll to position [197, 0]
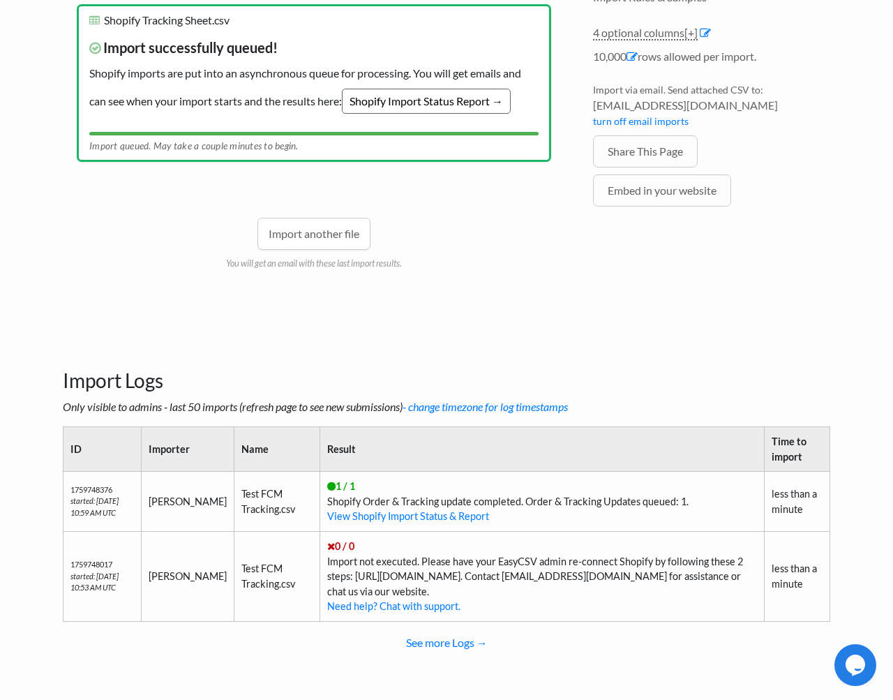
click at [423, 107] on link "Shopify Import Status Report →" at bounding box center [426, 101] width 169 height 25
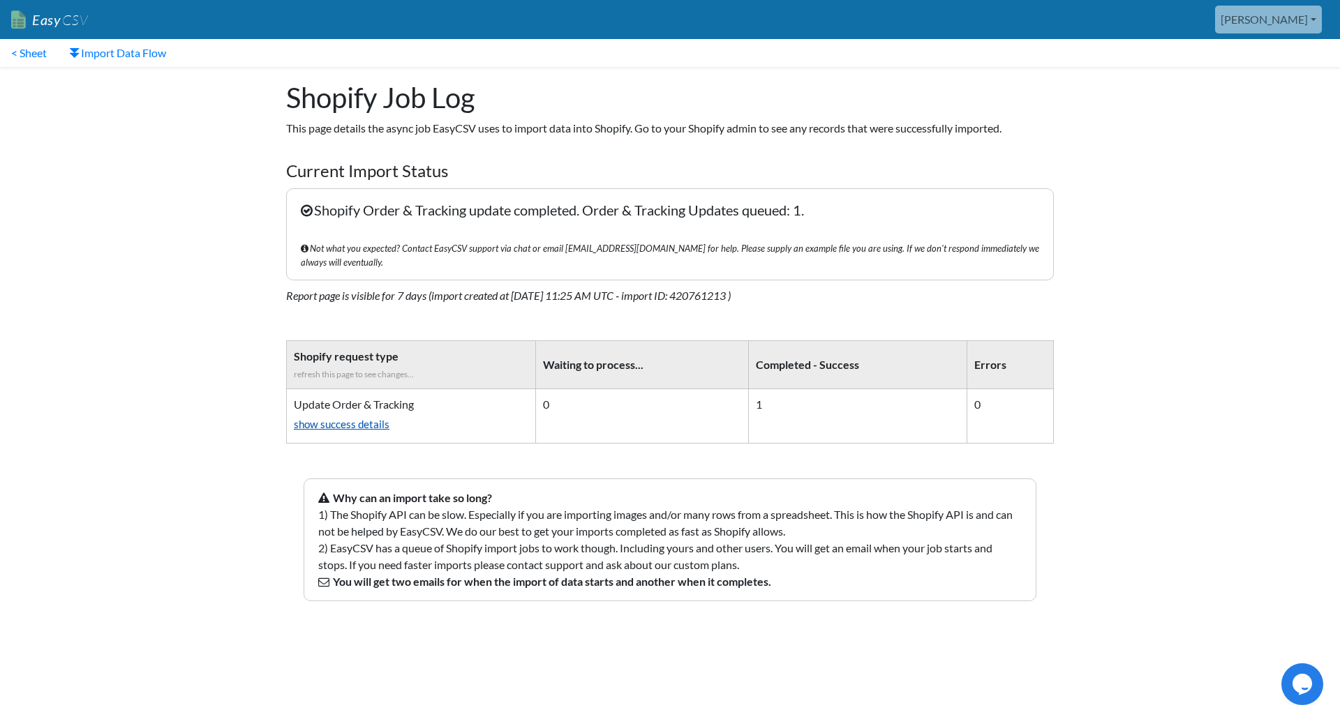
click at [374, 413] on link "show success details" at bounding box center [411, 424] width 234 height 23
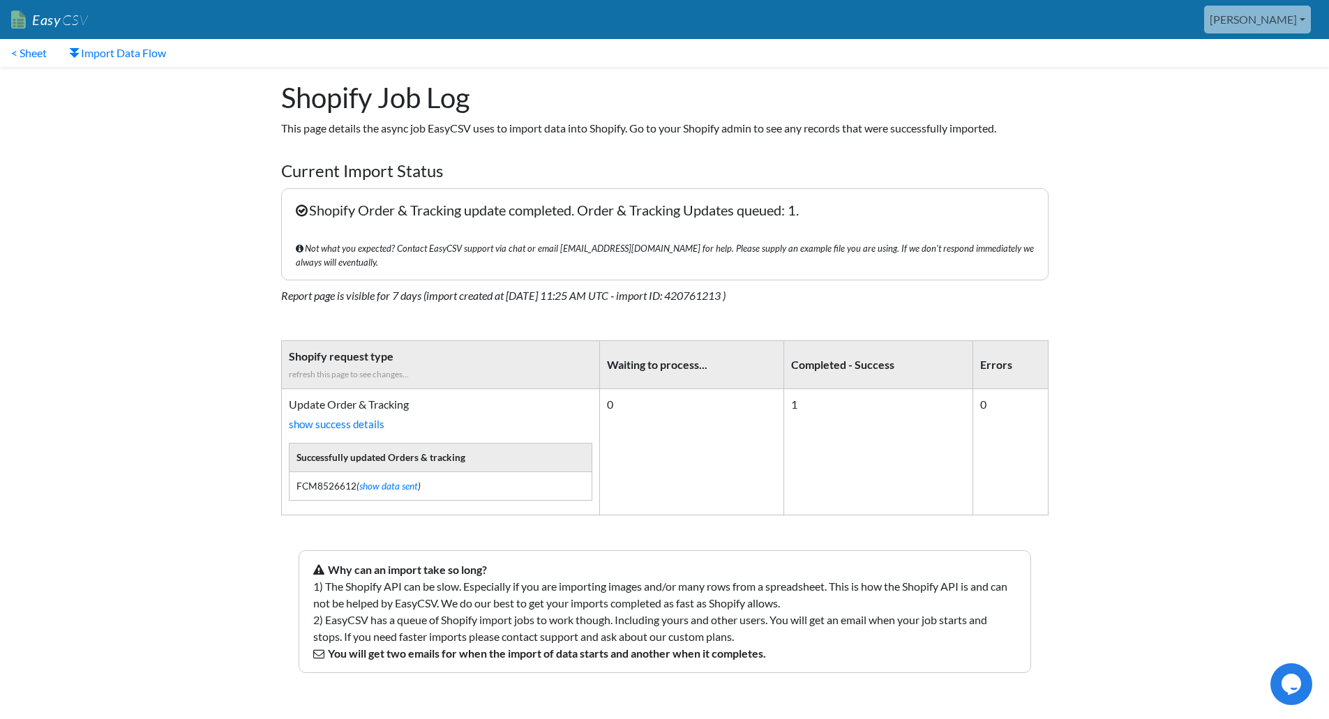
drag, startPoint x: 356, startPoint y: 469, endPoint x: 294, endPoint y: 465, distance: 61.5
click at [294, 472] on td "FCM8526612 ( show data sent ) {"order_name":"FCM8526612", "metafield_ids":{}, "…" at bounding box center [440, 486] width 303 height 29
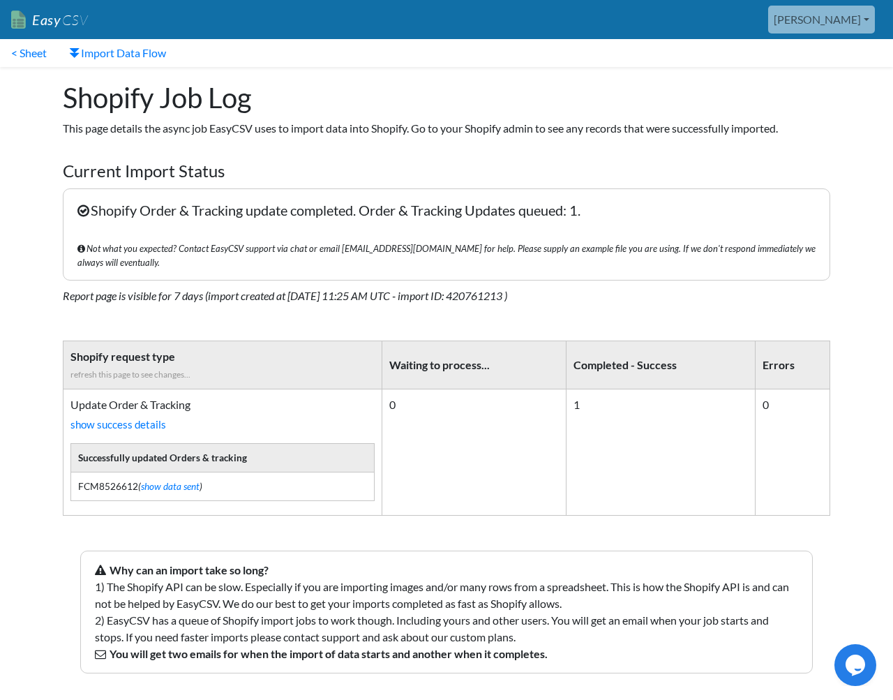
click at [576, 121] on p "This page details the async job EasyCSV uses to import data into Shopify. Go to…" at bounding box center [446, 128] width 767 height 17
click at [134, 58] on link "Import Data Flow" at bounding box center [117, 53] width 119 height 28
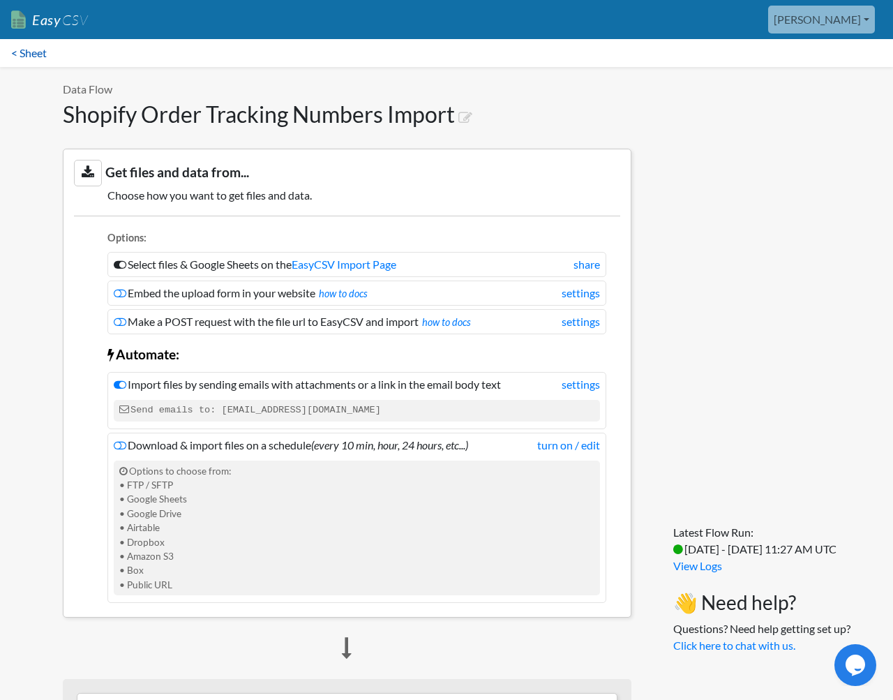
click at [43, 47] on link "< Sheet" at bounding box center [29, 53] width 58 height 28
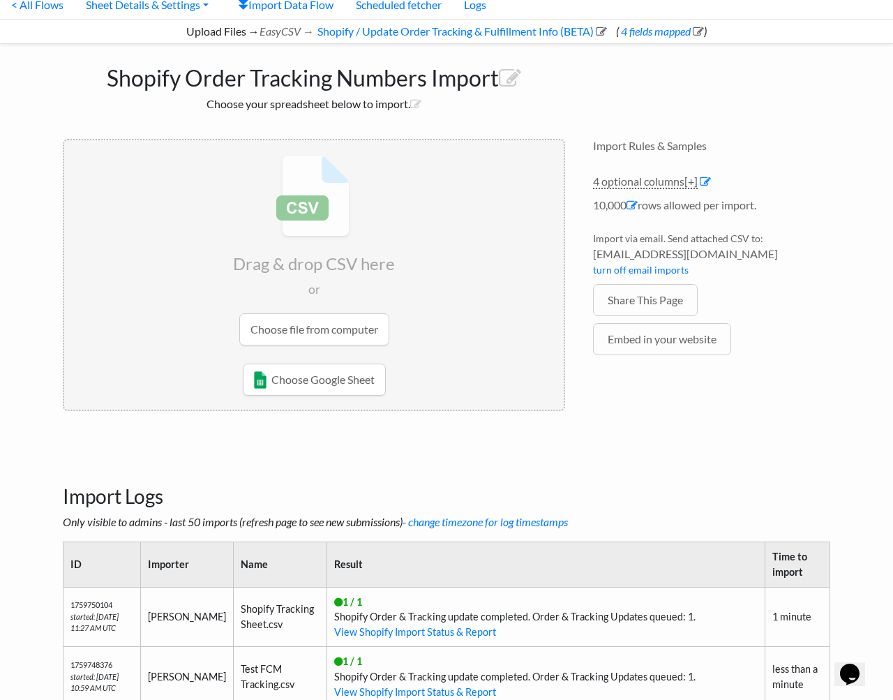
scroll to position [70, 0]
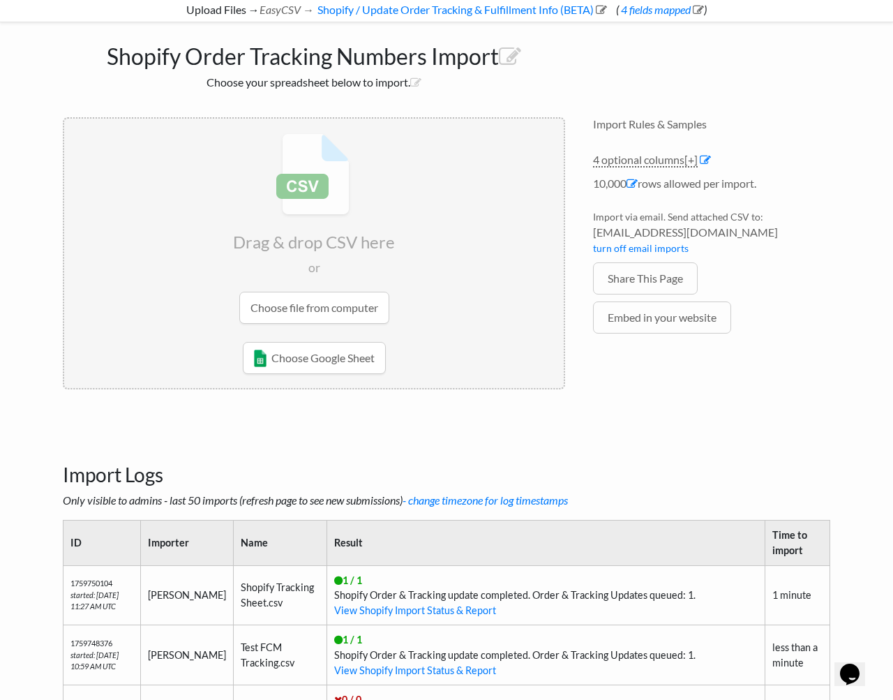
click at [361, 304] on input "file" at bounding box center [314, 229] width 500 height 220
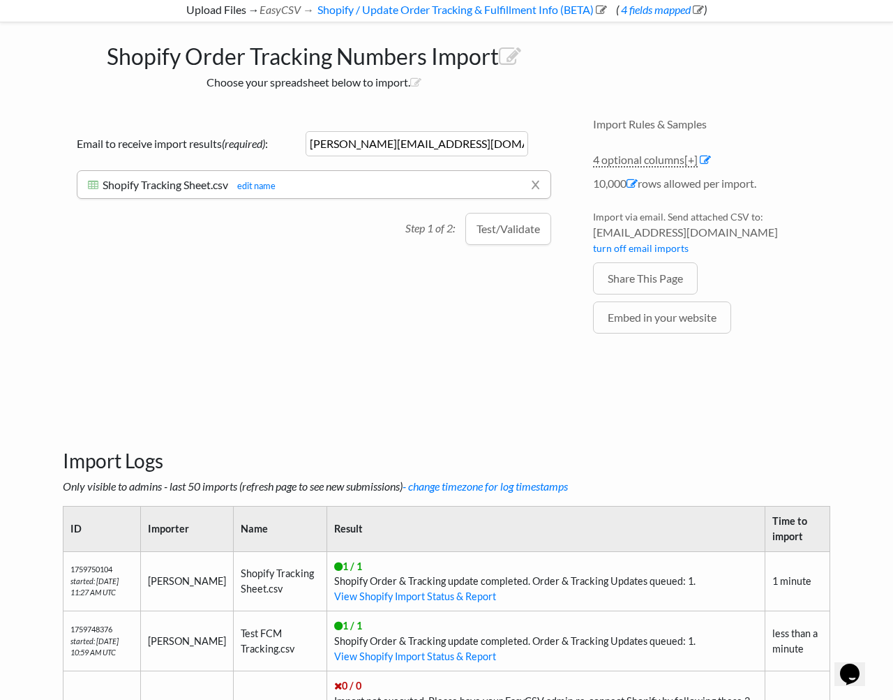
click at [530, 248] on div "Drag & drop CSV here or Choose file from computer Choose Google Sheet Email to …" at bounding box center [314, 246] width 530 height 286
click at [524, 240] on button "Test/Validate" at bounding box center [508, 229] width 86 height 32
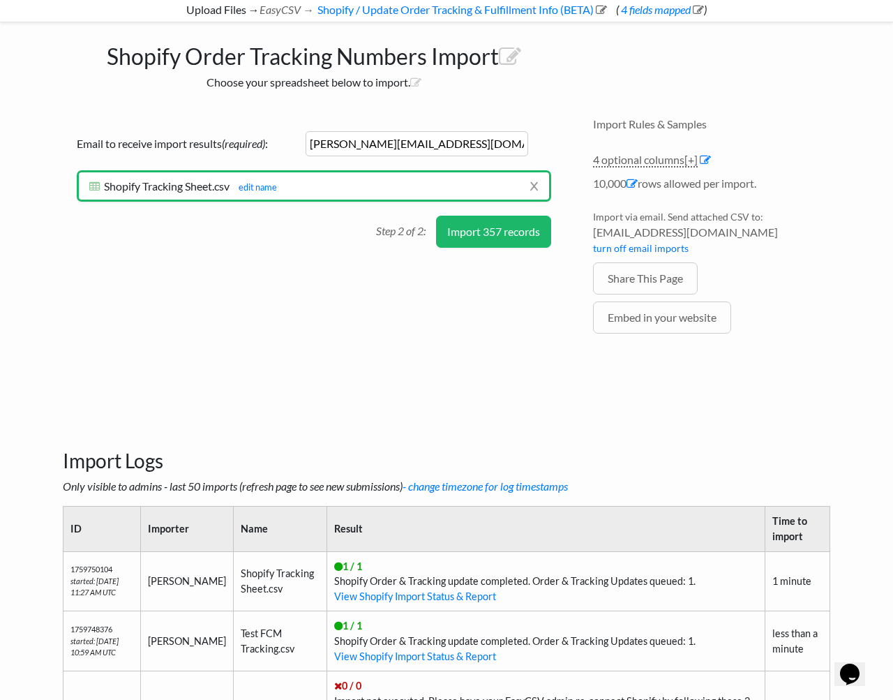
click at [495, 241] on button "Import 357 records" at bounding box center [493, 232] width 115 height 32
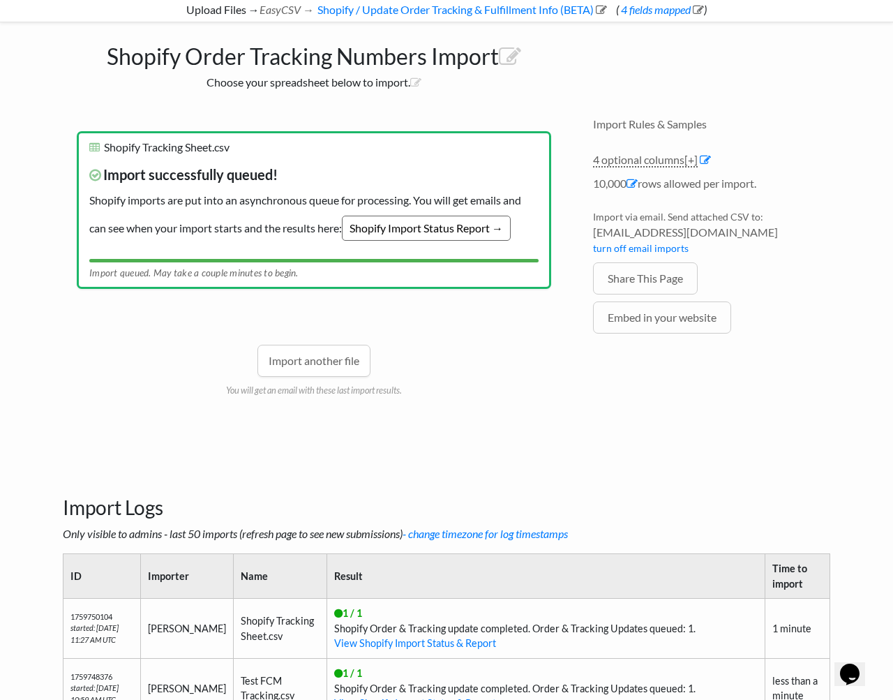
click at [422, 235] on link "Shopify Import Status Report →" at bounding box center [426, 228] width 169 height 25
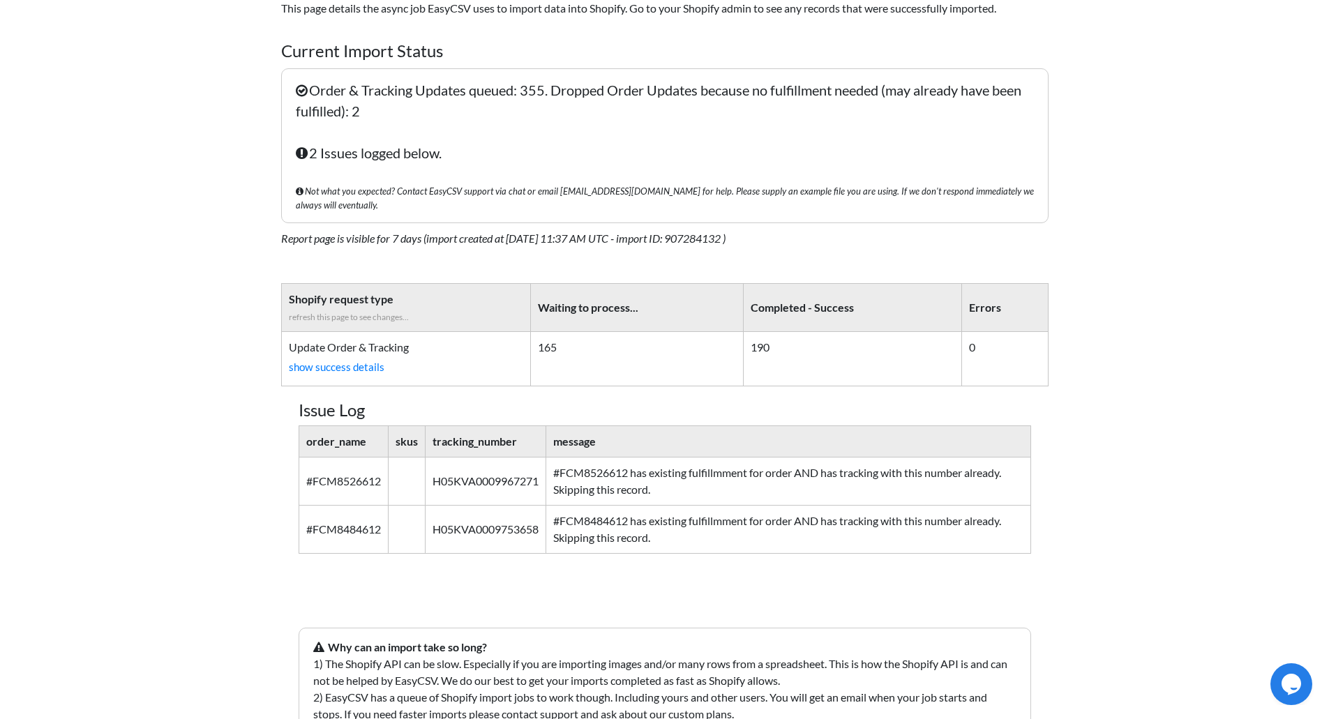
scroll to position [140, 0]
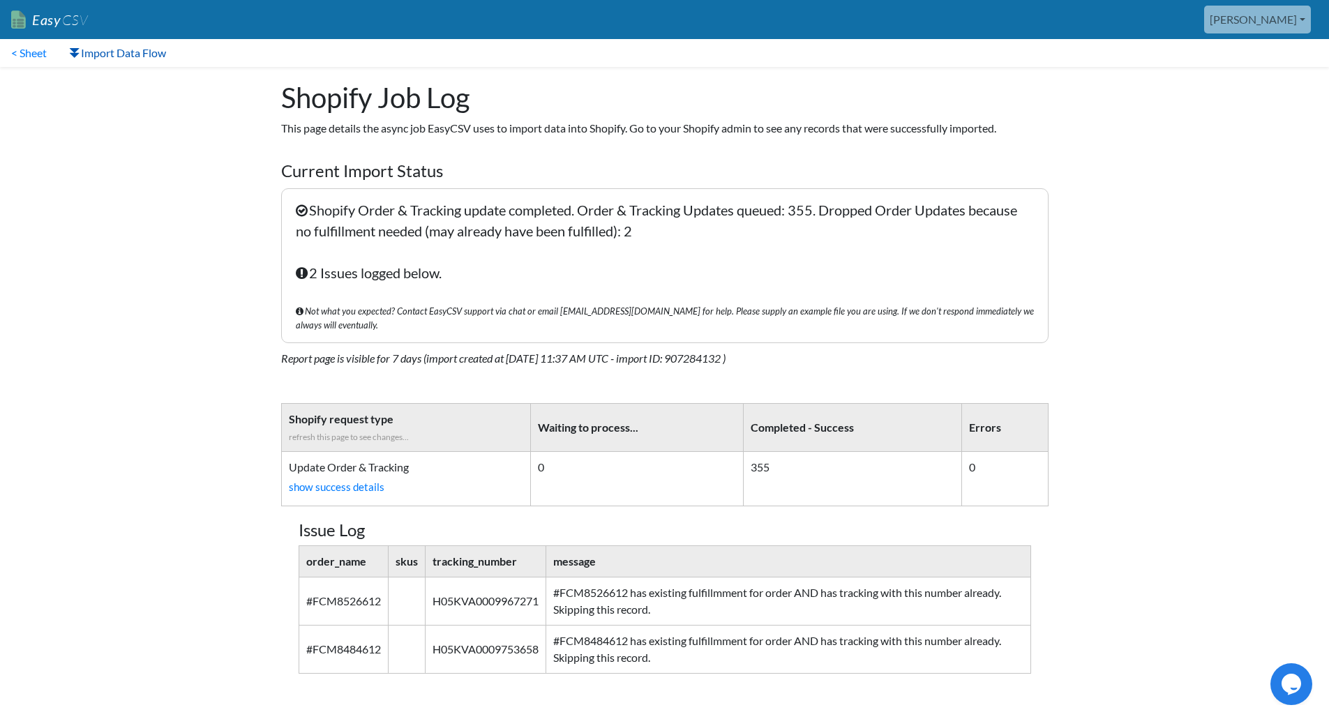
drag, startPoint x: 151, startPoint y: 36, endPoint x: 148, endPoint y: 47, distance: 11.5
click at [149, 38] on nav "Easy CSV james Scotspeedcarmats All Flows All CSV Generators Business & Plan In…" at bounding box center [664, 19] width 1329 height 39
click at [148, 49] on link "Import Data Flow" at bounding box center [117, 53] width 119 height 28
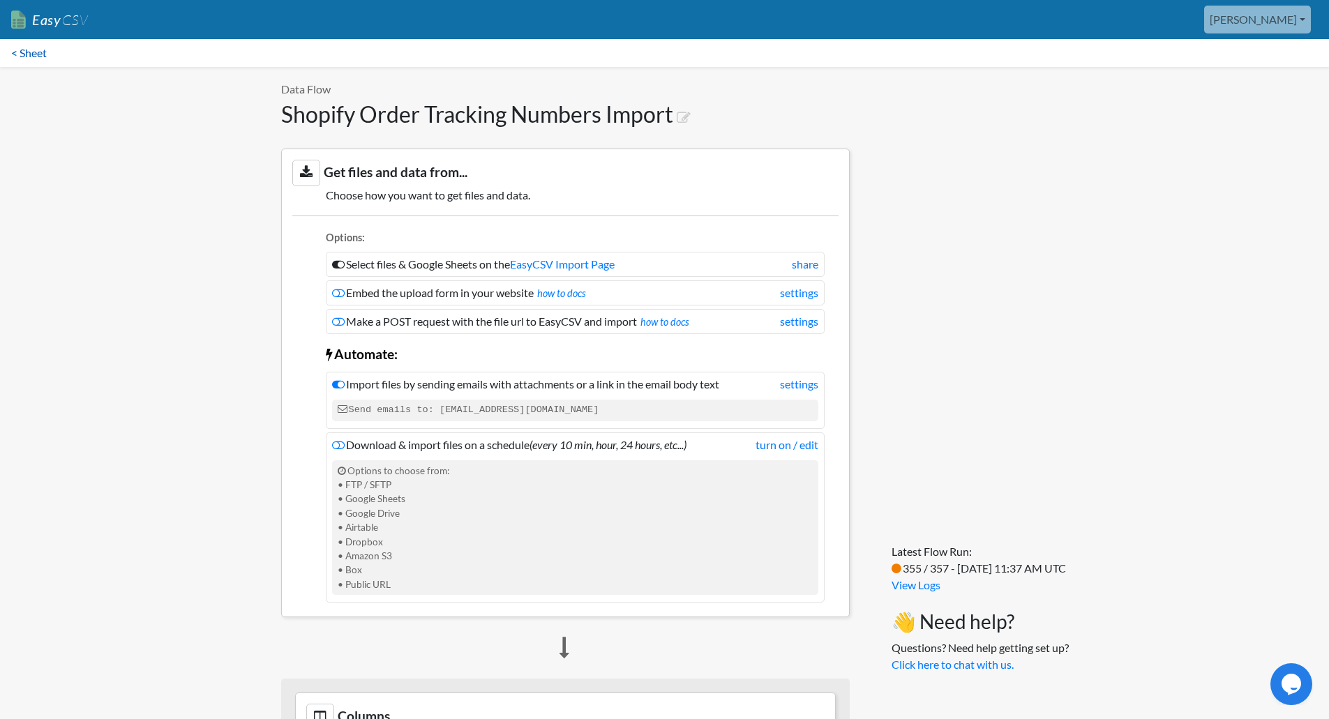
click at [26, 46] on link "< Sheet" at bounding box center [29, 53] width 58 height 28
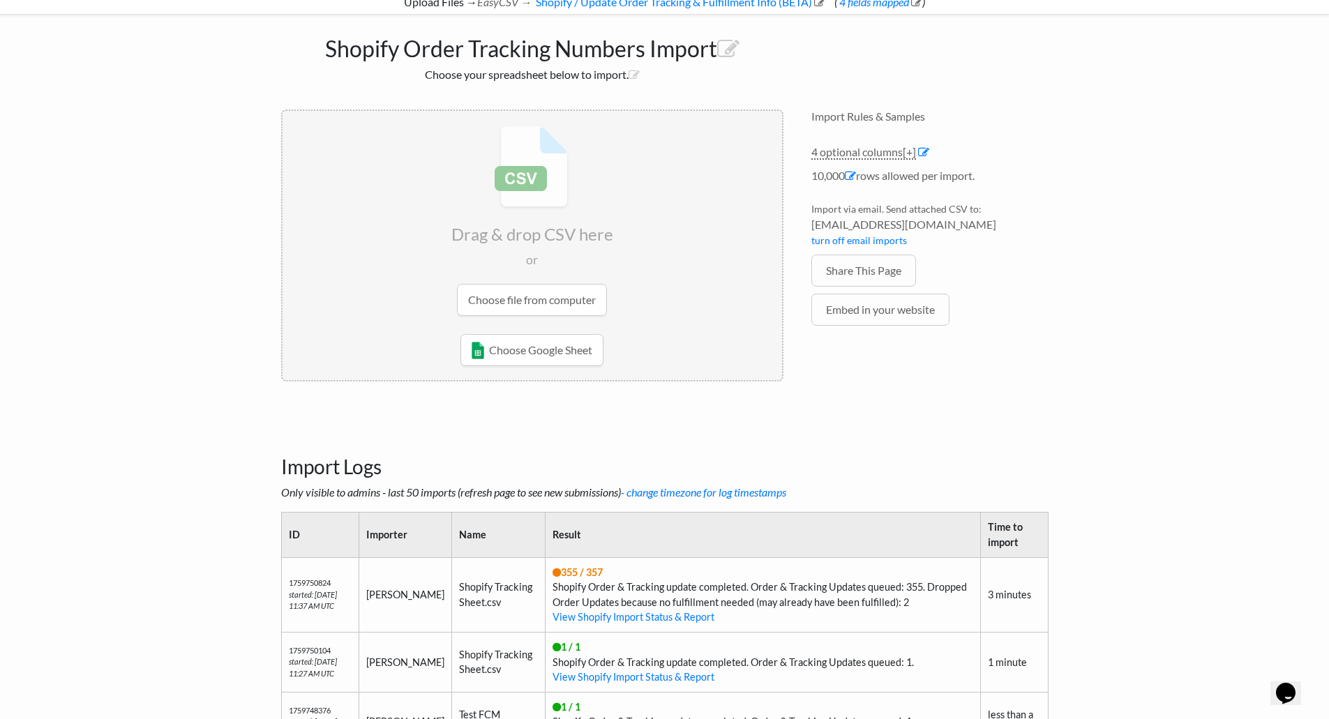
scroll to position [70, 0]
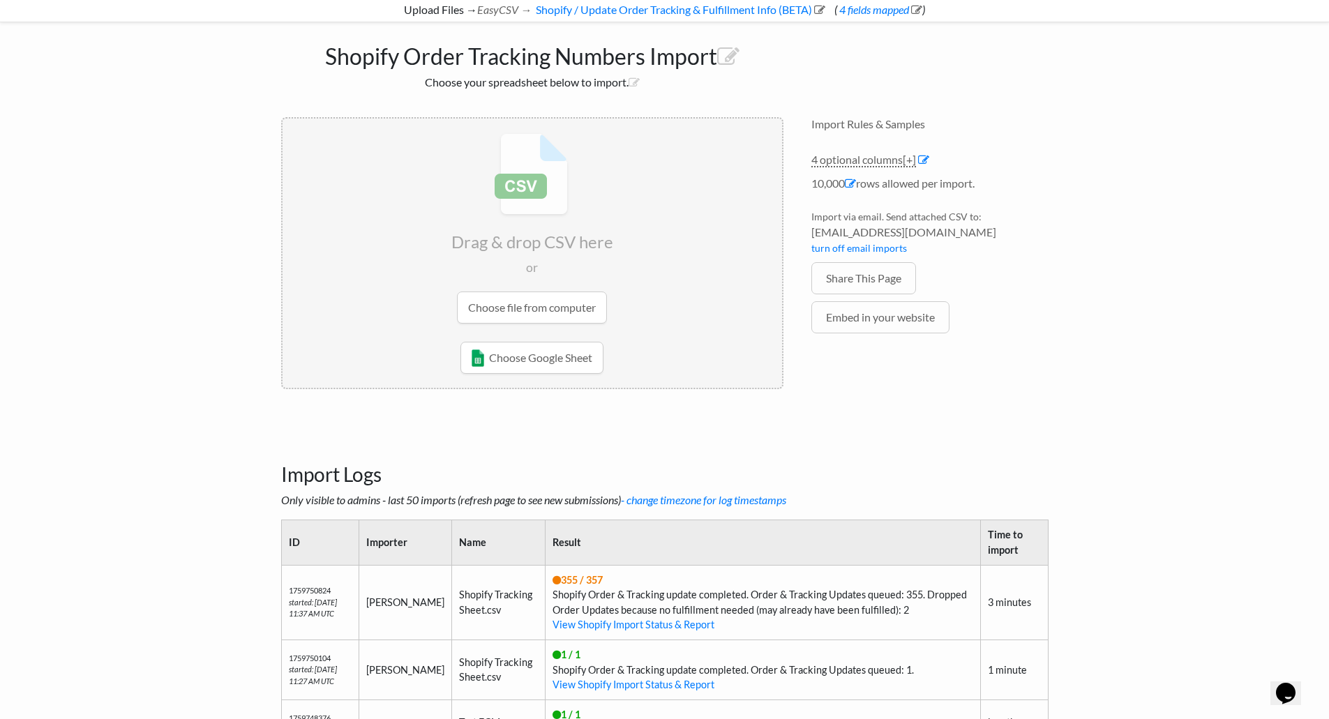
drag, startPoint x: 541, startPoint y: 576, endPoint x: 520, endPoint y: 573, distance: 21.9
click at [545, 573] on td "355 / 357 Shopify Order & Tracking update completed. Order & Tracking Updates q…" at bounding box center [762, 602] width 435 height 75
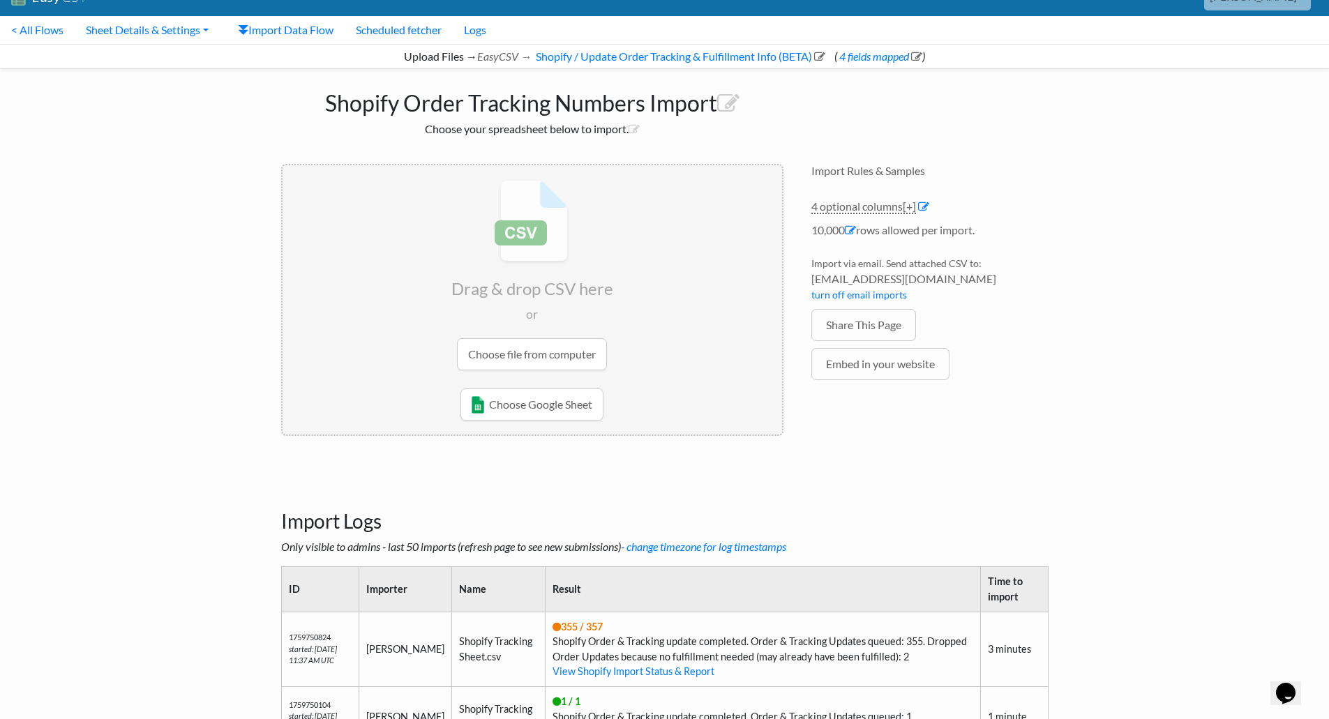
scroll to position [0, 0]
